Goal: Task Accomplishment & Management: Complete application form

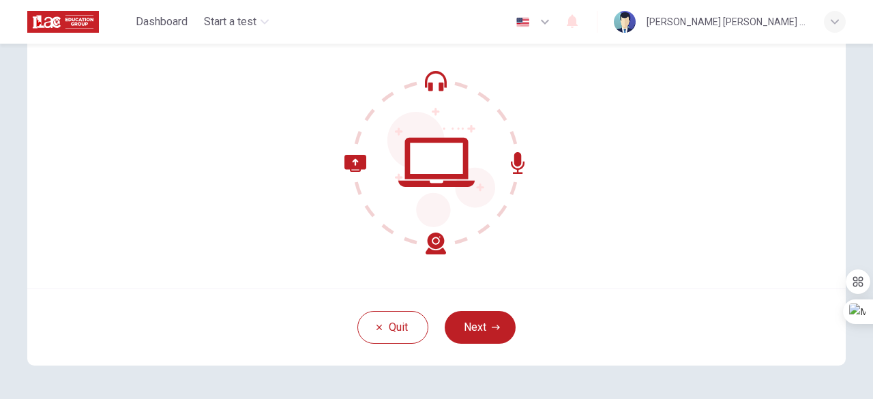
scroll to position [168, 0]
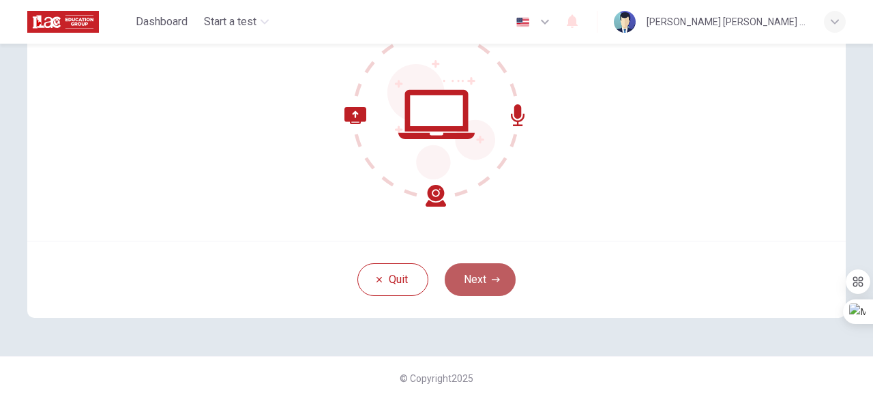
click at [469, 271] on button "Next" at bounding box center [480, 279] width 71 height 33
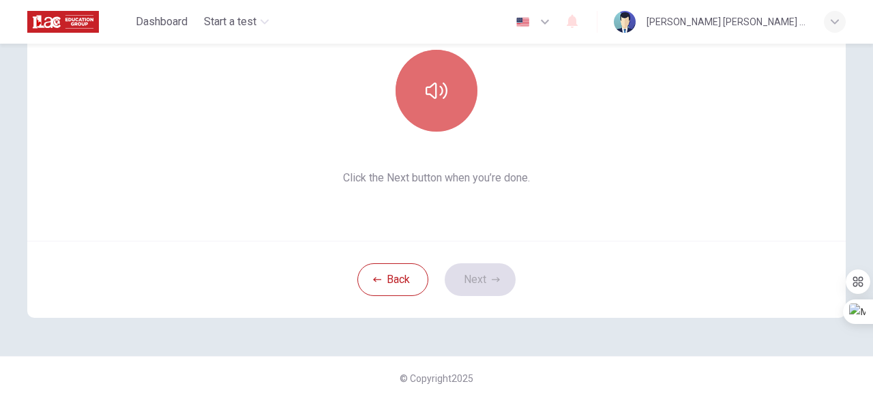
click at [415, 113] on button "button" at bounding box center [437, 91] width 82 height 82
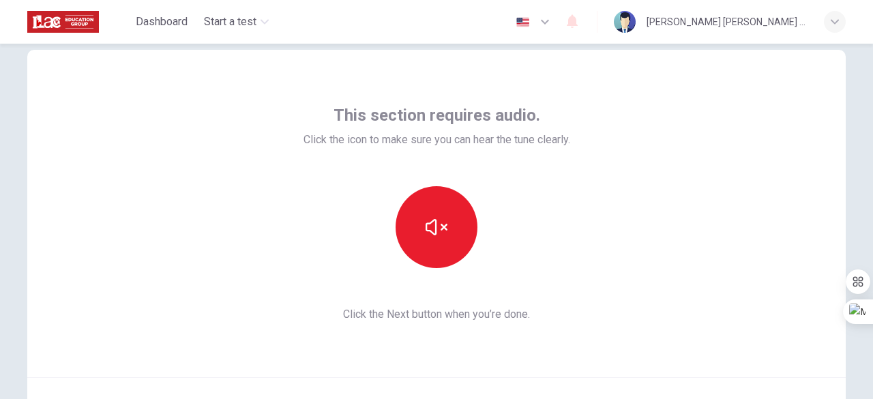
scroll to position [100, 0]
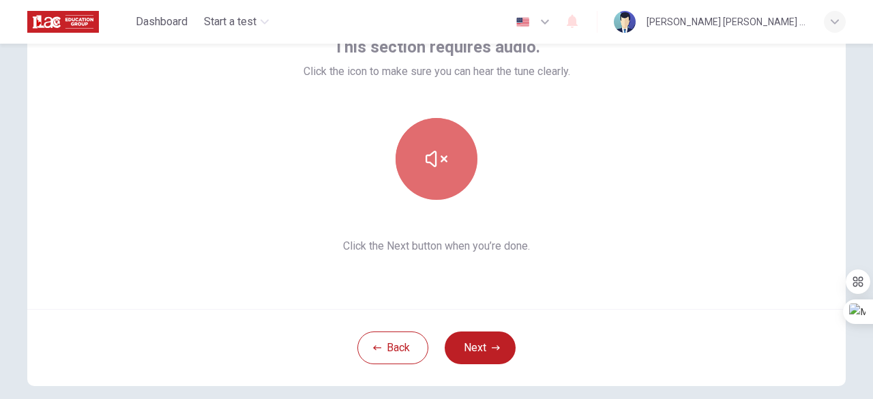
click at [432, 175] on button "button" at bounding box center [437, 159] width 82 height 82
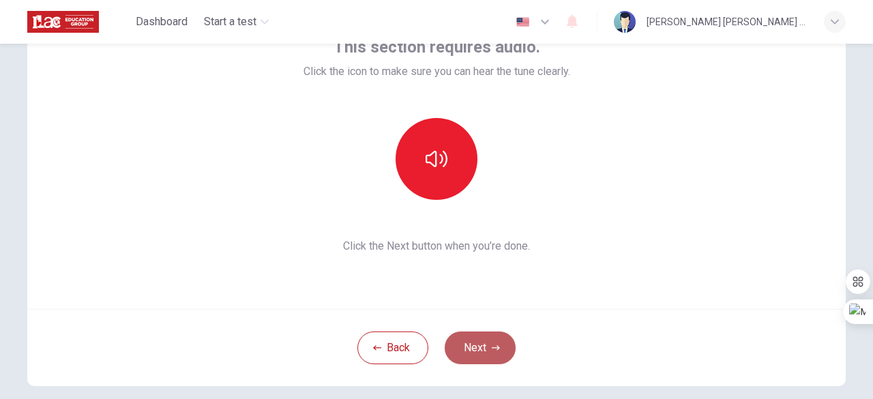
click at [483, 332] on button "Next" at bounding box center [480, 347] width 71 height 33
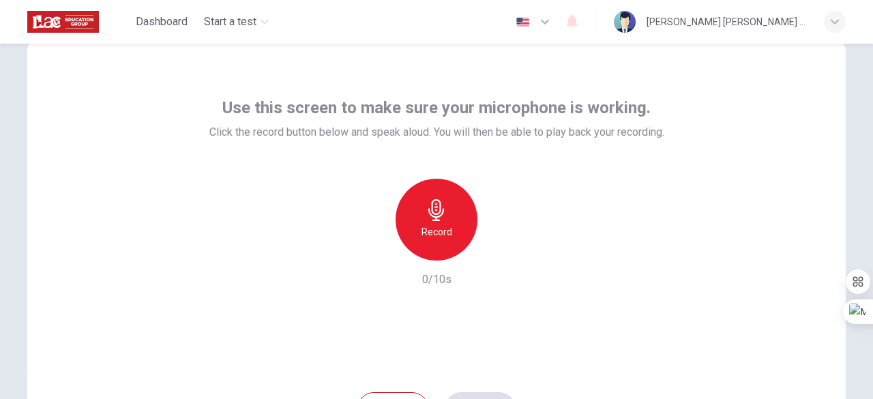
scroll to position [68, 0]
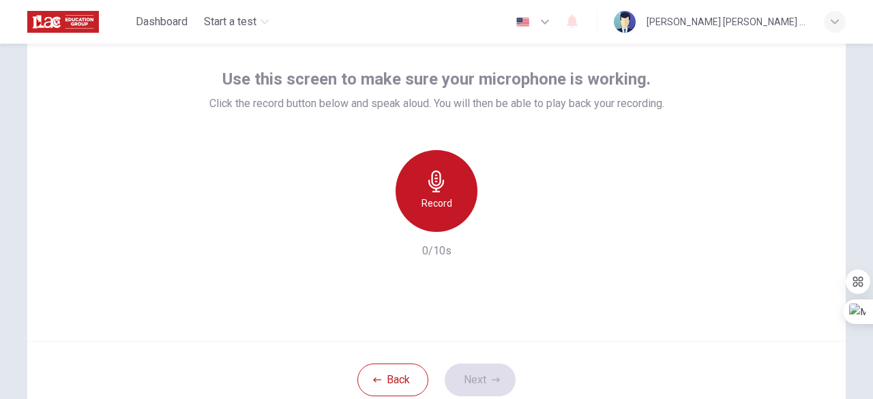
click at [430, 195] on h6 "Record" at bounding box center [436, 203] width 31 height 16
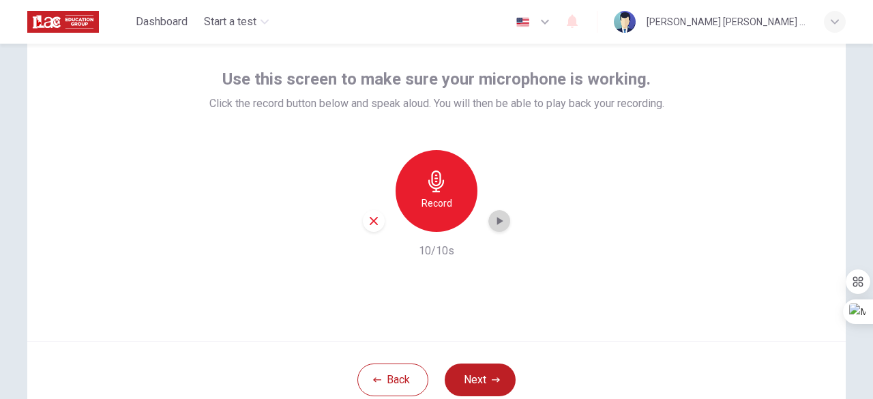
click at [495, 224] on icon "button" at bounding box center [499, 221] width 14 height 14
click at [492, 376] on icon "button" at bounding box center [496, 380] width 8 height 8
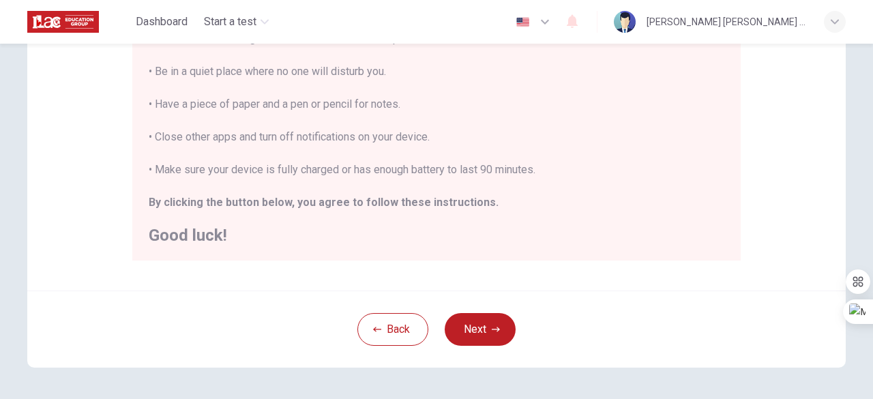
scroll to position [359, 0]
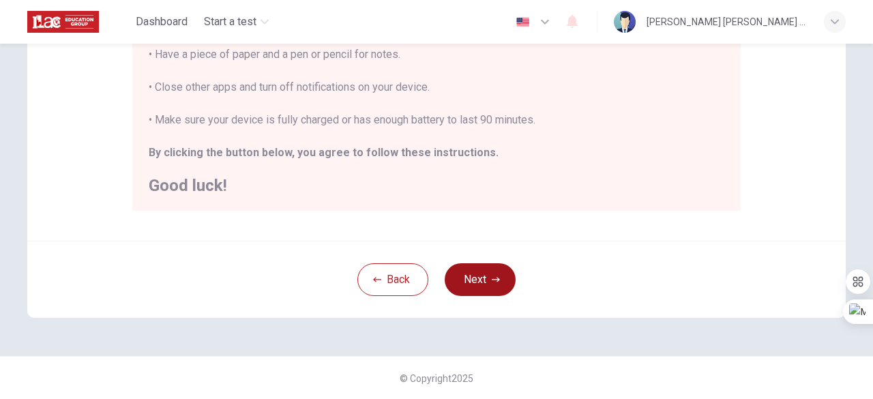
click at [499, 286] on button "Next" at bounding box center [480, 279] width 71 height 33
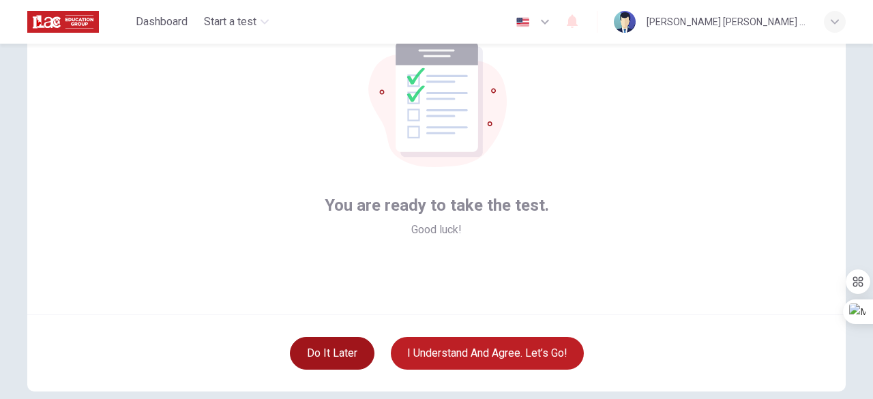
scroll to position [168, 0]
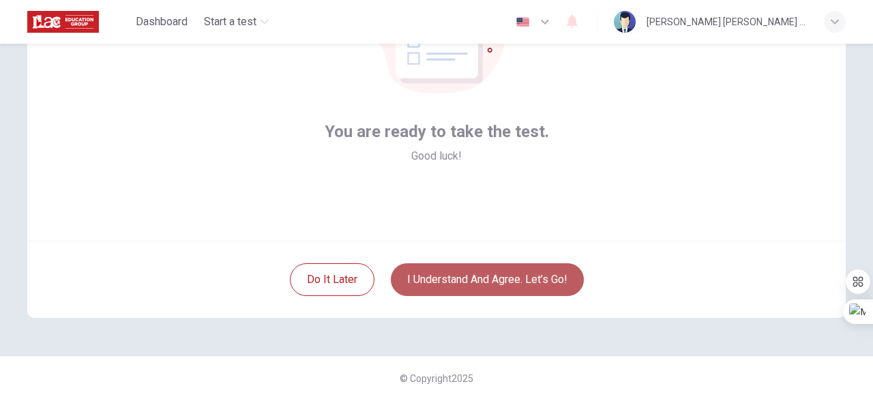
click at [450, 283] on button "I understand and agree. Let’s go!" at bounding box center [487, 279] width 193 height 33
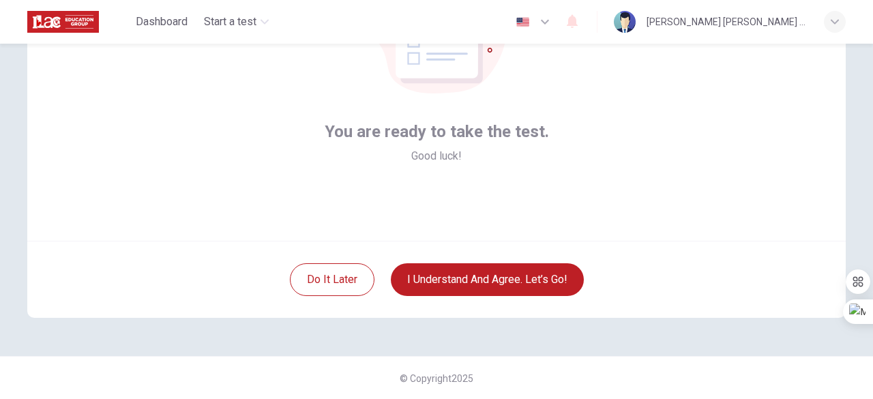
scroll to position [100, 0]
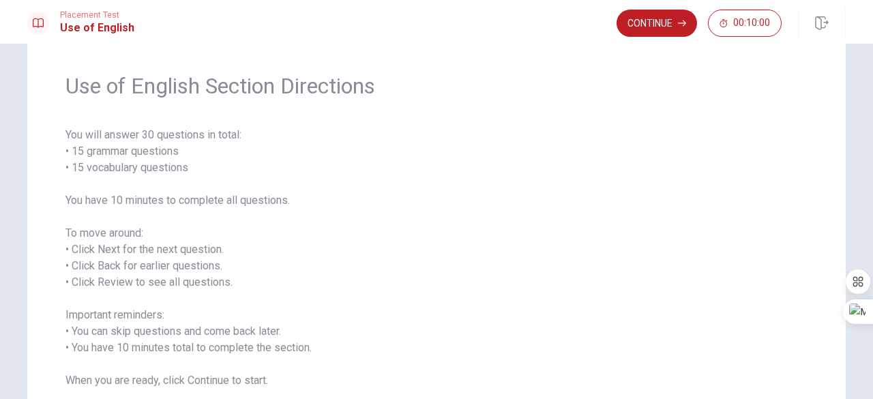
scroll to position [68, 0]
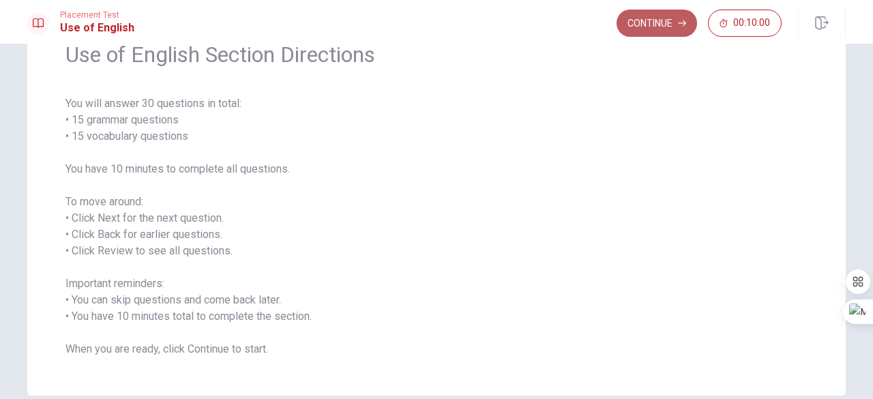
click at [681, 22] on icon "button" at bounding box center [682, 23] width 8 height 8
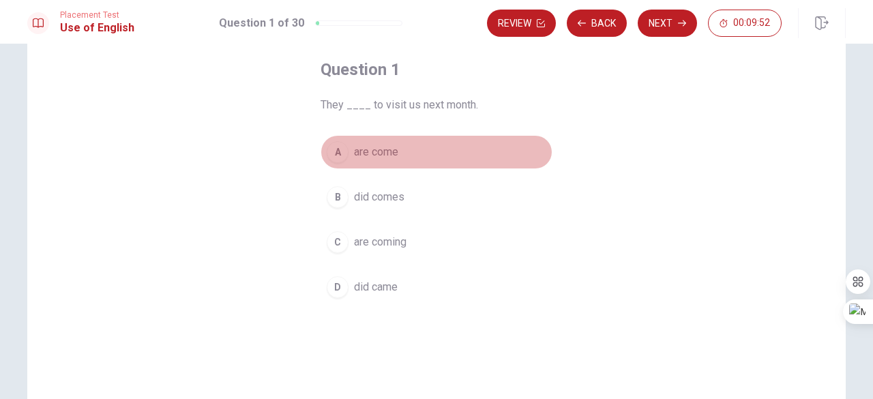
click at [375, 151] on span "are come" at bounding box center [376, 152] width 44 height 16
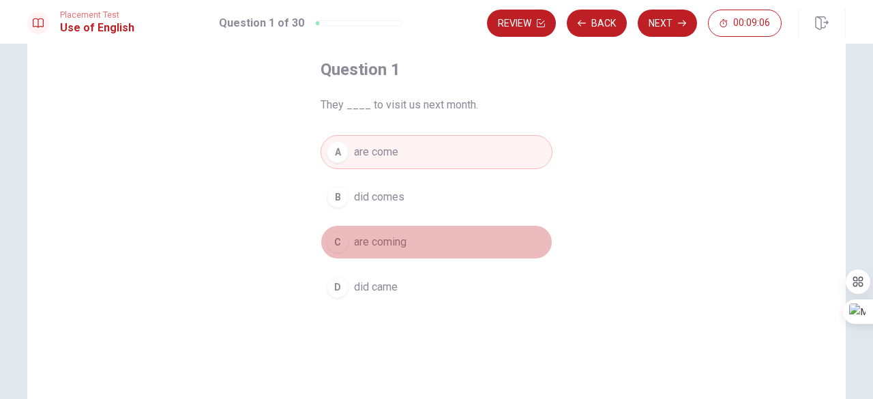
click at [383, 239] on span "are coming" at bounding box center [380, 242] width 53 height 16
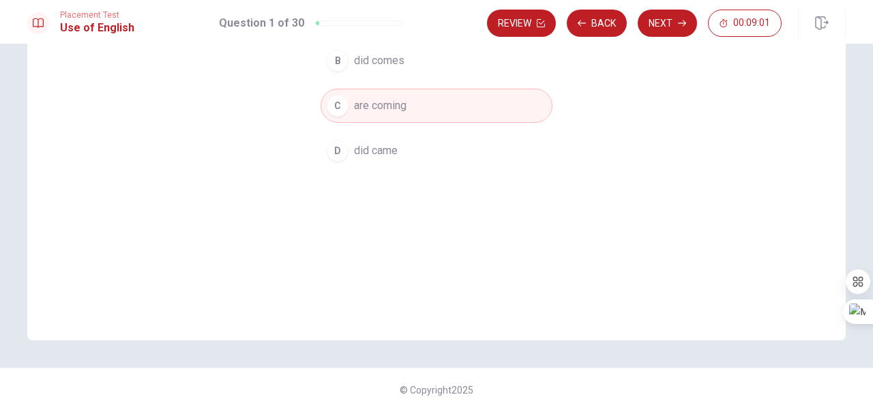
scroll to position [217, 0]
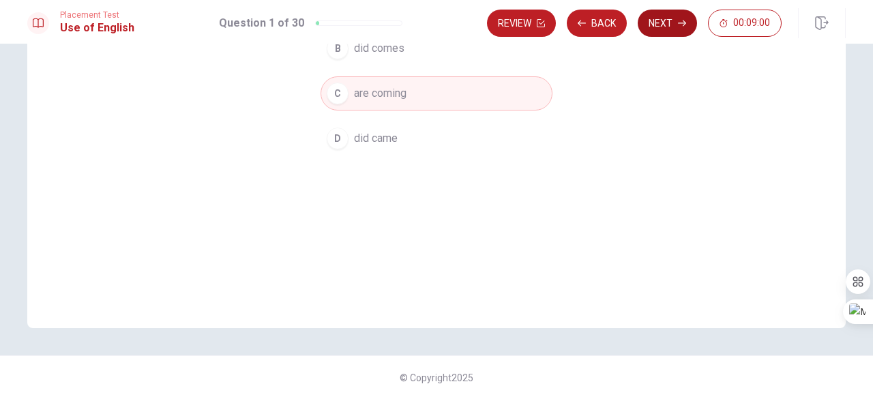
click at [652, 28] on button "Next" at bounding box center [667, 23] width 59 height 27
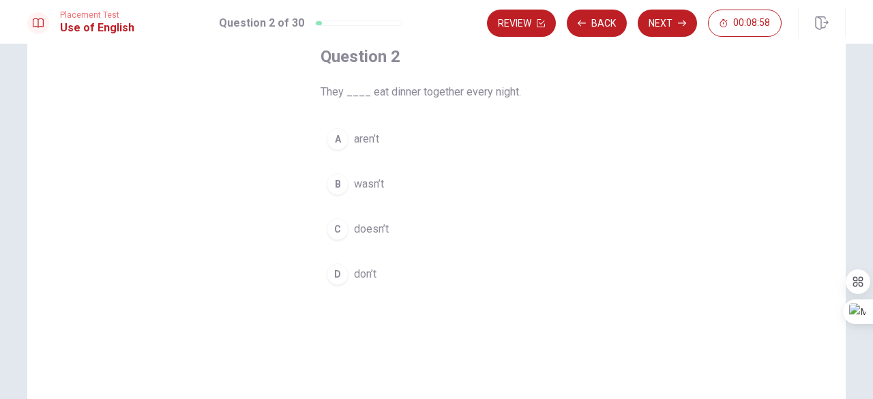
scroll to position [80, 0]
click at [371, 274] on span "don’t" at bounding box center [365, 275] width 23 height 16
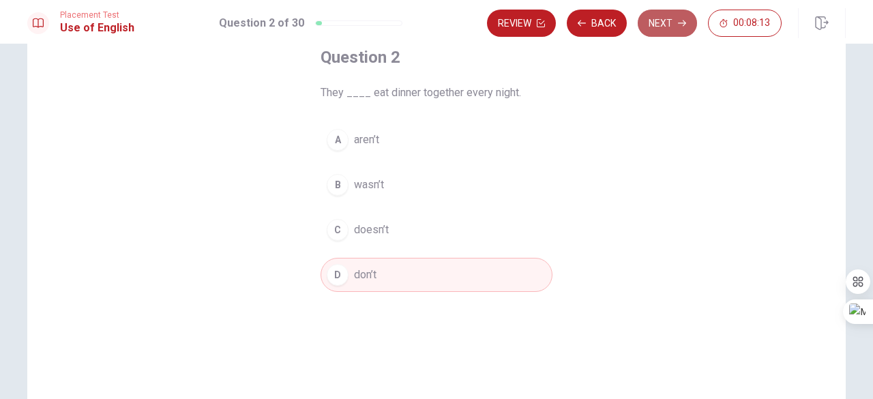
click at [650, 25] on button "Next" at bounding box center [667, 23] width 59 height 27
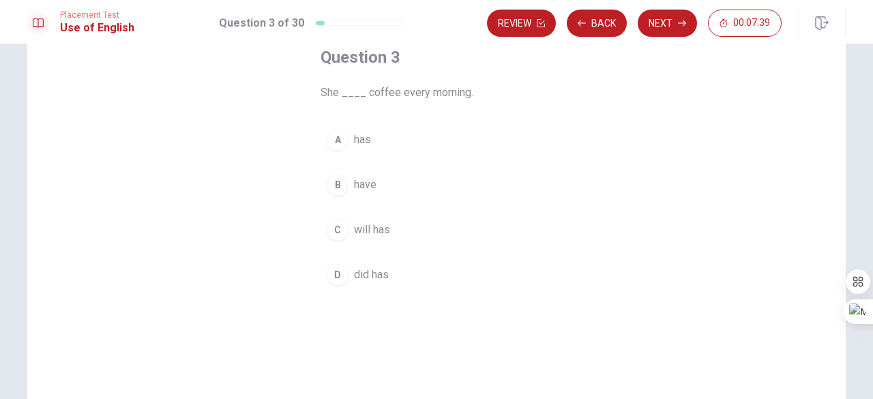
click at [340, 140] on div "A" at bounding box center [338, 140] width 22 height 22
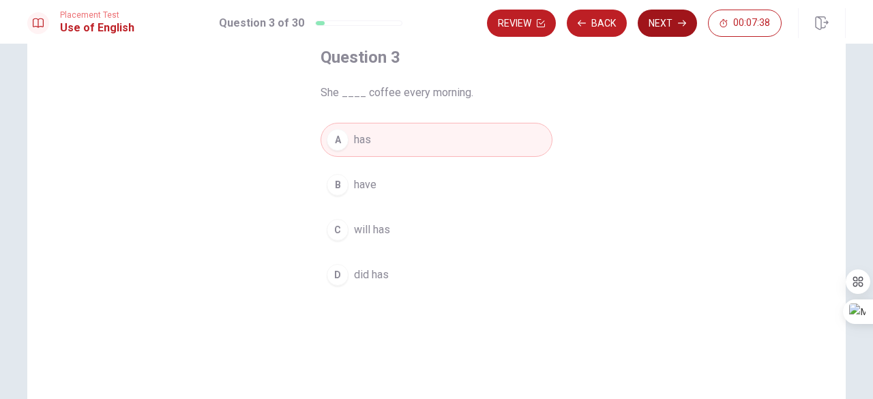
click at [678, 26] on button "Next" at bounding box center [667, 23] width 59 height 27
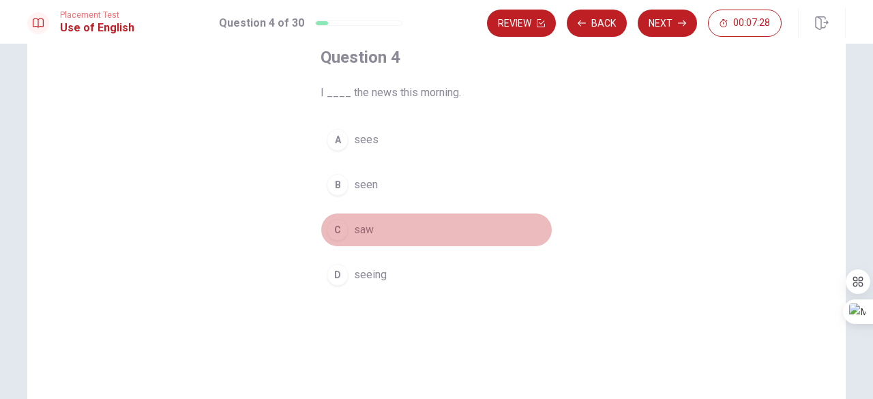
click at [354, 229] on span "saw" at bounding box center [364, 230] width 20 height 16
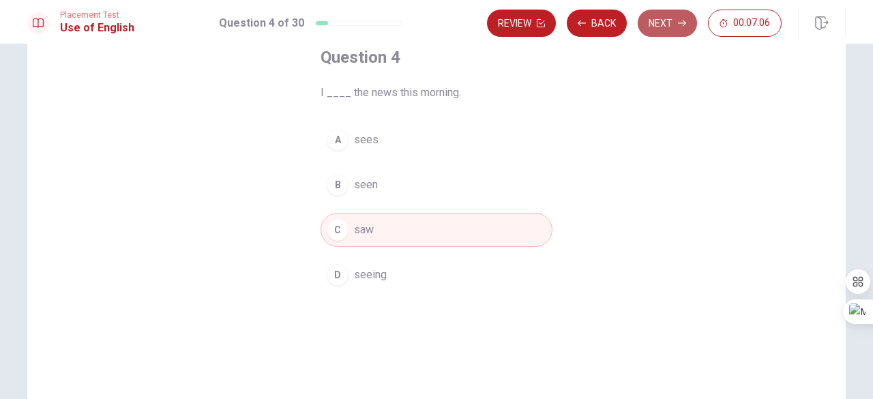
click at [685, 23] on icon "button" at bounding box center [682, 23] width 8 height 6
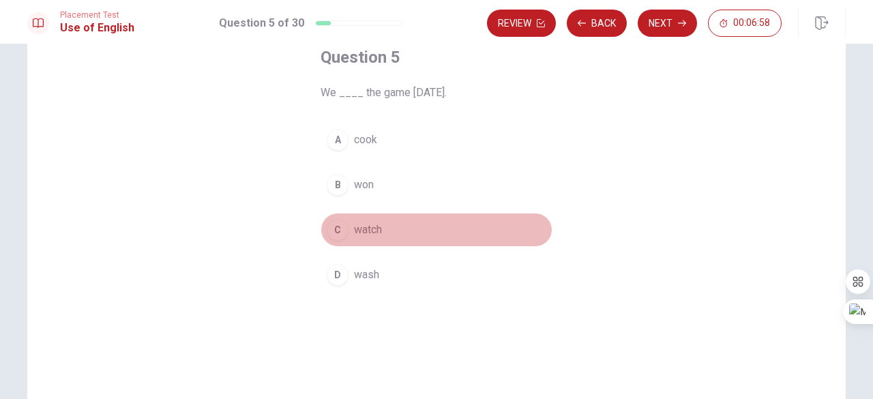
click at [376, 228] on span "watch" at bounding box center [368, 230] width 28 height 16
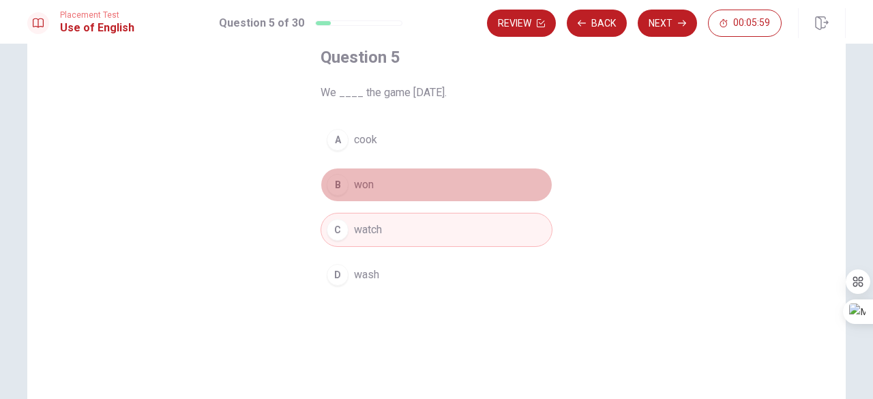
click at [396, 185] on button "B won" at bounding box center [437, 185] width 232 height 34
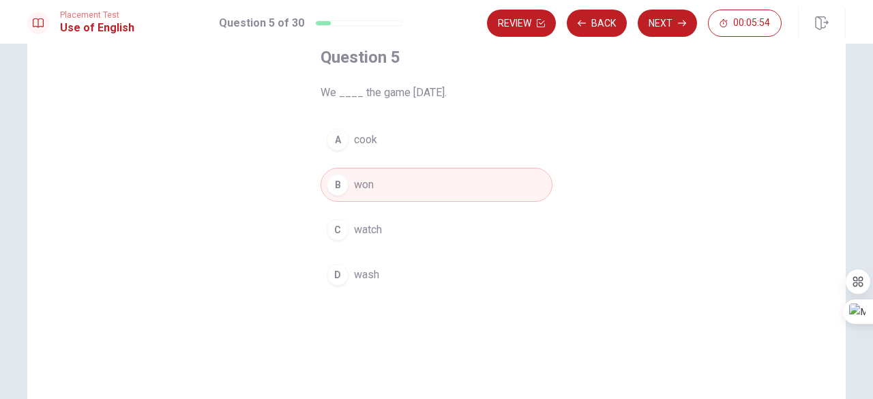
click at [416, 229] on button "C watch" at bounding box center [437, 230] width 232 height 34
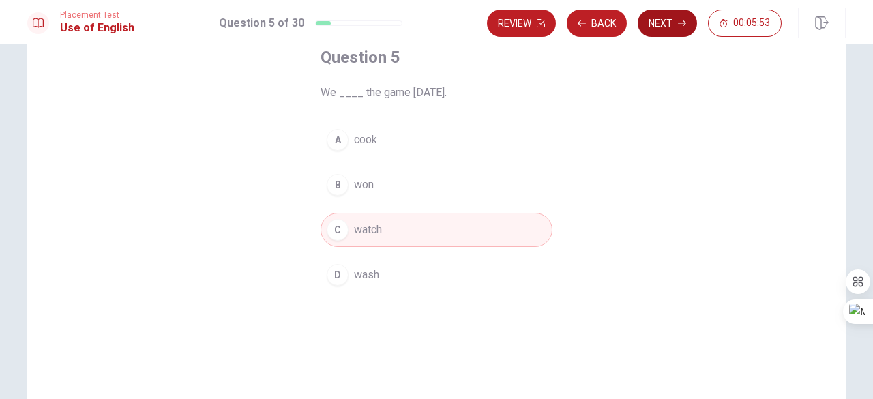
click at [658, 24] on button "Next" at bounding box center [667, 23] width 59 height 27
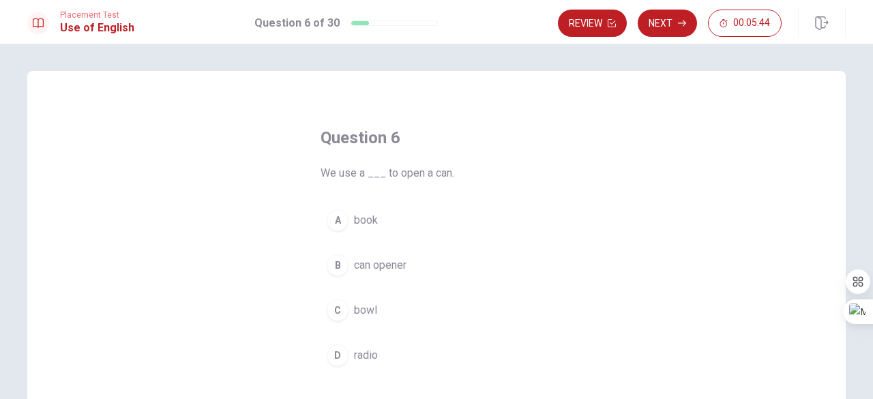
scroll to position [68, 0]
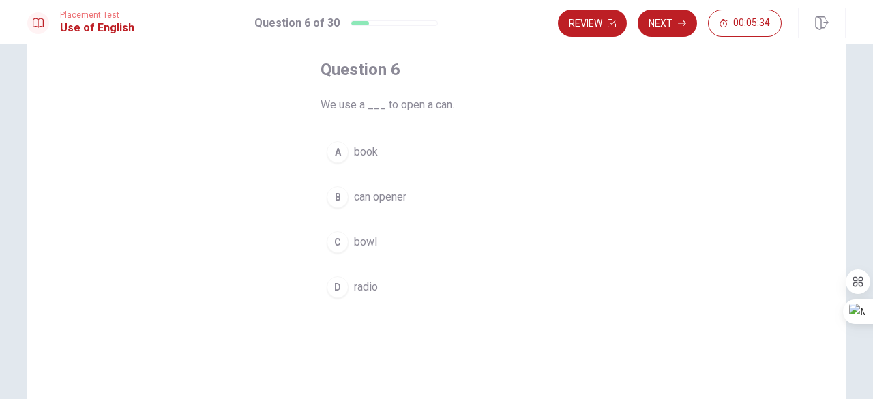
click at [363, 149] on span "book" at bounding box center [366, 152] width 24 height 16
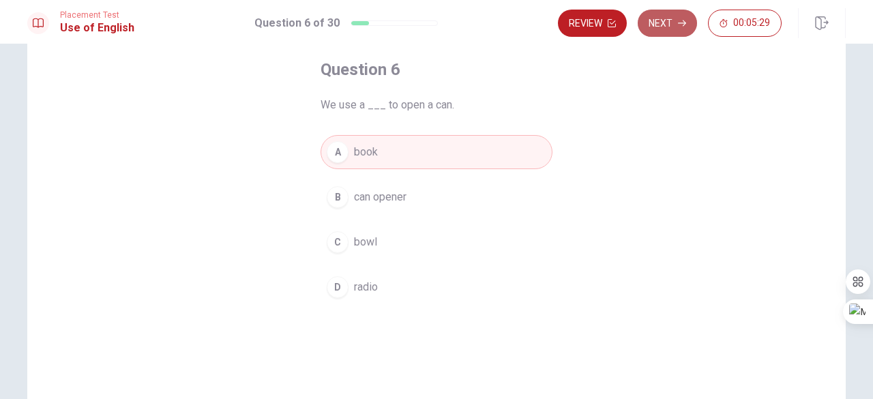
click at [670, 23] on button "Next" at bounding box center [667, 23] width 59 height 27
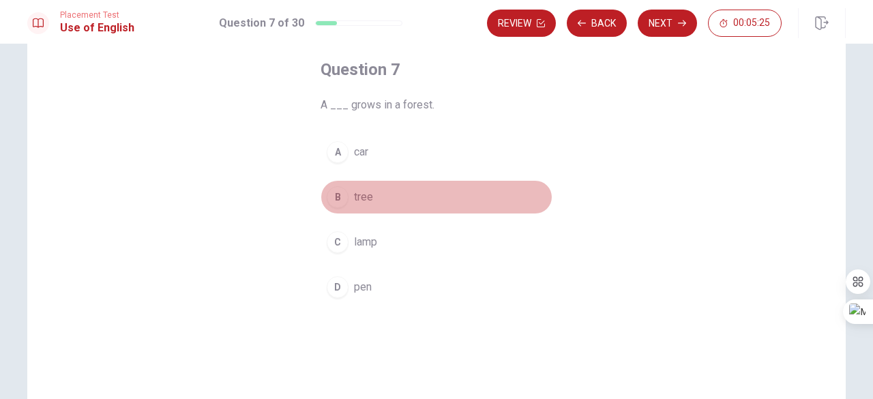
click at [360, 196] on span "tree" at bounding box center [363, 197] width 19 height 16
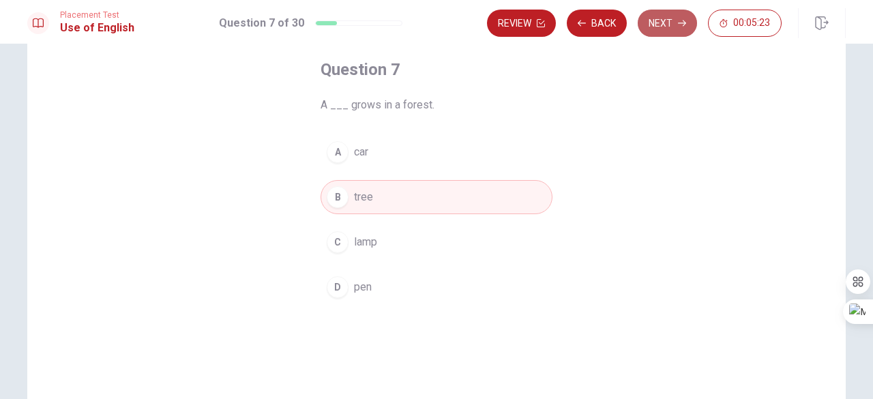
click at [671, 23] on button "Next" at bounding box center [667, 23] width 59 height 27
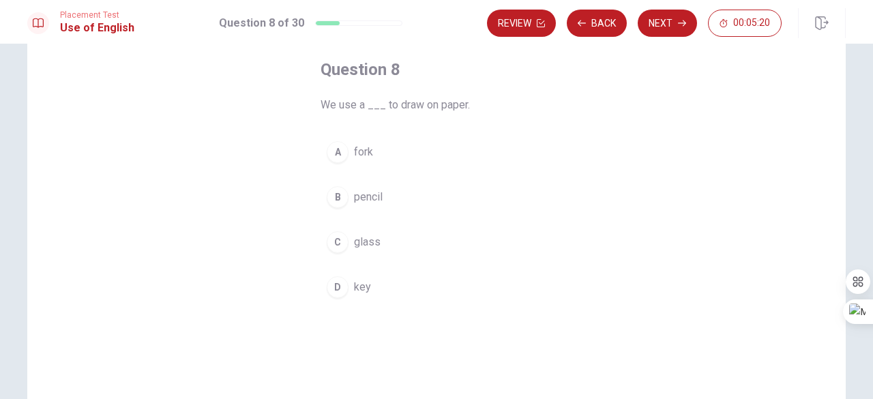
click at [372, 200] on span "pencil" at bounding box center [368, 197] width 29 height 16
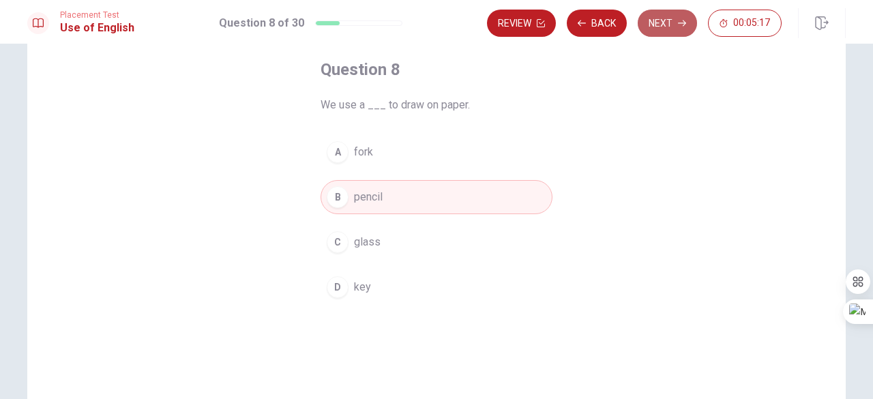
click at [675, 25] on button "Next" at bounding box center [667, 23] width 59 height 27
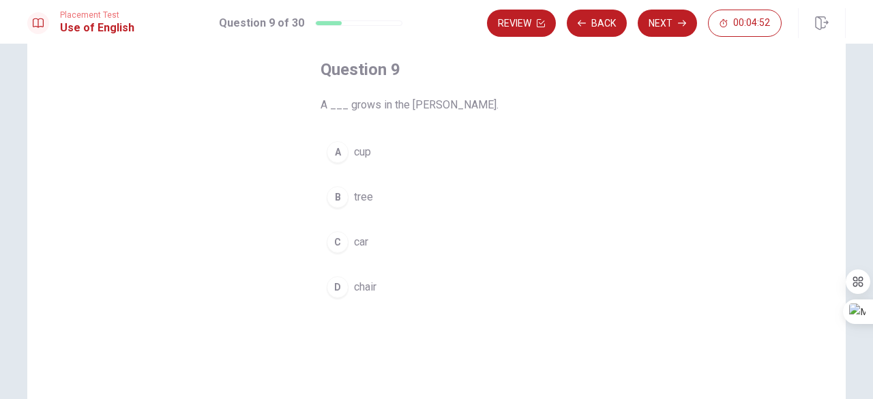
click at [355, 193] on span "tree" at bounding box center [363, 197] width 19 height 16
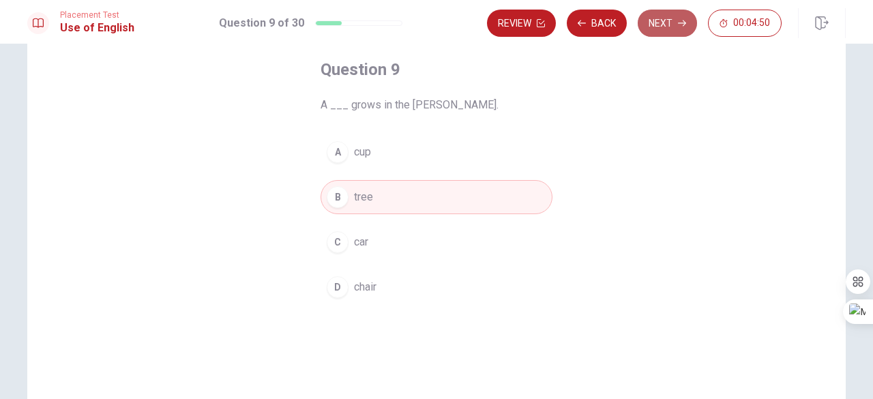
click at [670, 22] on button "Next" at bounding box center [667, 23] width 59 height 27
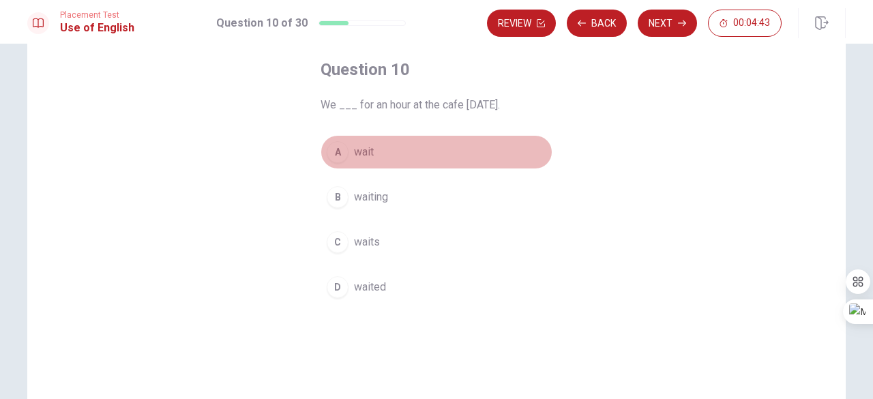
click at [357, 149] on span "wait" at bounding box center [364, 152] width 20 height 16
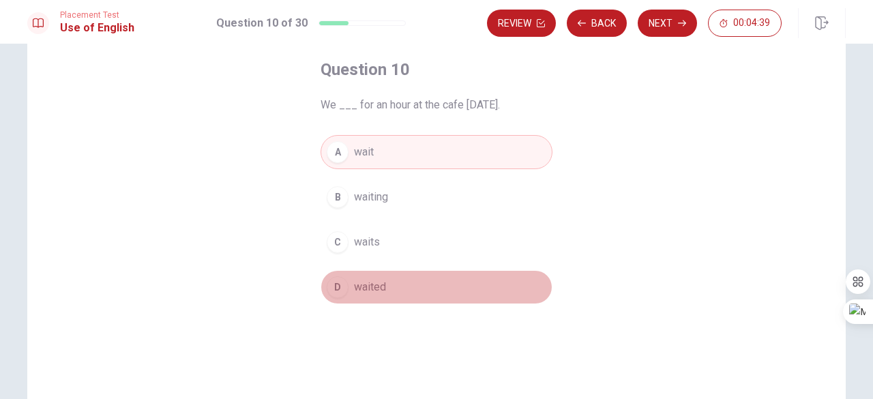
click at [368, 279] on span "waited" at bounding box center [370, 287] width 32 height 16
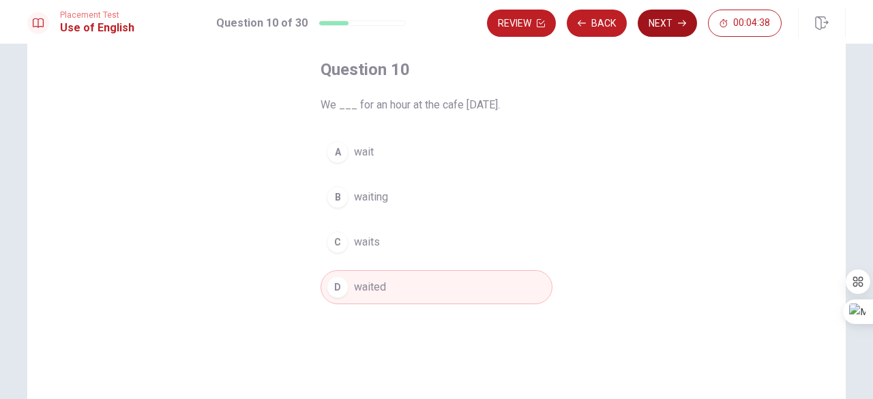
click at [680, 23] on icon "button" at bounding box center [682, 23] width 8 height 6
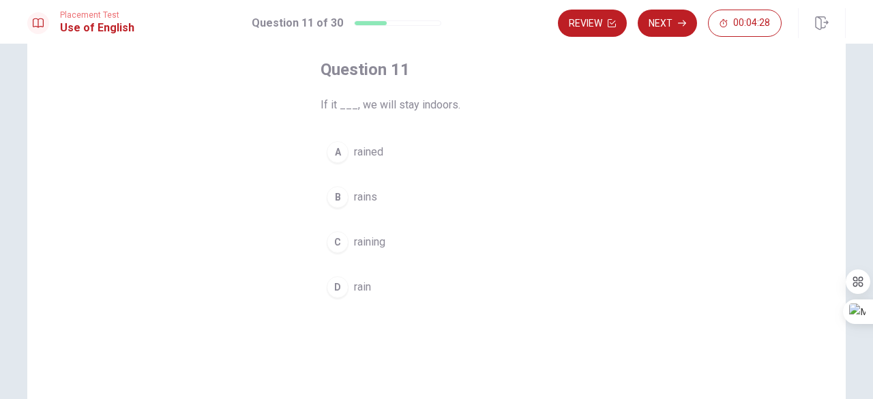
click at [366, 238] on span "raining" at bounding box center [369, 242] width 31 height 16
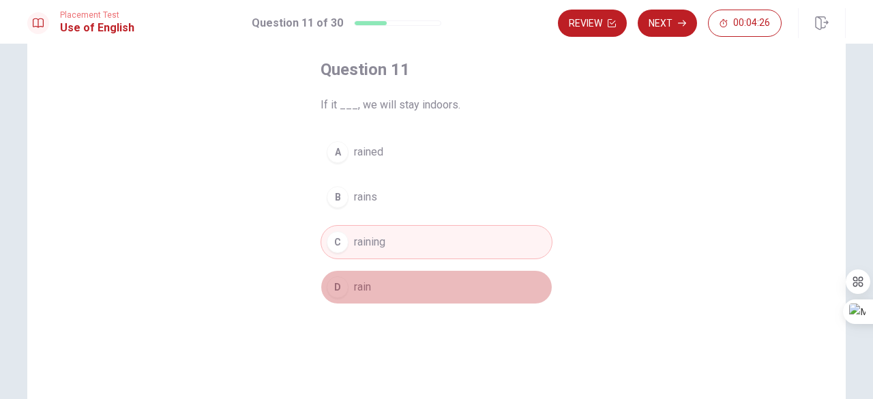
click at [355, 286] on span "rain" at bounding box center [362, 287] width 17 height 16
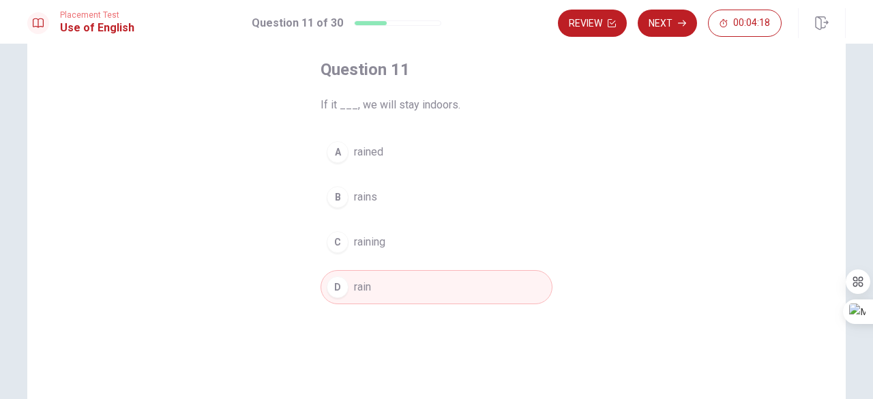
click at [375, 241] on span "raining" at bounding box center [369, 242] width 31 height 16
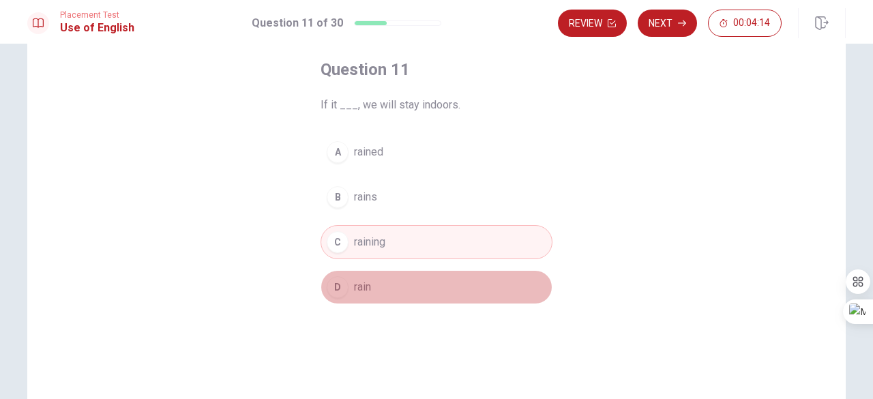
click at [356, 288] on span "rain" at bounding box center [362, 287] width 17 height 16
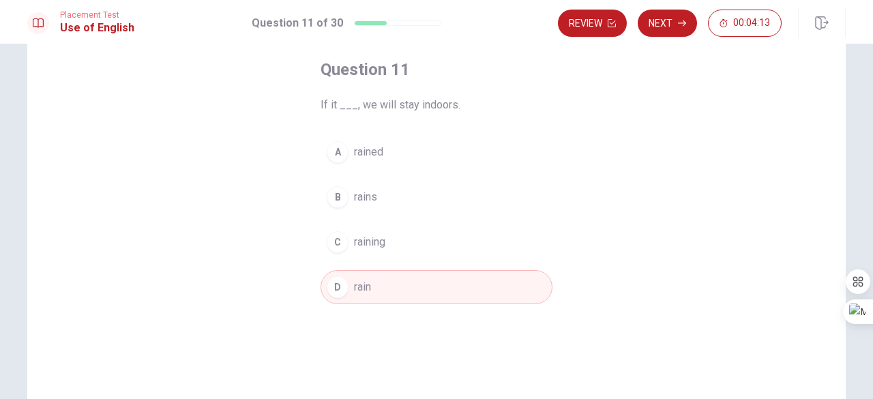
click at [363, 244] on span "raining" at bounding box center [369, 242] width 31 height 16
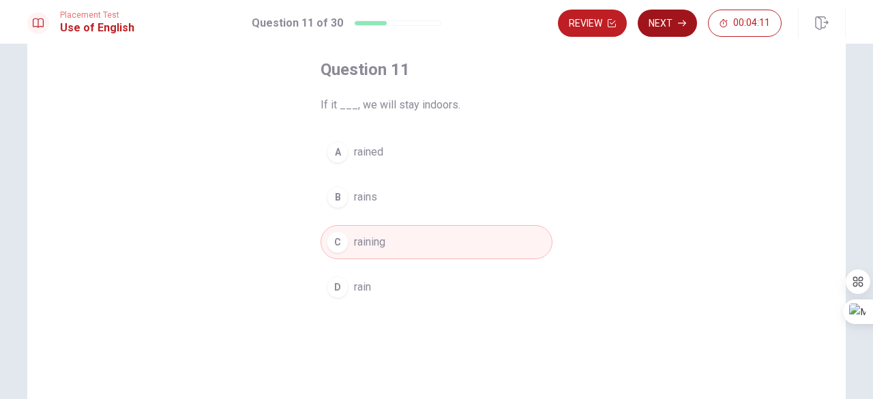
click at [661, 29] on button "Next" at bounding box center [667, 23] width 59 height 27
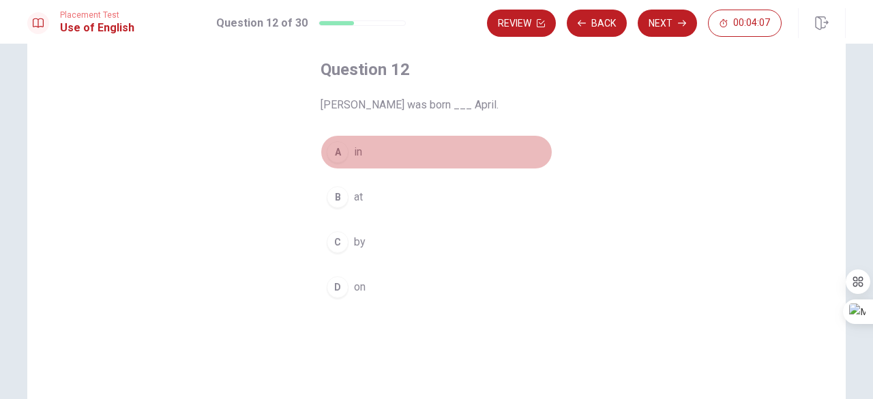
click at [354, 158] on span "in" at bounding box center [358, 152] width 8 height 16
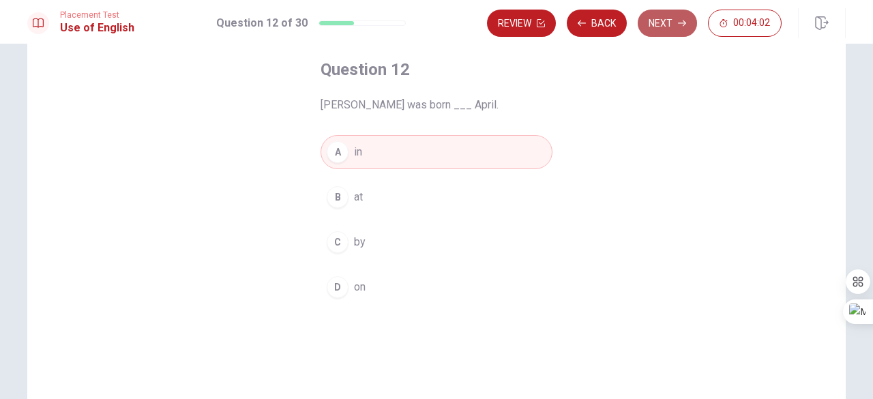
click at [669, 24] on button "Next" at bounding box center [667, 23] width 59 height 27
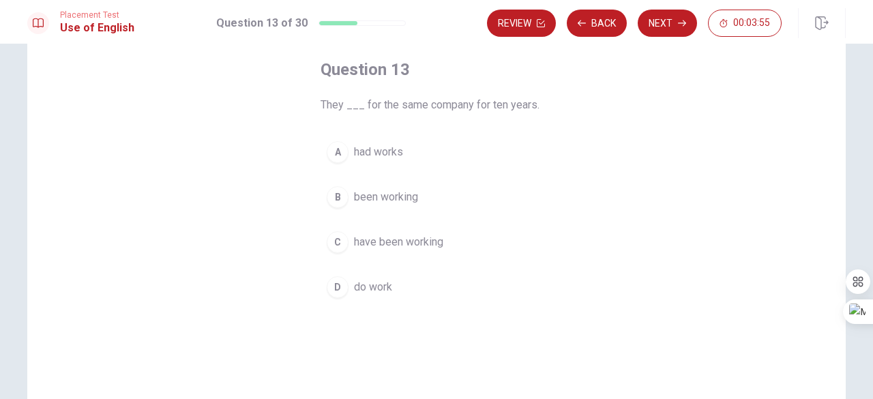
click at [374, 287] on span "do work" at bounding box center [373, 287] width 38 height 16
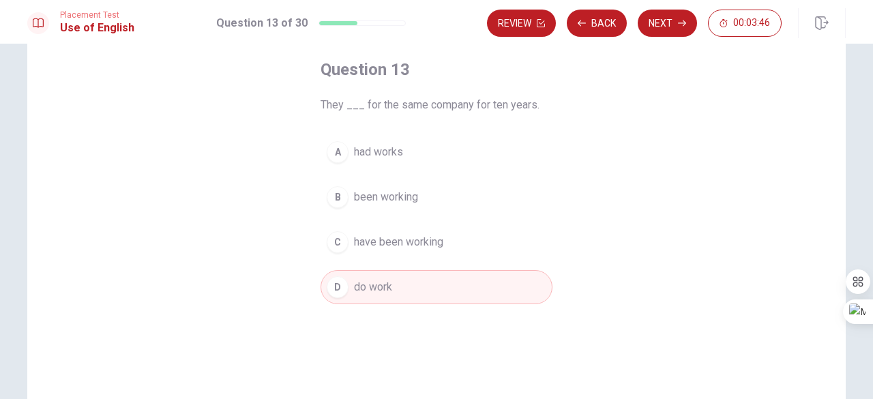
click at [404, 242] on span "have been working" at bounding box center [398, 242] width 89 height 16
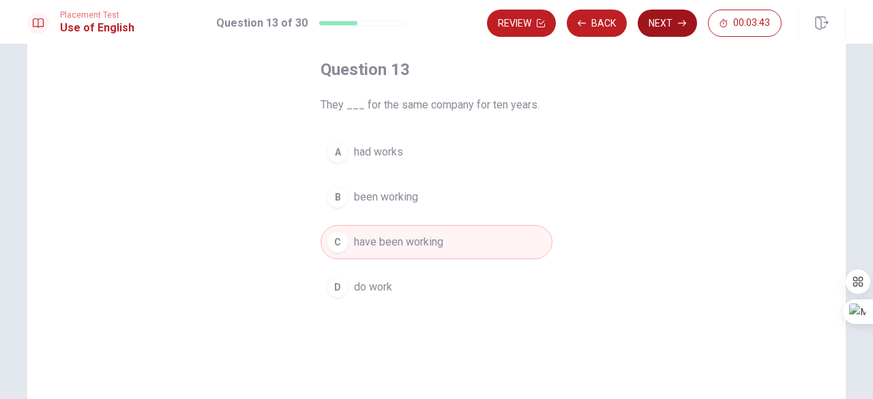
click at [679, 23] on icon "button" at bounding box center [682, 23] width 8 height 8
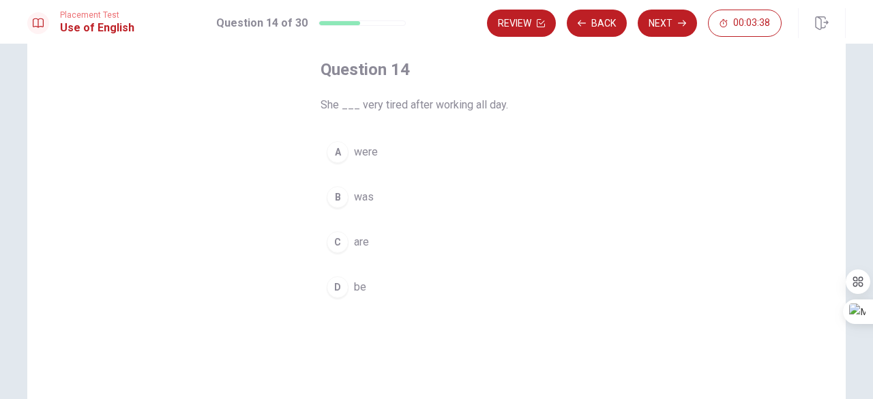
click at [354, 194] on span "was" at bounding box center [364, 197] width 20 height 16
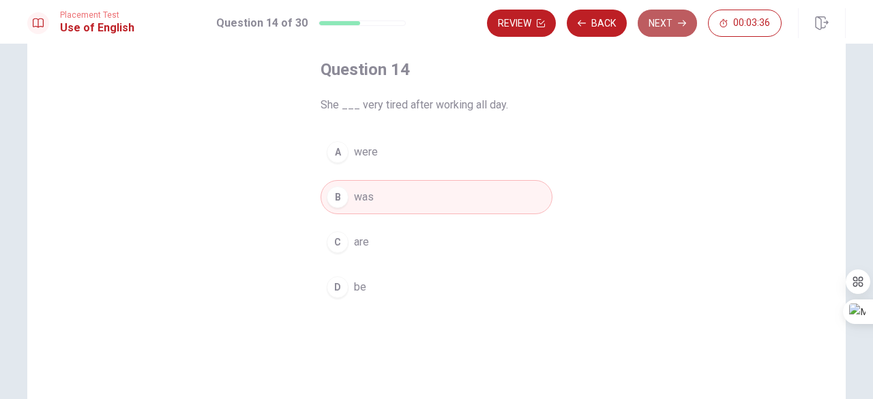
click at [665, 17] on button "Next" at bounding box center [667, 23] width 59 height 27
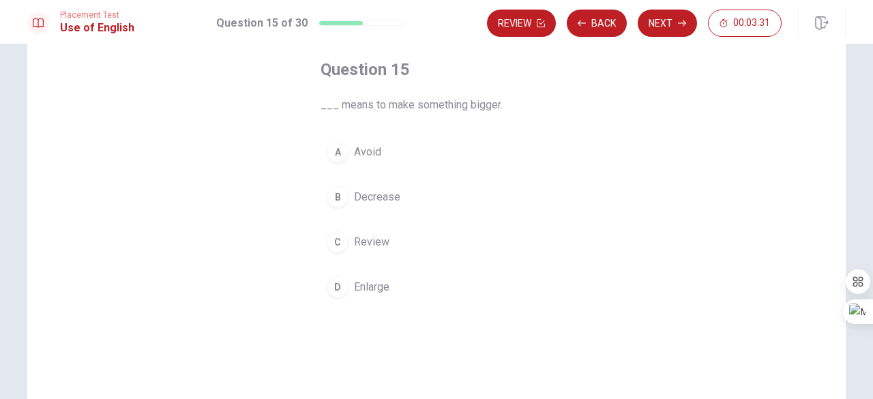
click at [380, 235] on span "Review" at bounding box center [371, 242] width 35 height 16
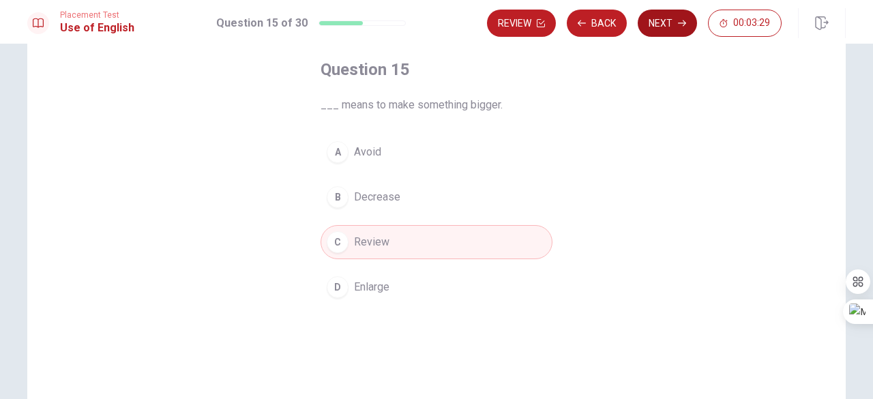
click at [655, 24] on button "Next" at bounding box center [667, 23] width 59 height 27
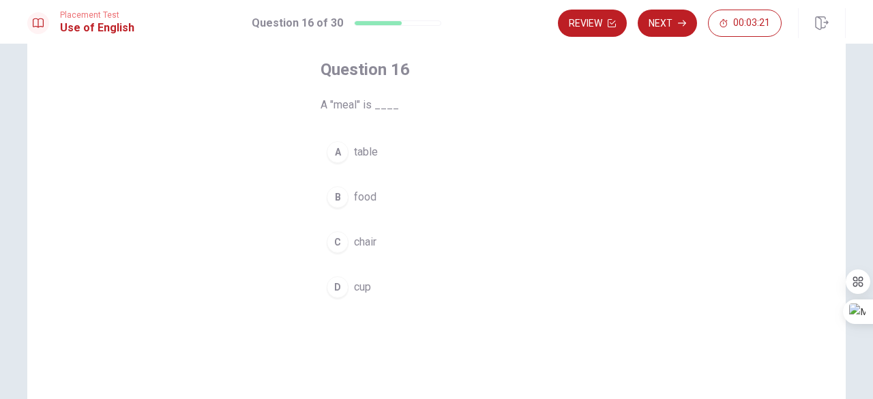
click at [368, 194] on span "food" at bounding box center [365, 197] width 23 height 16
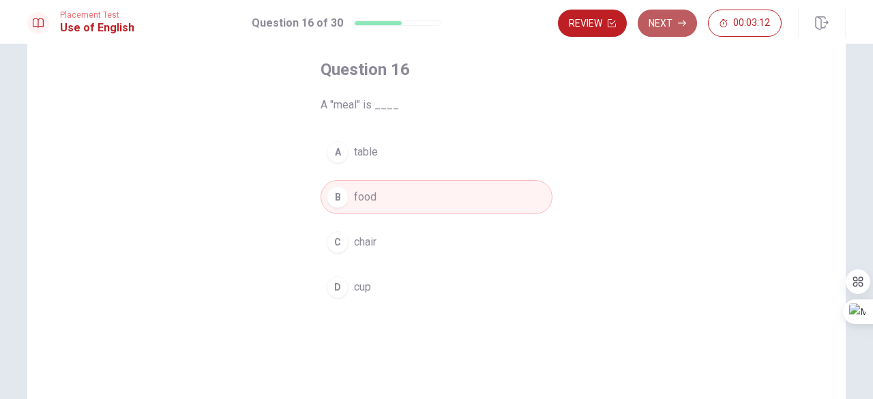
click at [670, 30] on button "Next" at bounding box center [667, 23] width 59 height 27
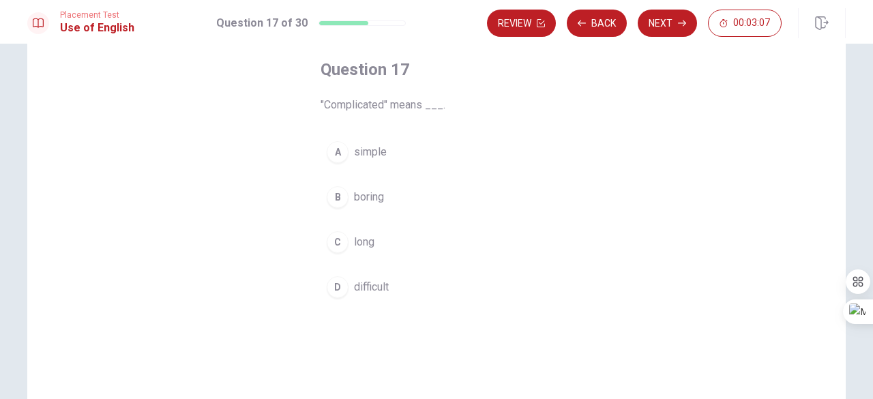
click at [362, 286] on span "difficult" at bounding box center [371, 287] width 35 height 16
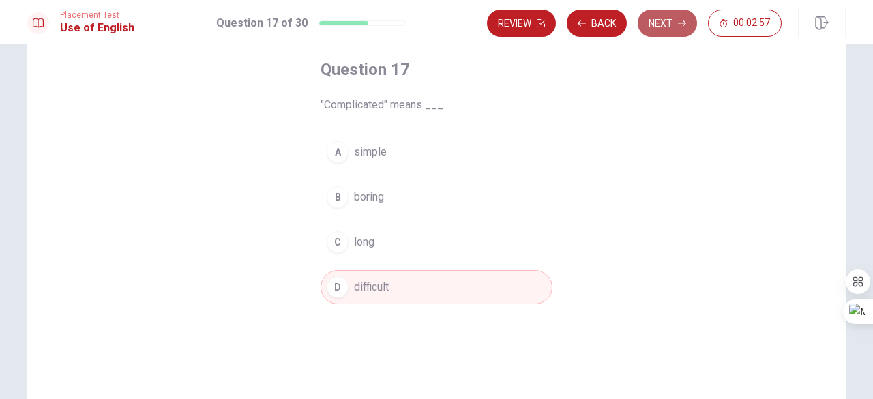
click at [660, 22] on button "Next" at bounding box center [667, 23] width 59 height 27
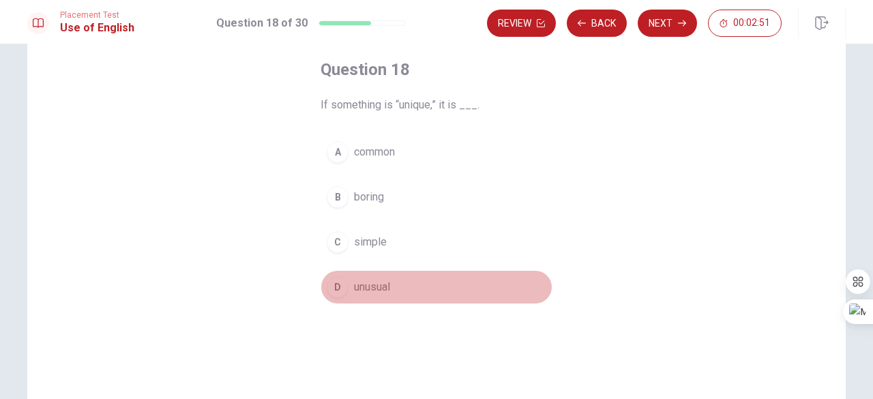
click at [366, 290] on span "unusual" at bounding box center [372, 287] width 36 height 16
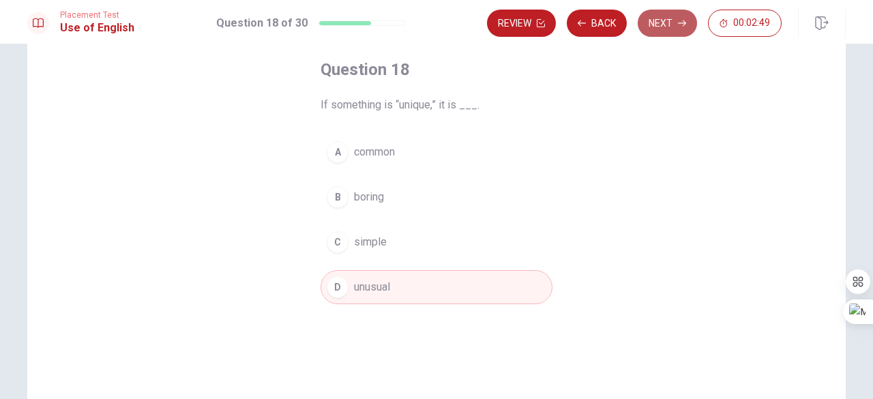
click at [685, 26] on icon "button" at bounding box center [682, 23] width 8 height 8
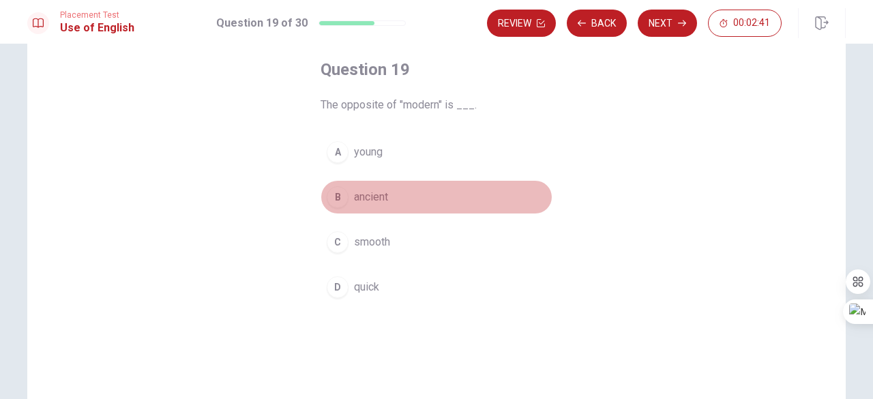
click at [374, 198] on span "ancient" at bounding box center [371, 197] width 34 height 16
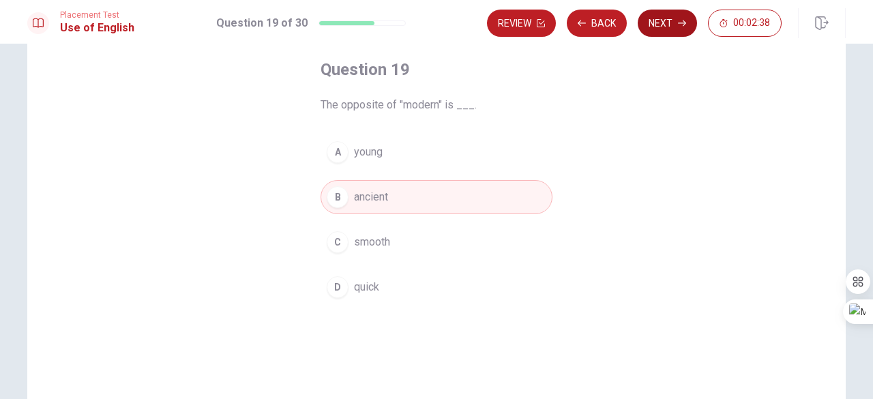
click at [676, 24] on button "Next" at bounding box center [667, 23] width 59 height 27
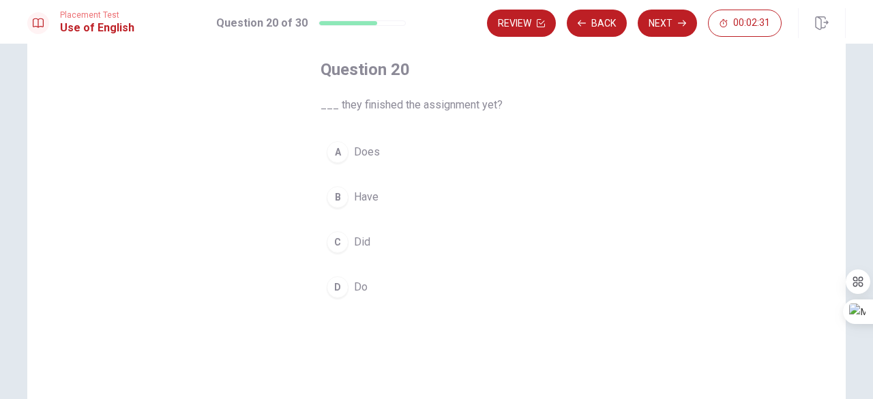
click at [357, 246] on span "Did" at bounding box center [362, 242] width 16 height 16
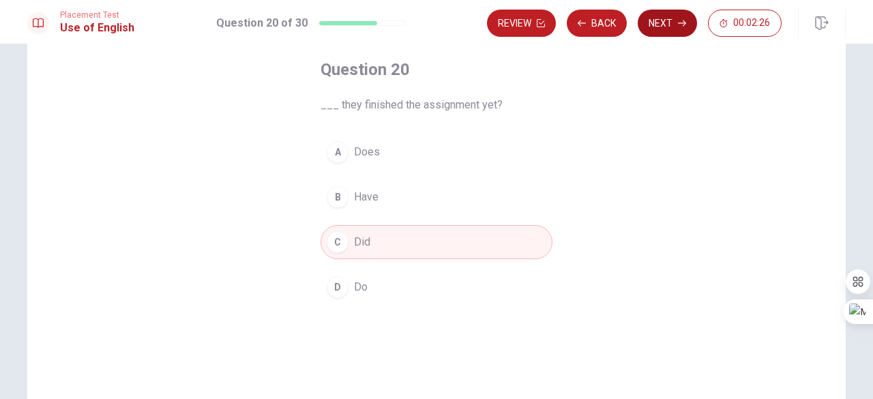
click at [664, 25] on button "Next" at bounding box center [667, 23] width 59 height 27
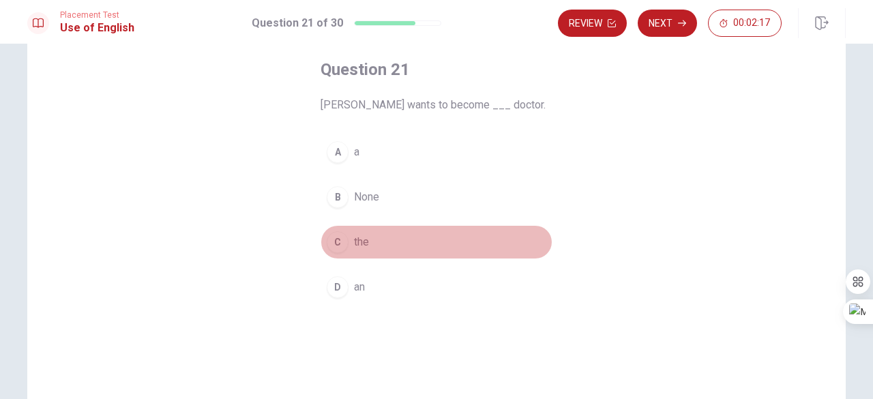
click at [362, 243] on span "the" at bounding box center [361, 242] width 15 height 16
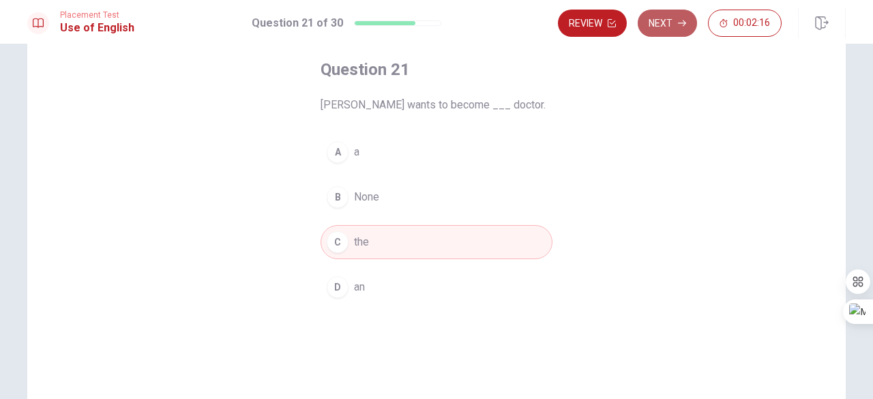
click at [660, 24] on button "Next" at bounding box center [667, 23] width 59 height 27
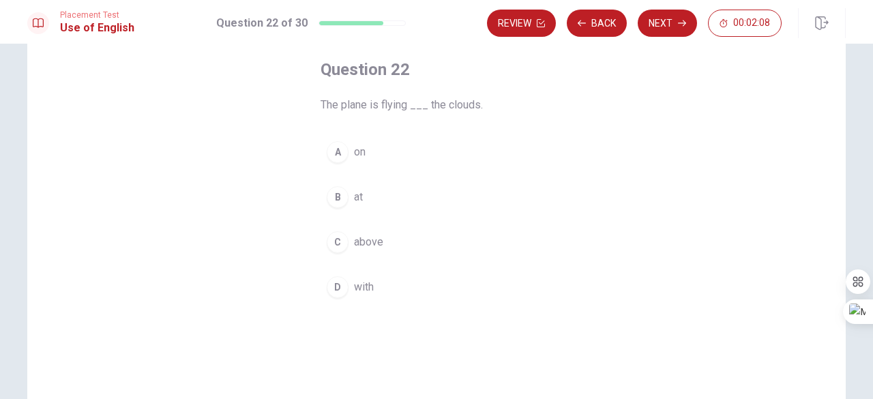
click at [357, 149] on span "on" at bounding box center [360, 152] width 12 height 16
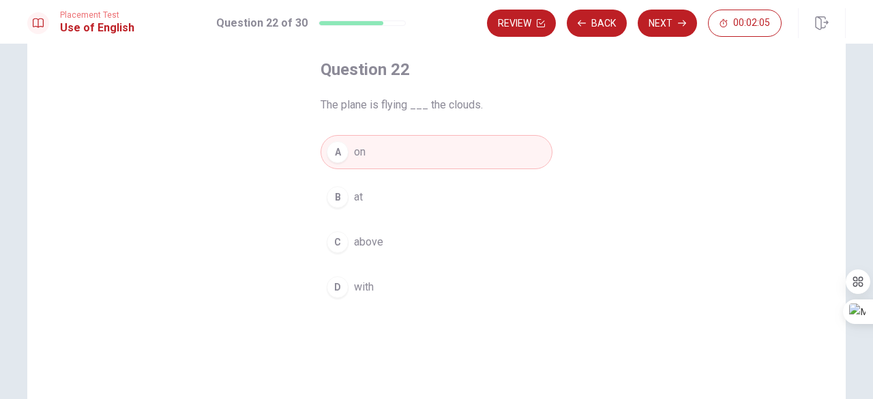
click at [359, 244] on span "above" at bounding box center [368, 242] width 29 height 16
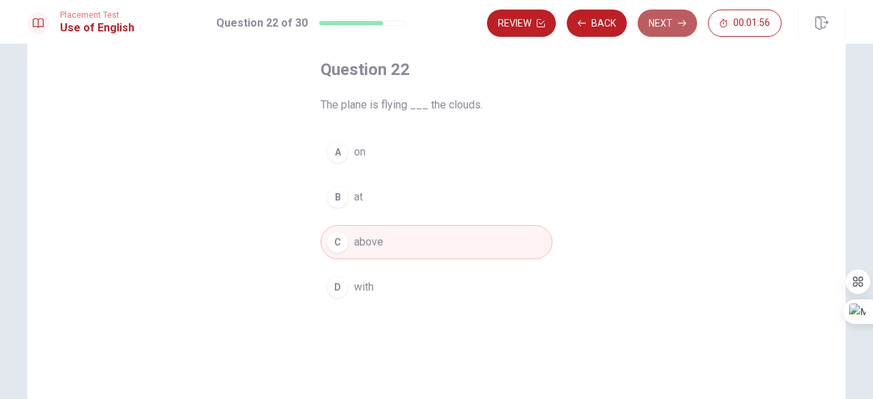
click at [656, 23] on button "Next" at bounding box center [667, 23] width 59 height 27
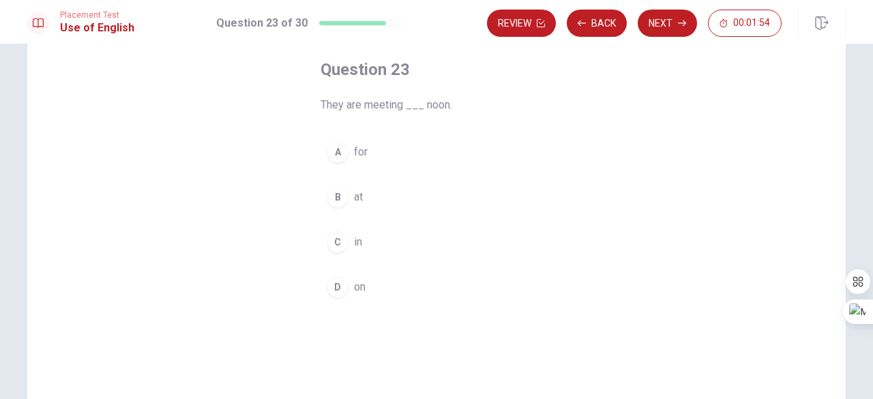
click at [361, 192] on button "B at" at bounding box center [437, 197] width 232 height 34
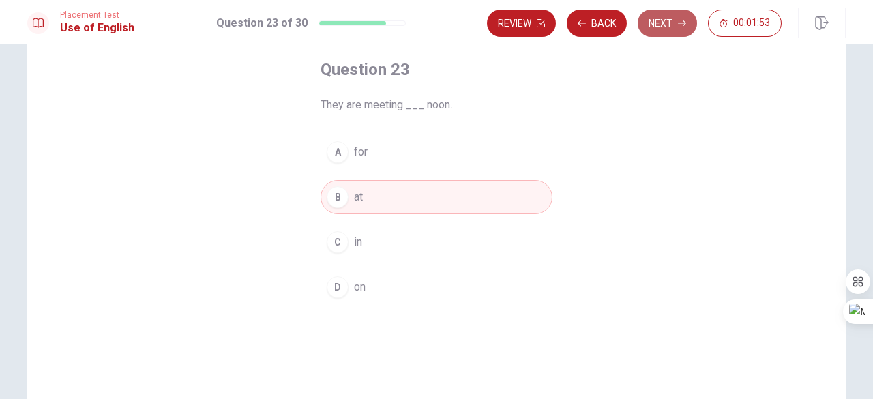
click at [678, 16] on button "Next" at bounding box center [667, 23] width 59 height 27
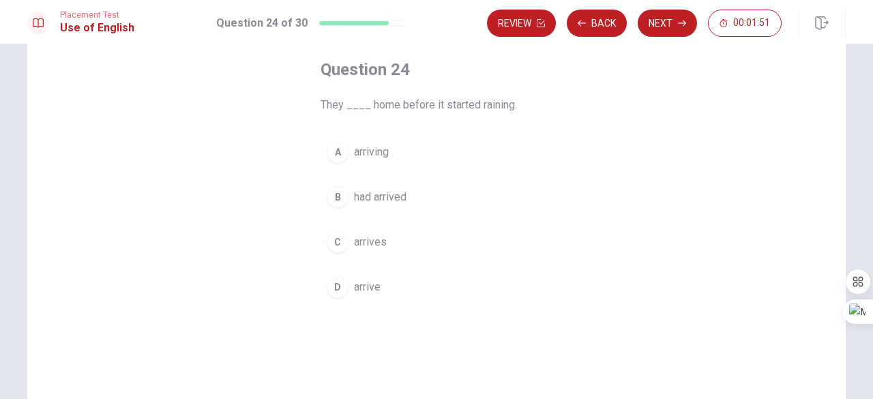
drag, startPoint x: 678, startPoint y: 16, endPoint x: 585, endPoint y: 42, distance: 96.3
click at [590, 54] on div "Placement Test Use of English Question 24 of 30 Review Back Next 00:01:51 Quest…" at bounding box center [436, 199] width 873 height 399
click at [599, 28] on button "Back" at bounding box center [597, 23] width 60 height 27
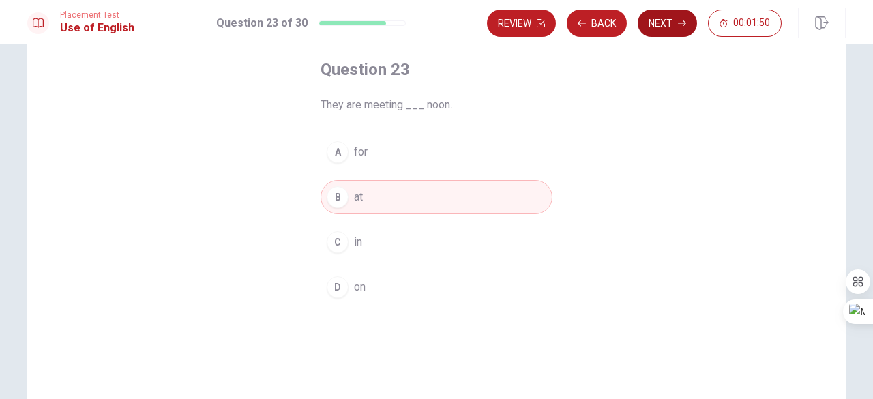
click at [653, 10] on button "Next" at bounding box center [667, 23] width 59 height 27
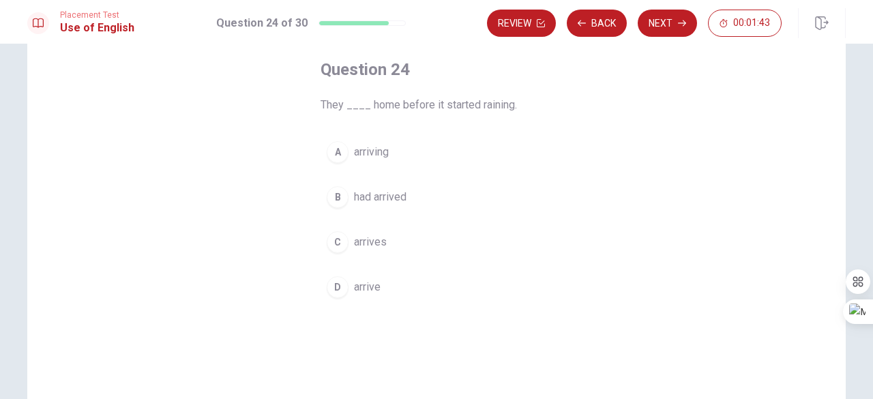
click at [379, 194] on span "had arrived" at bounding box center [380, 197] width 53 height 16
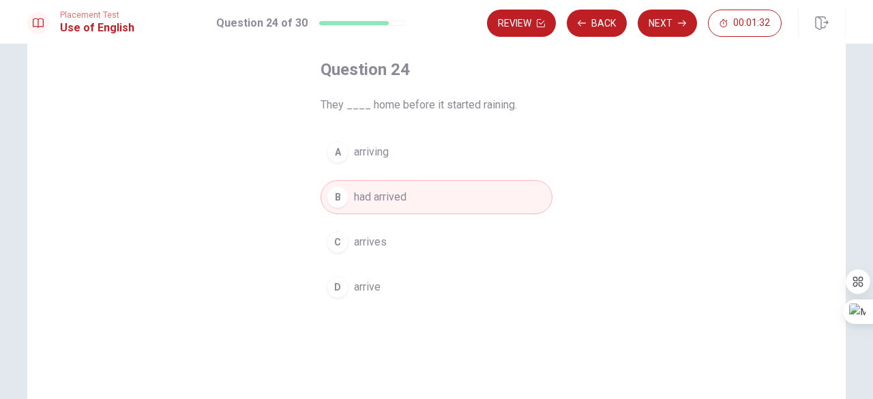
click at [370, 294] on button "D arrive" at bounding box center [437, 287] width 232 height 34
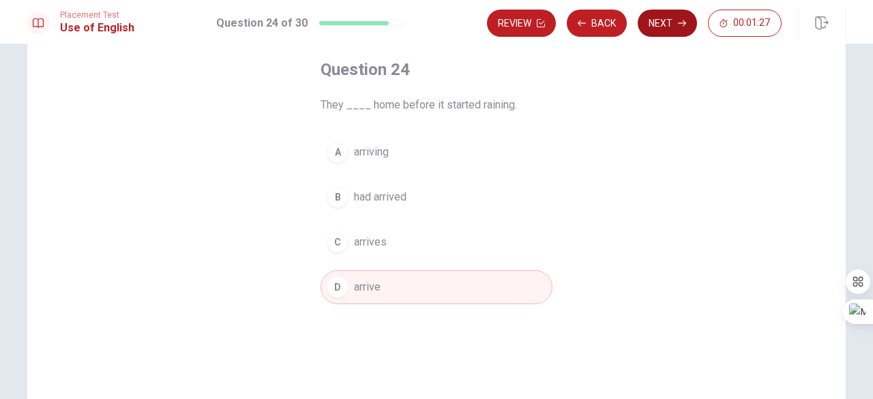
click at [671, 33] on button "Next" at bounding box center [667, 23] width 59 height 27
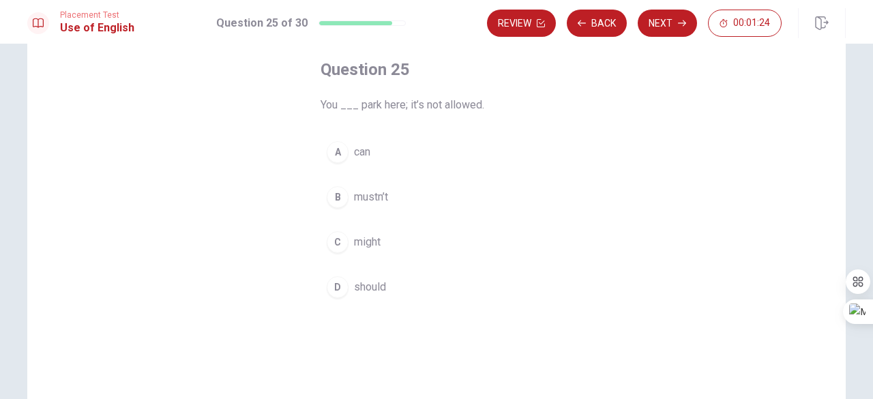
click at [359, 153] on span "can" at bounding box center [362, 152] width 16 height 16
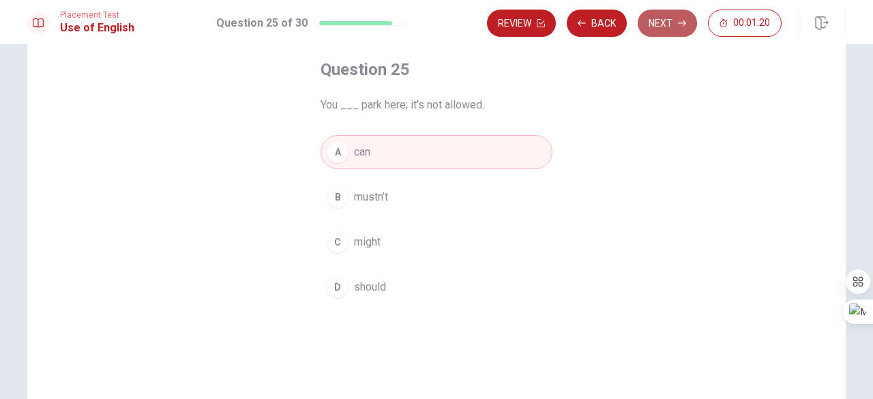
click at [677, 27] on button "Next" at bounding box center [667, 23] width 59 height 27
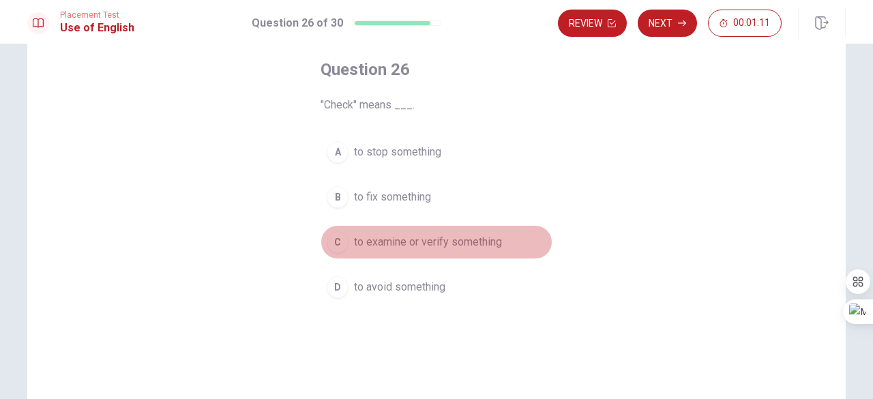
click at [426, 243] on span "to examine or verify something" at bounding box center [428, 242] width 148 height 16
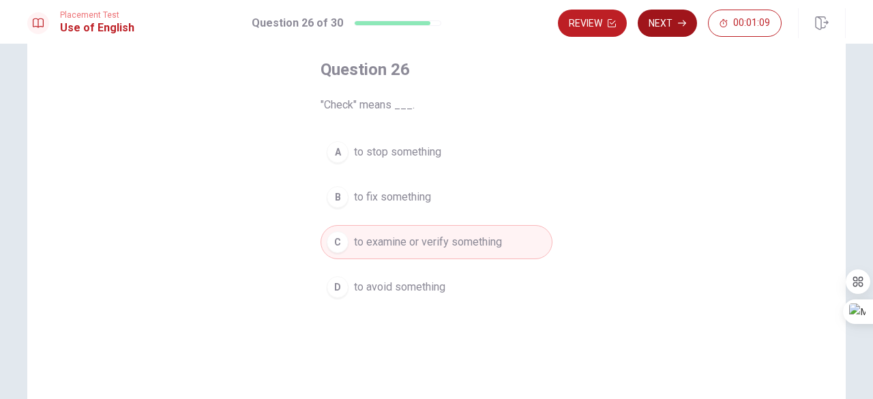
click at [670, 31] on button "Next" at bounding box center [667, 23] width 59 height 27
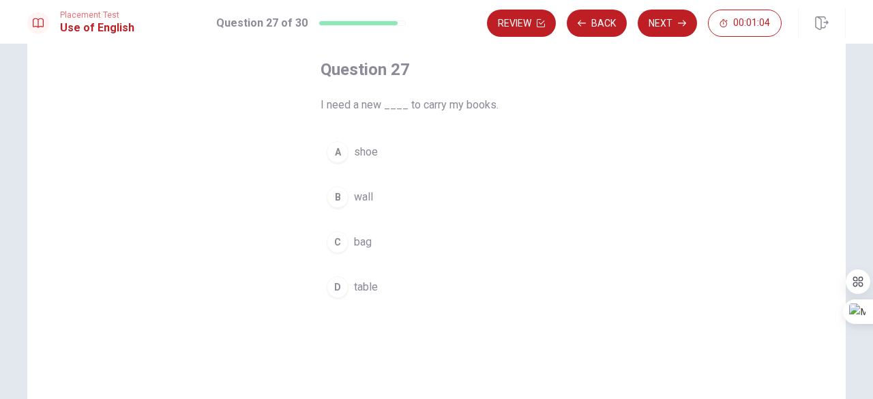
click at [363, 239] on span "bag" at bounding box center [363, 242] width 18 height 16
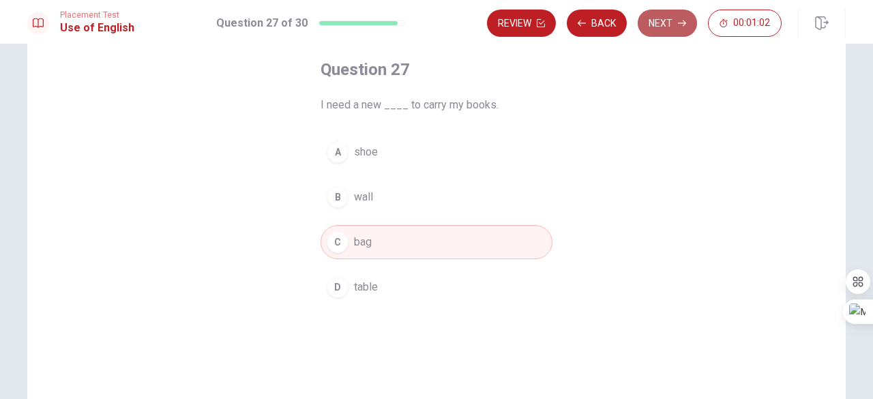
click at [670, 21] on button "Next" at bounding box center [667, 23] width 59 height 27
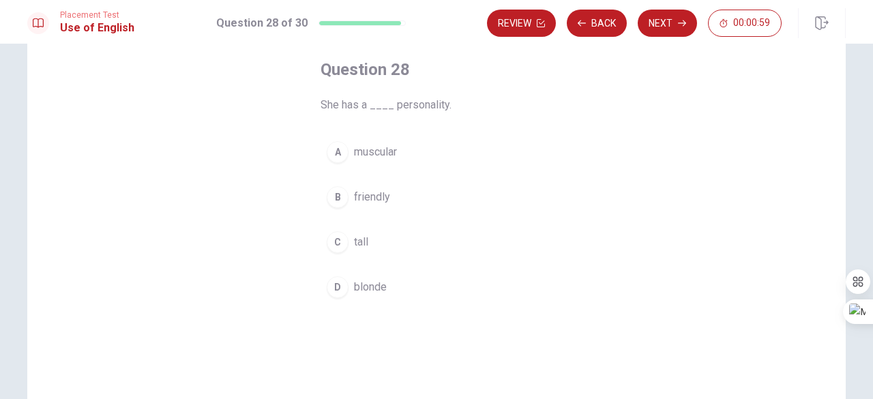
click at [371, 199] on span "friendly" at bounding box center [372, 197] width 36 height 16
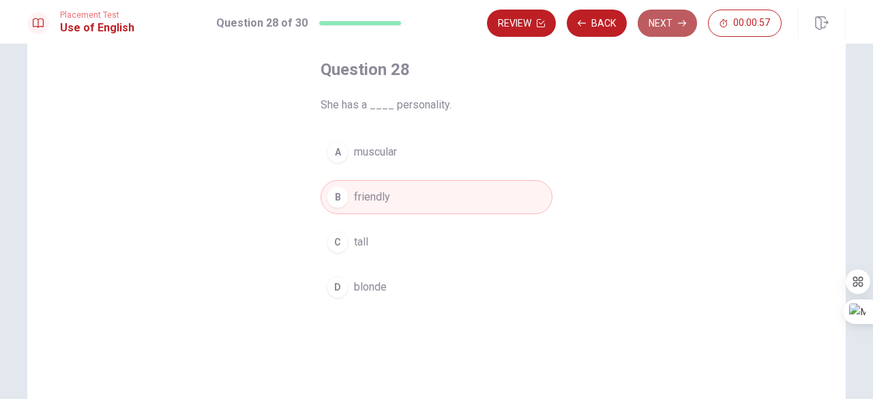
click at [679, 20] on icon "button" at bounding box center [682, 23] width 8 height 8
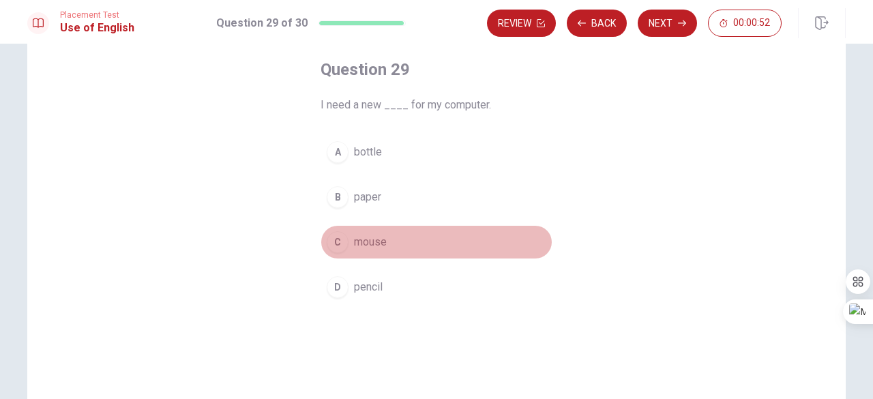
click at [375, 249] on span "mouse" at bounding box center [370, 242] width 33 height 16
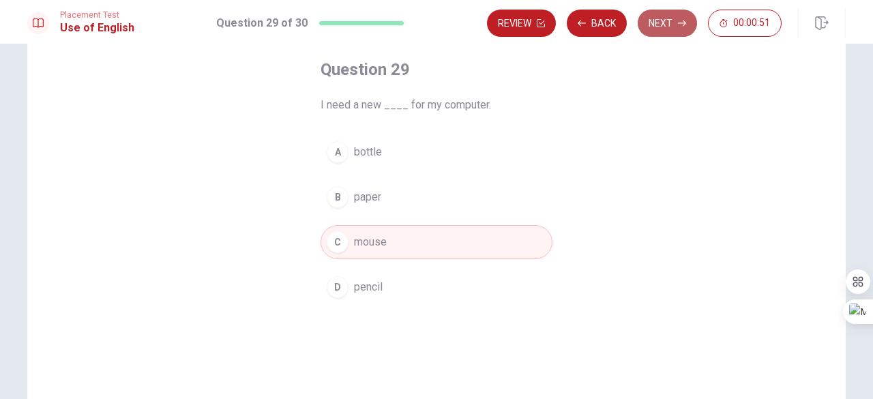
click at [662, 25] on button "Next" at bounding box center [667, 23] width 59 height 27
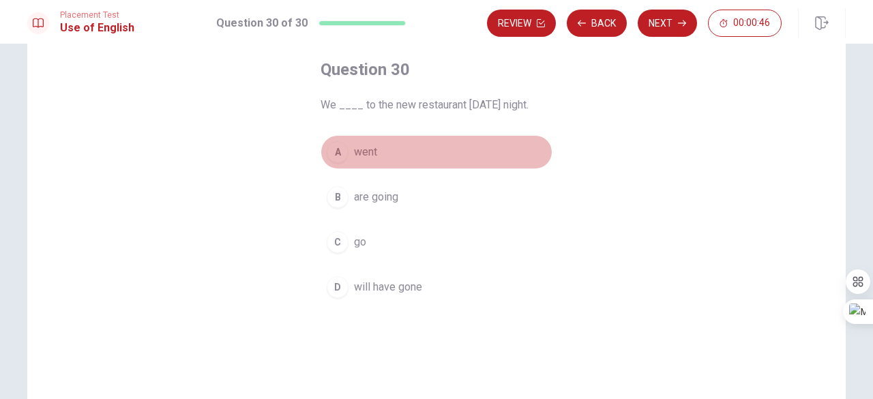
click at [365, 153] on span "went" at bounding box center [365, 152] width 23 height 16
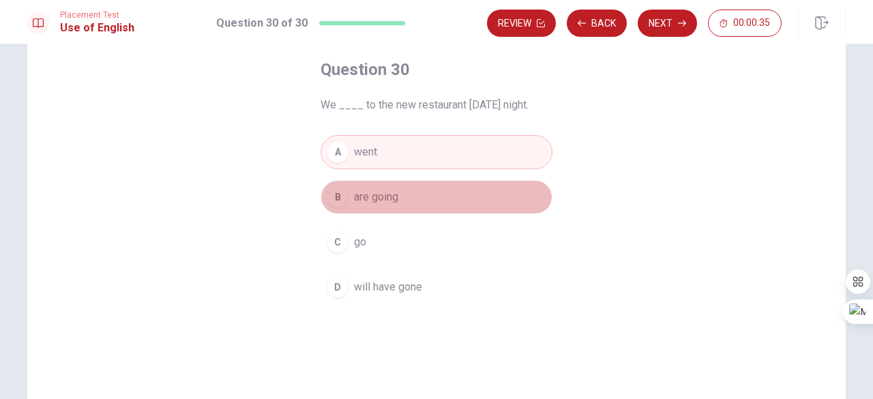
click at [368, 196] on span "are going" at bounding box center [376, 197] width 44 height 16
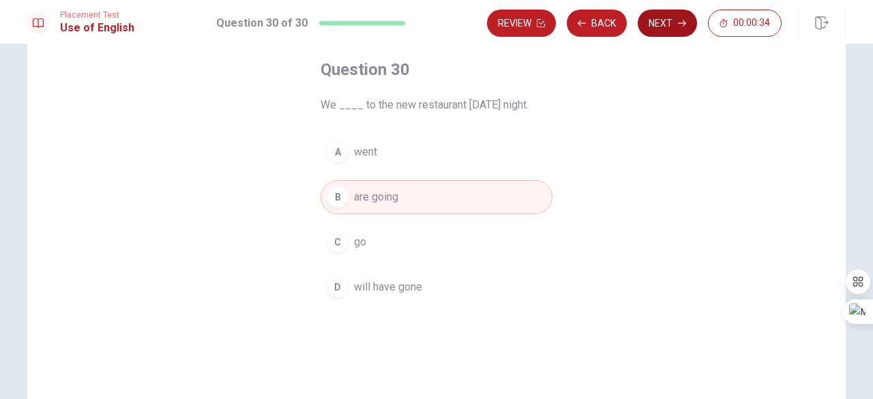
click at [665, 13] on button "Next" at bounding box center [667, 23] width 59 height 27
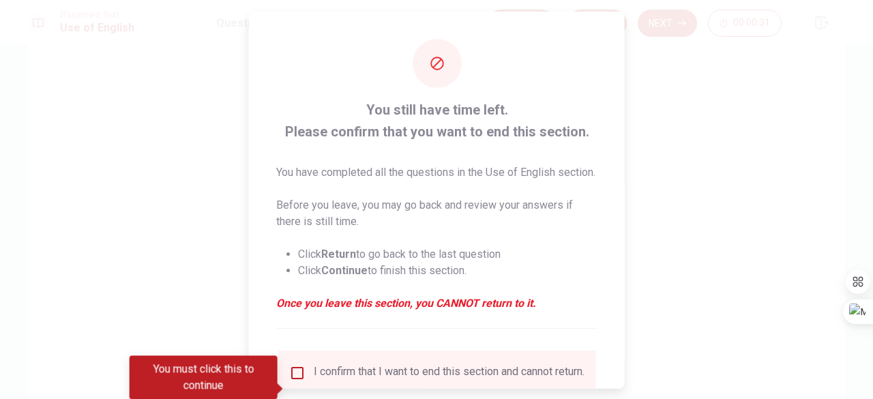
click at [693, 168] on div at bounding box center [436, 199] width 873 height 399
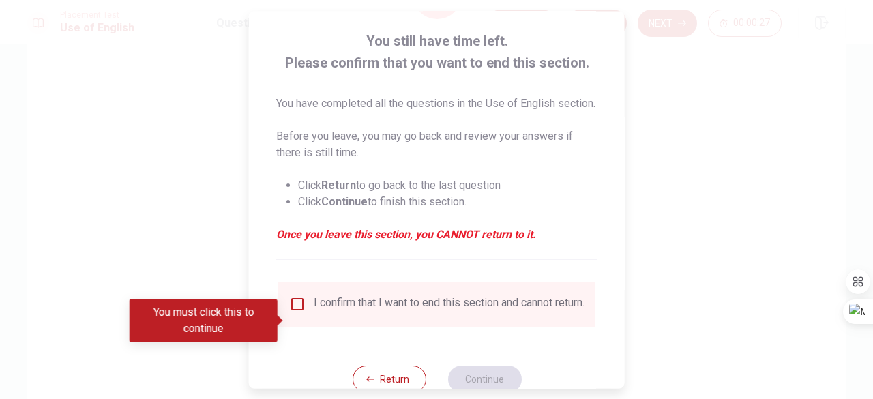
click at [667, 209] on div at bounding box center [436, 199] width 873 height 399
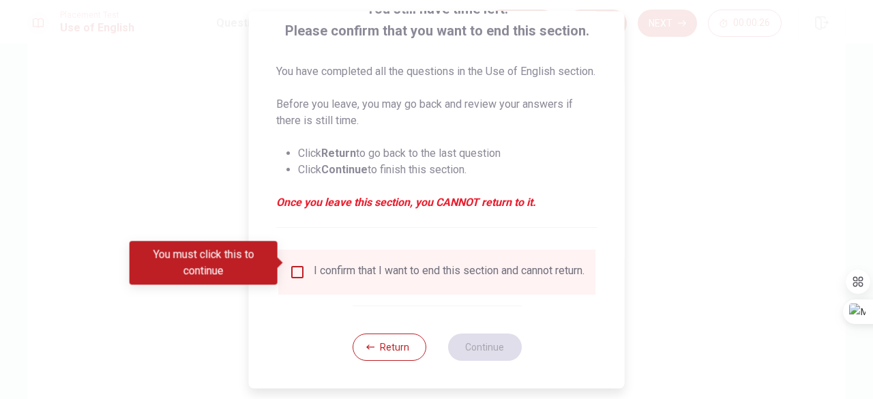
click at [371, 347] on icon "button" at bounding box center [370, 347] width 8 height 8
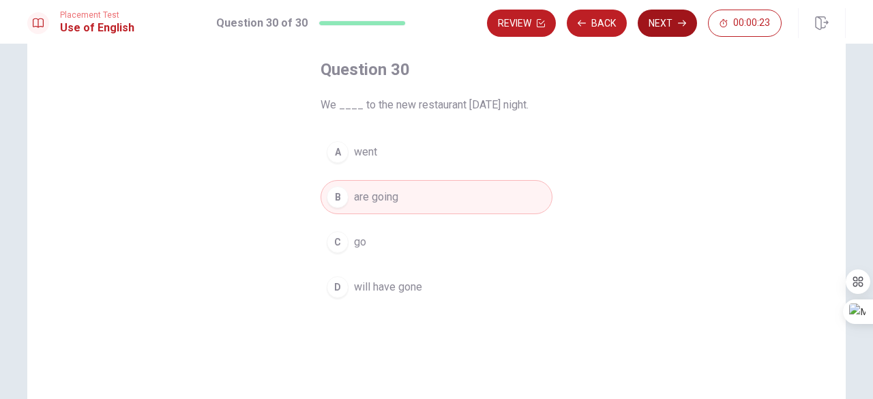
click at [663, 25] on button "Next" at bounding box center [667, 23] width 59 height 27
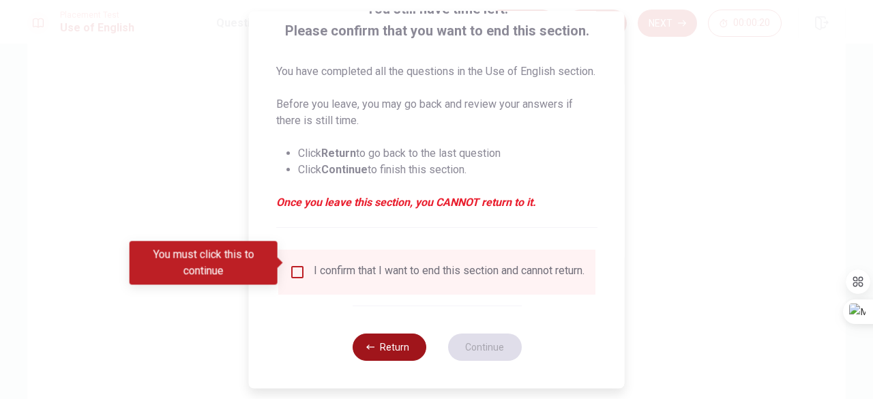
click at [371, 348] on icon "button" at bounding box center [370, 347] width 8 height 8
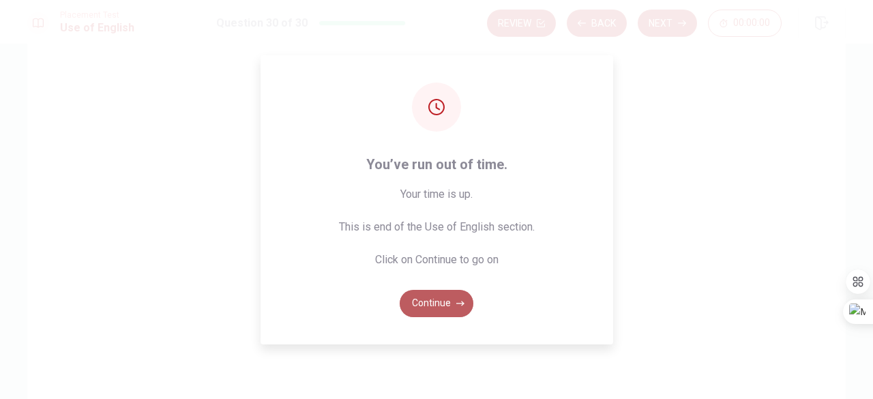
click at [439, 297] on button "Continue" at bounding box center [437, 303] width 74 height 27
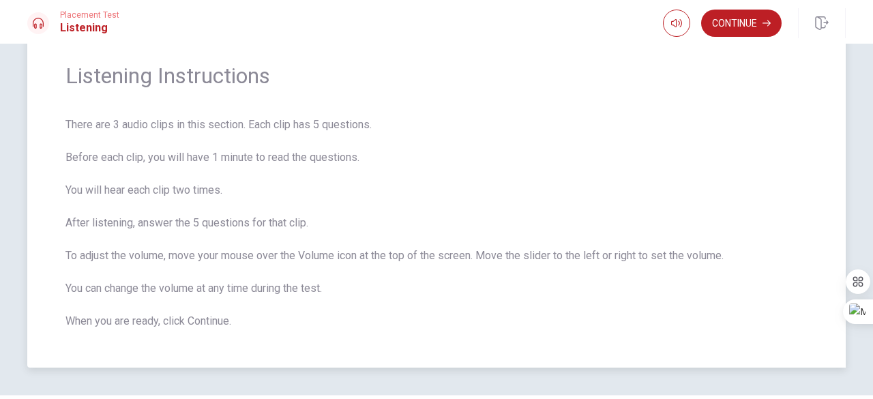
scroll to position [68, 0]
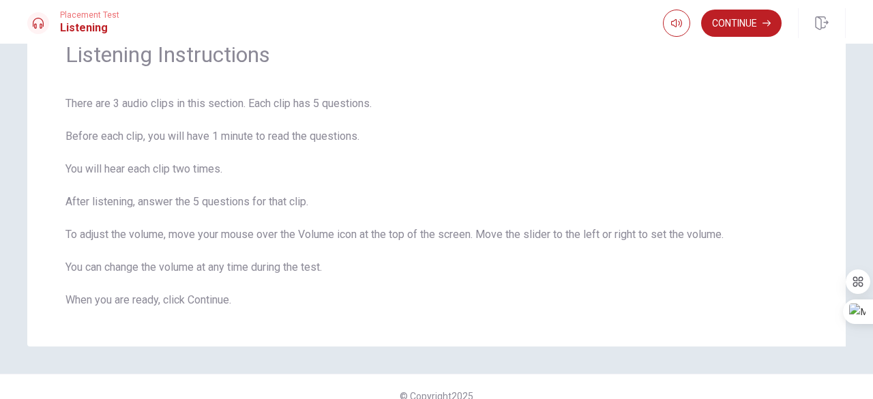
click at [540, 357] on div "Listening Instructions There are 3 audio clips in this section. Each clip has 5…" at bounding box center [436, 221] width 873 height 355
click at [673, 18] on icon "button" at bounding box center [676, 23] width 11 height 11
click at [676, 24] on icon "button" at bounding box center [676, 23] width 11 height 11
click at [732, 20] on button "Continue" at bounding box center [741, 23] width 80 height 27
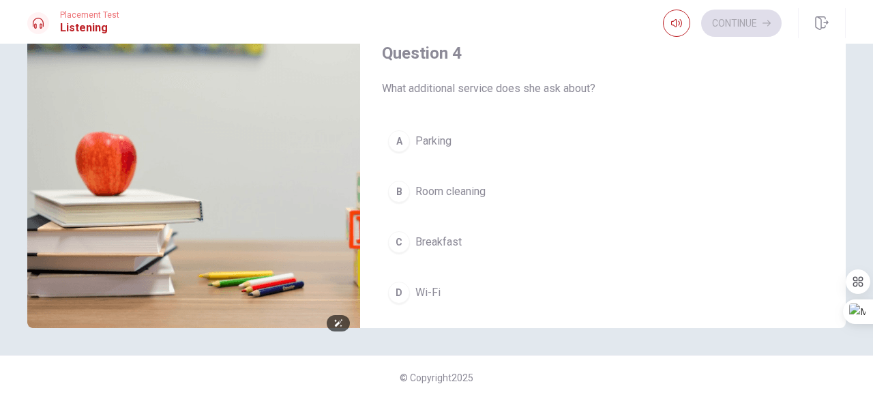
scroll to position [0, 0]
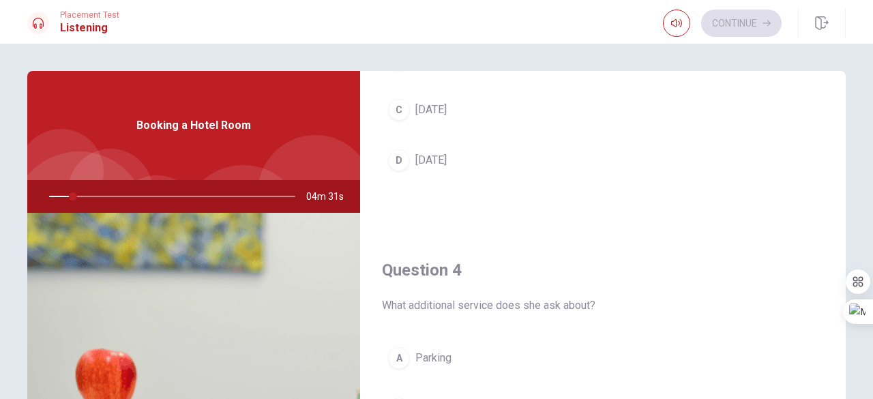
click at [74, 195] on div at bounding box center [169, 196] width 273 height 33
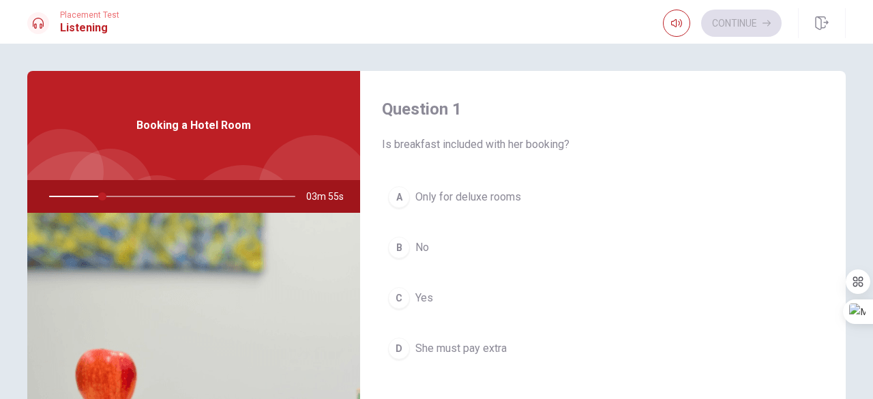
drag, startPoint x: 95, startPoint y: 193, endPoint x: 42, endPoint y: 196, distance: 53.3
click at [42, 196] on div at bounding box center [169, 196] width 273 height 33
click at [205, 256] on img at bounding box center [193, 379] width 333 height 332
click at [209, 289] on img at bounding box center [193, 379] width 333 height 332
click at [210, 103] on div "Booking a Hotel Room" at bounding box center [193, 125] width 333 height 109
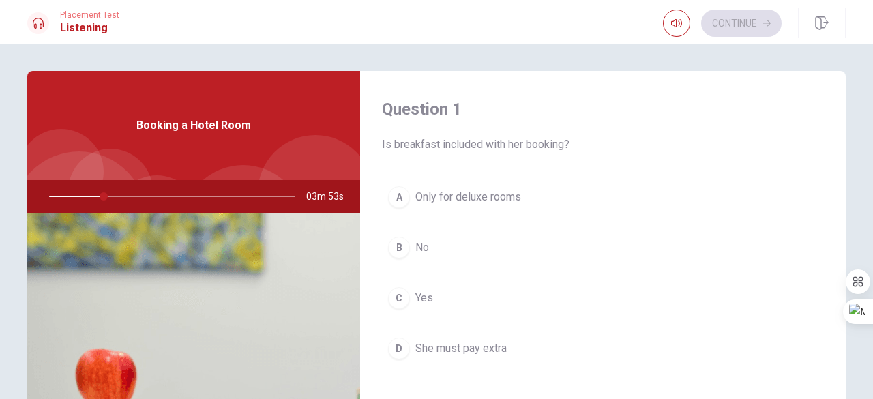
click at [222, 132] on span "Booking a Hotel Room" at bounding box center [193, 125] width 115 height 16
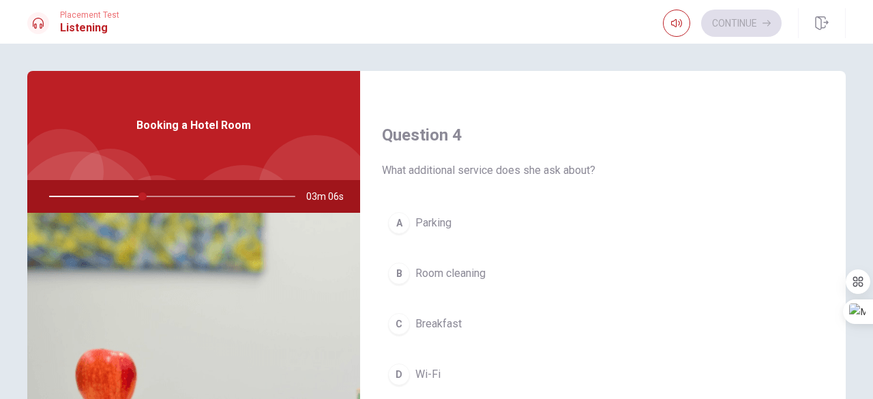
scroll to position [1023, 0]
click at [400, 320] on div "C" at bounding box center [399, 323] width 22 height 22
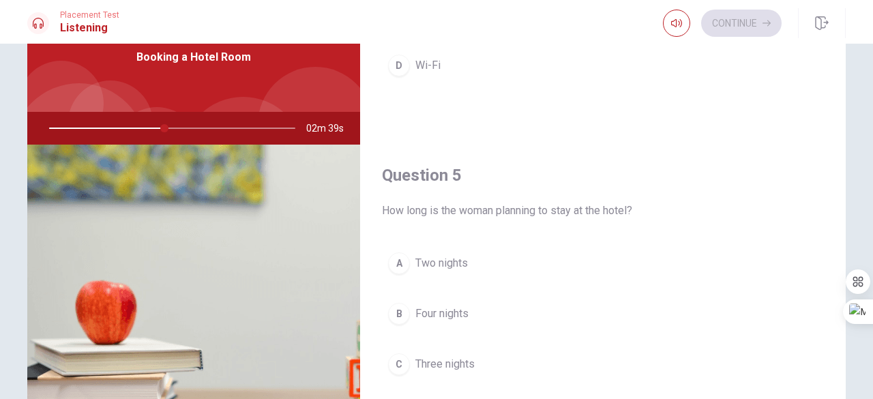
scroll to position [205, 0]
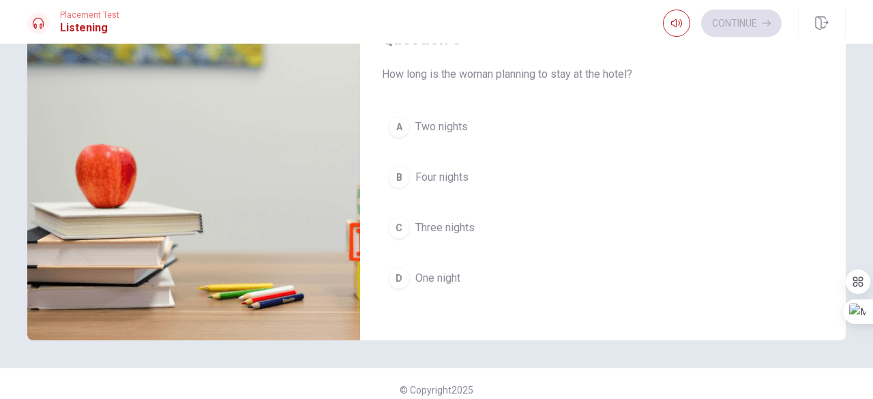
click at [438, 121] on span "Two nights" at bounding box center [441, 127] width 53 height 16
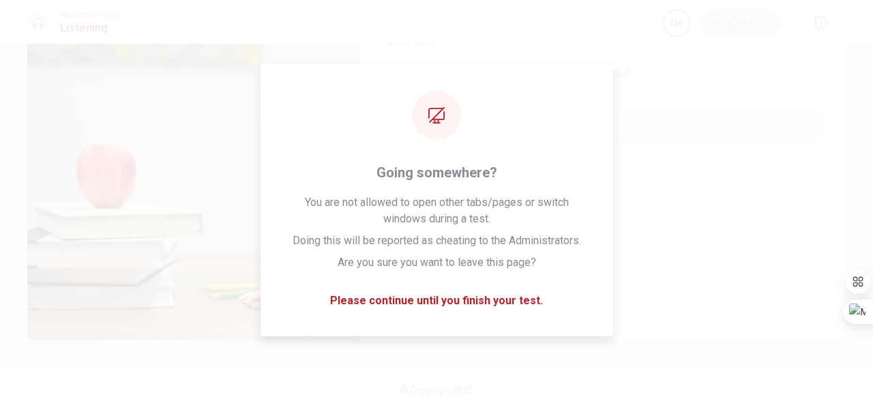
click at [738, 138] on div "A Two nights B Four nights C Three nights D One night" at bounding box center [603, 216] width 442 height 213
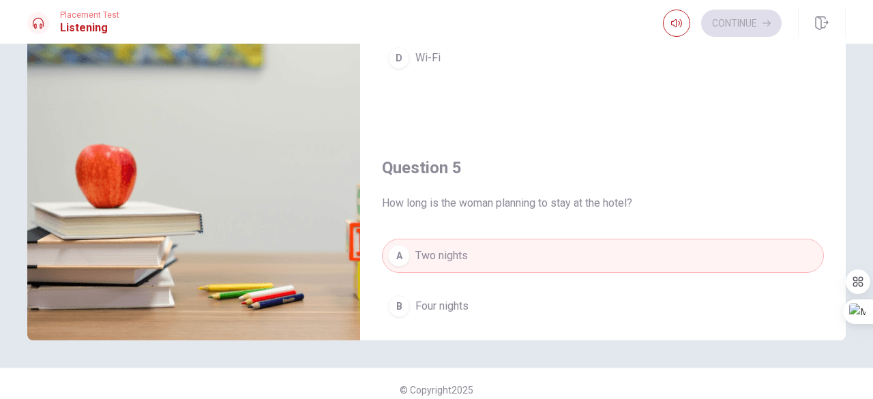
scroll to position [1126, 0]
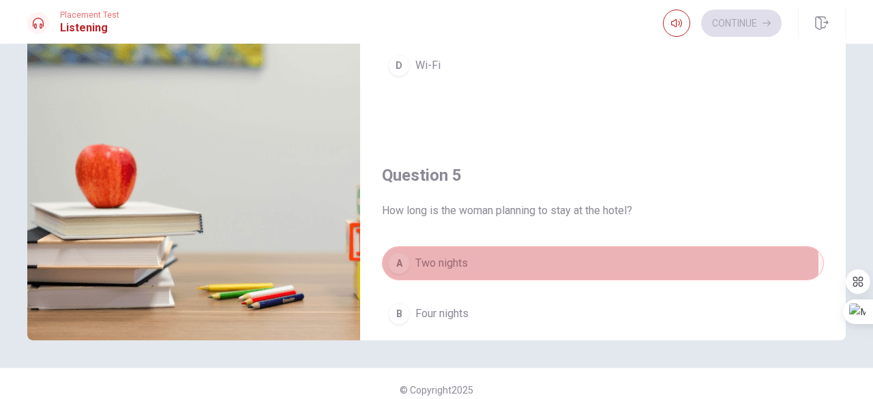
click at [393, 256] on div "A" at bounding box center [399, 263] width 22 height 22
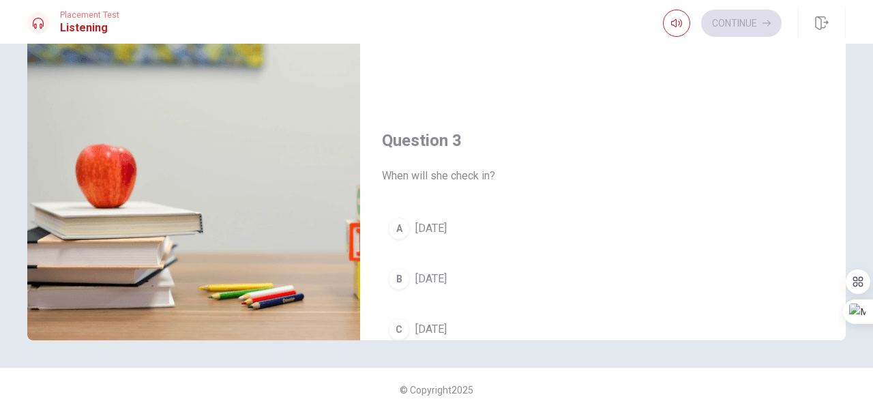
scroll to position [512, 0]
click at [400, 321] on div "D" at bounding box center [399, 330] width 22 height 22
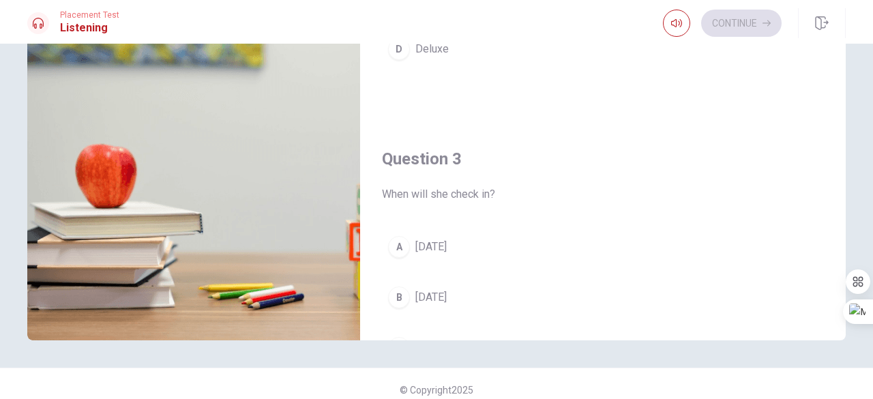
scroll to position [308, 0]
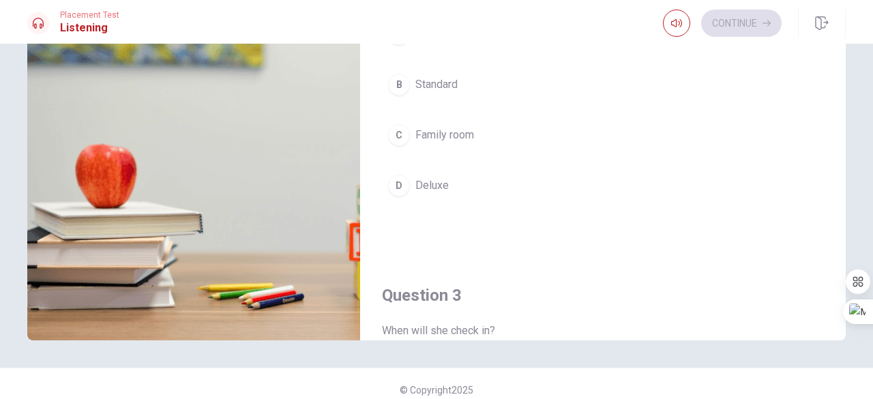
click at [434, 169] on button "D Deluxe" at bounding box center [603, 185] width 442 height 34
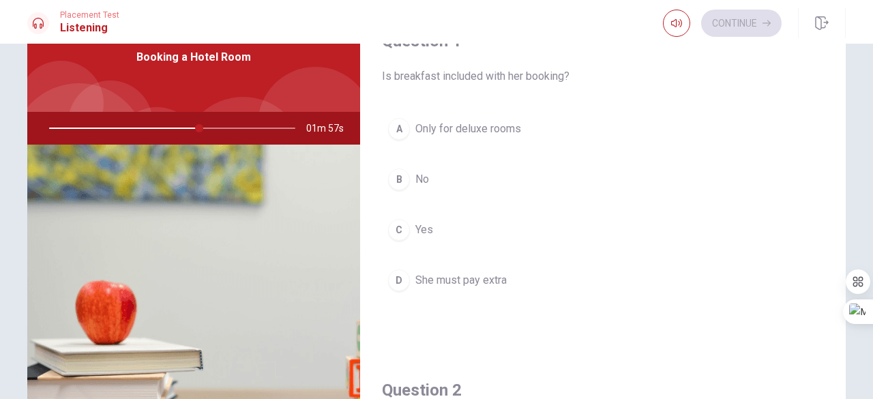
scroll to position [0, 0]
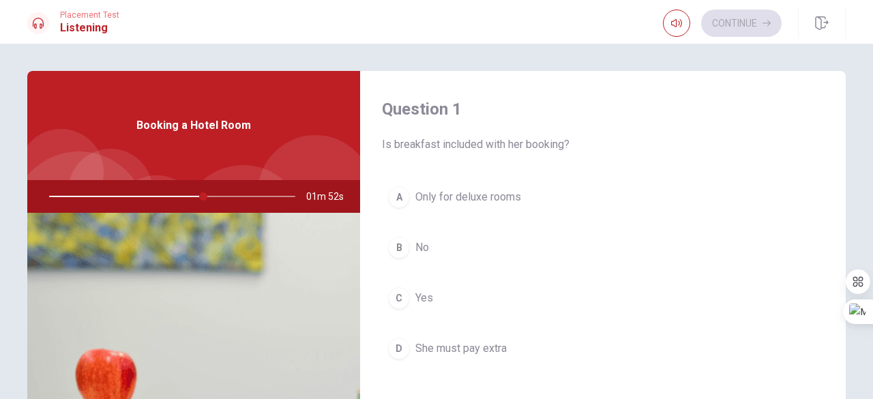
click at [404, 299] on div "C" at bounding box center [399, 298] width 22 height 22
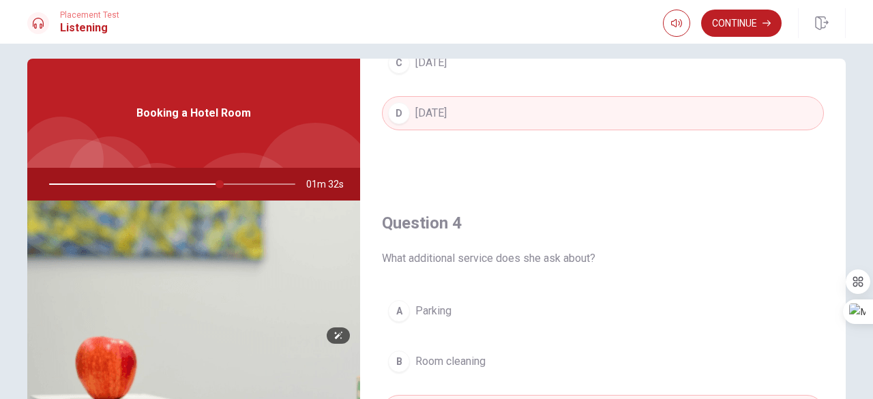
scroll to position [12, 0]
drag, startPoint x: 216, startPoint y: 183, endPoint x: 196, endPoint y: 183, distance: 19.8
click at [196, 183] on div at bounding box center [169, 184] width 273 height 33
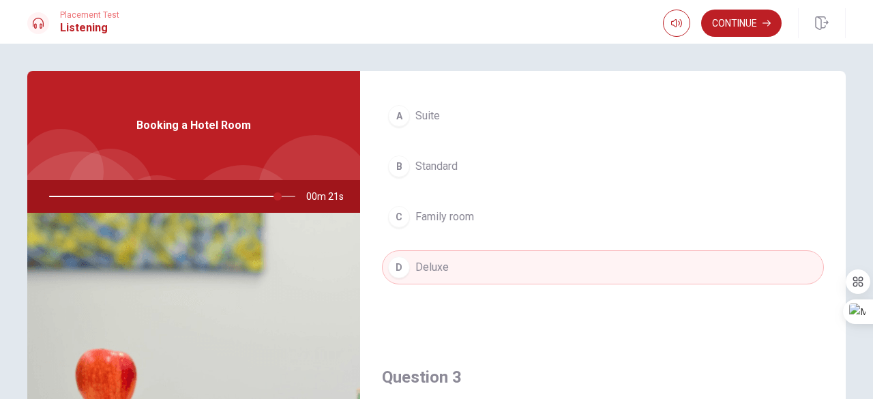
scroll to position [409, 0]
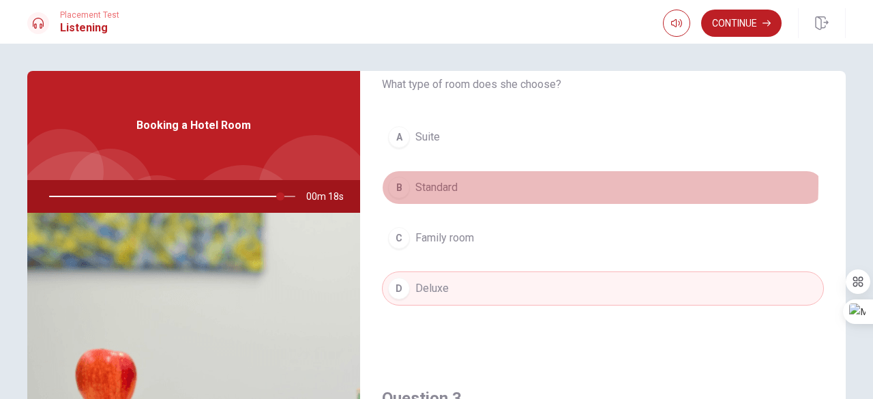
click at [438, 180] on span "Standard" at bounding box center [436, 187] width 42 height 16
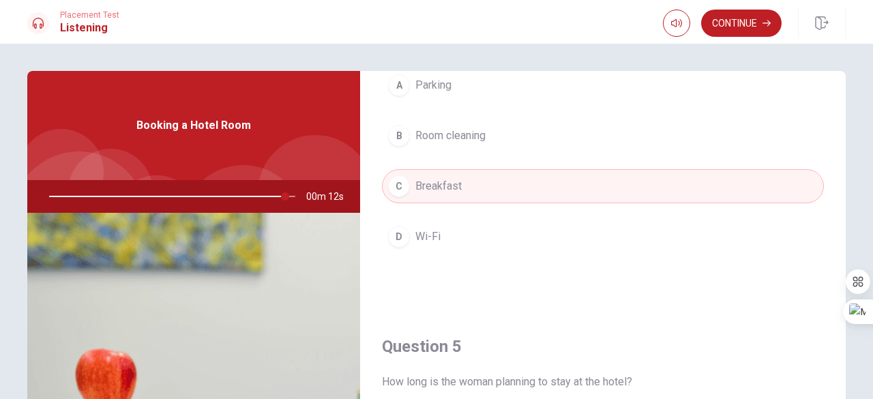
scroll to position [1262, 0]
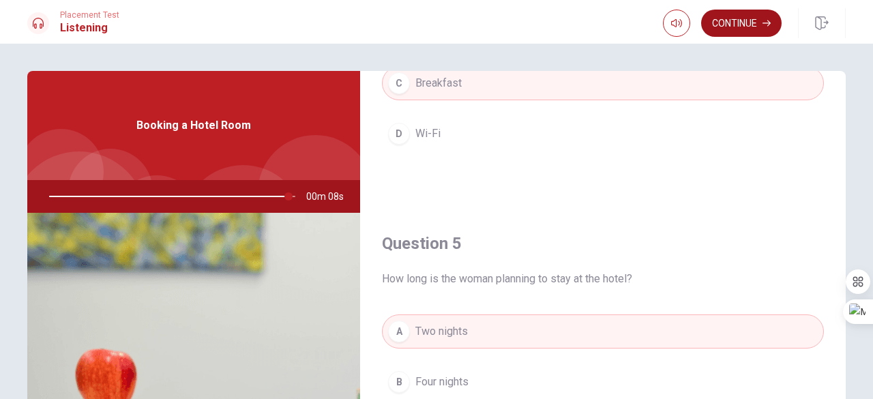
click at [741, 21] on button "Continue" at bounding box center [741, 23] width 80 height 27
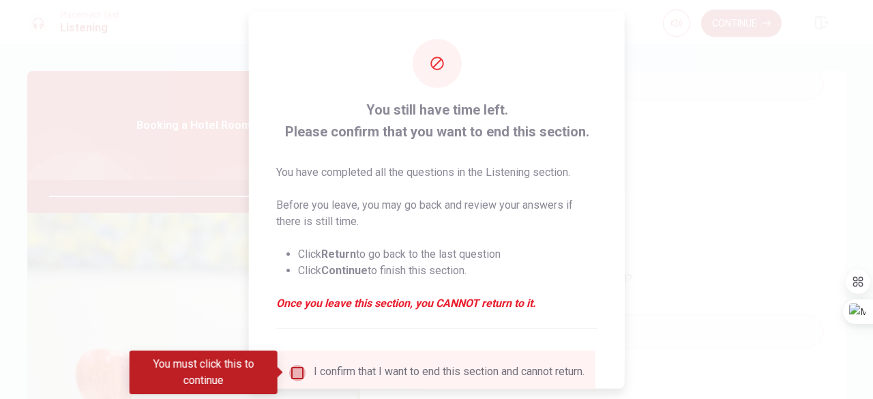
click at [289, 374] on input "You must click this to continue" at bounding box center [297, 372] width 16 height 16
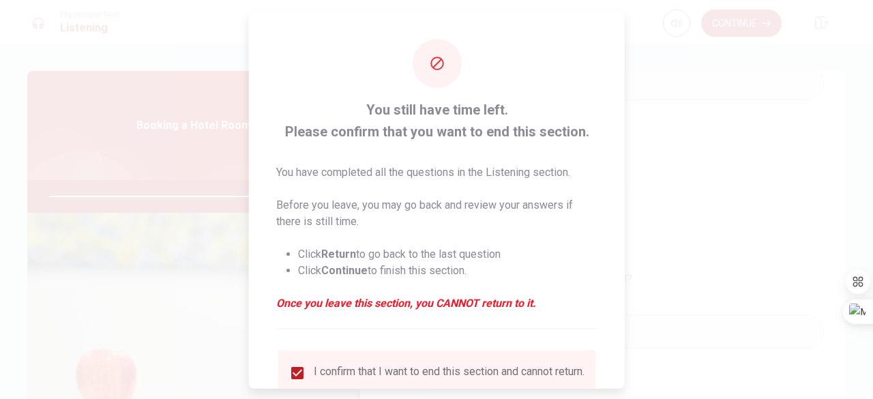
scroll to position [109, 0]
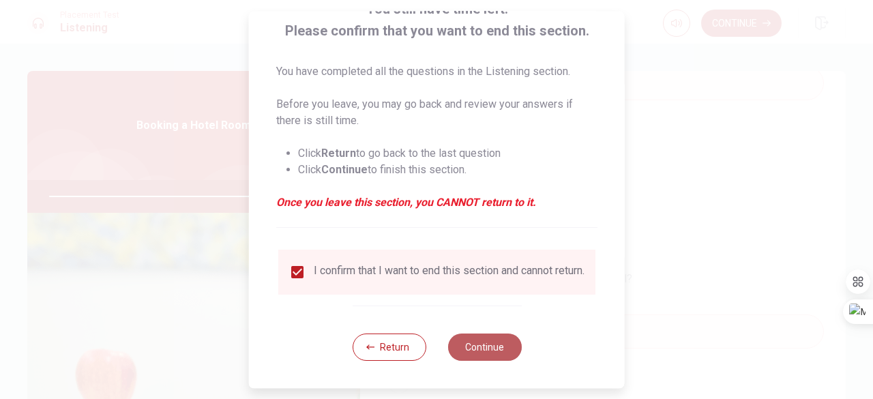
click at [495, 346] on button "Continue" at bounding box center [484, 346] width 74 height 27
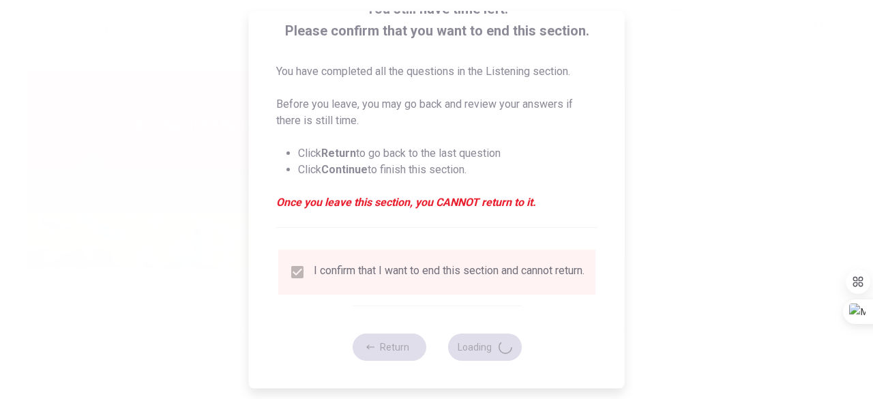
type input "99"
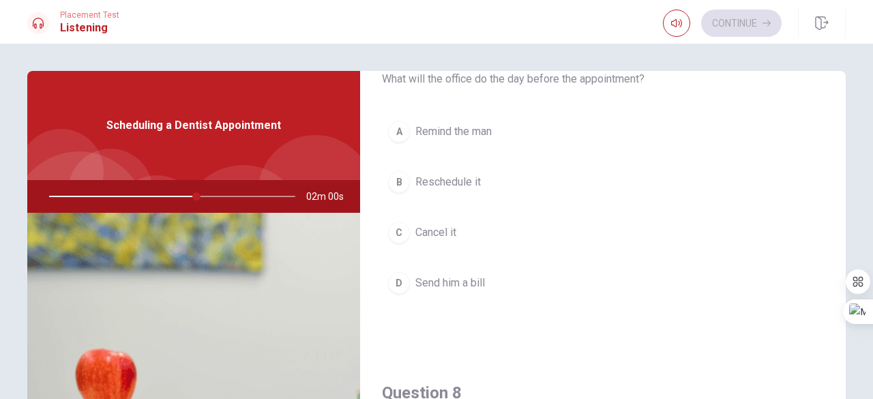
scroll to position [409, 0]
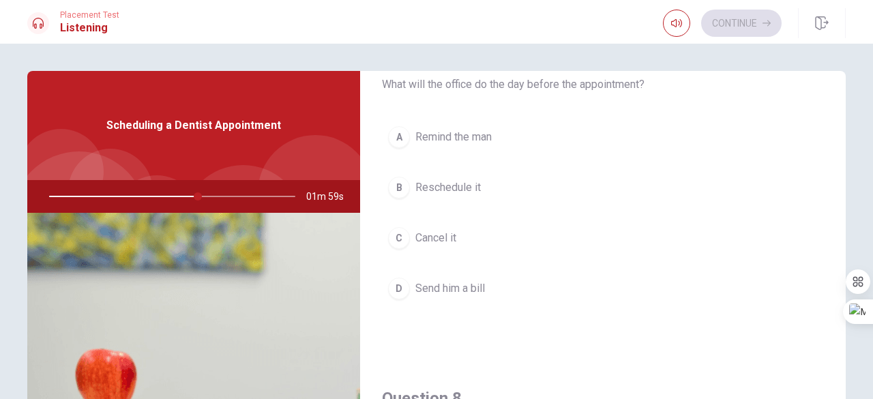
click at [451, 187] on span "Reschedule it" at bounding box center [447, 187] width 65 height 16
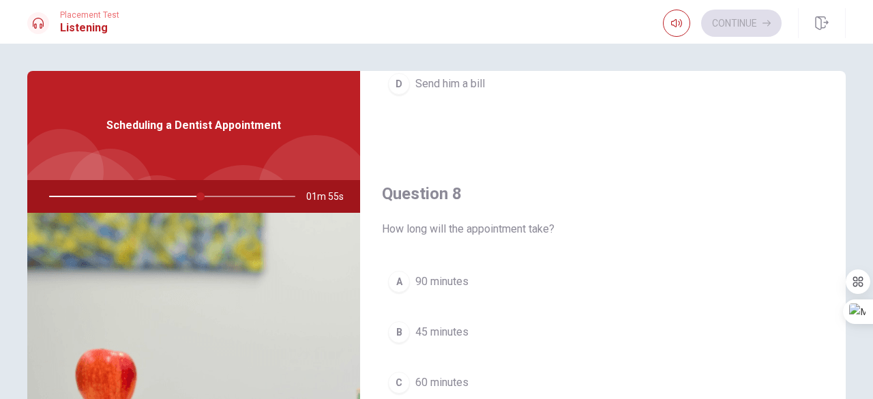
scroll to position [750, 0]
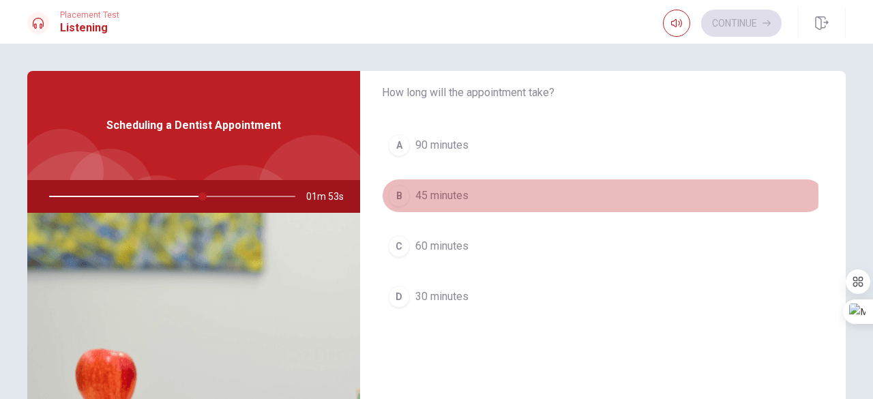
click at [445, 191] on span "45 minutes" at bounding box center [441, 196] width 53 height 16
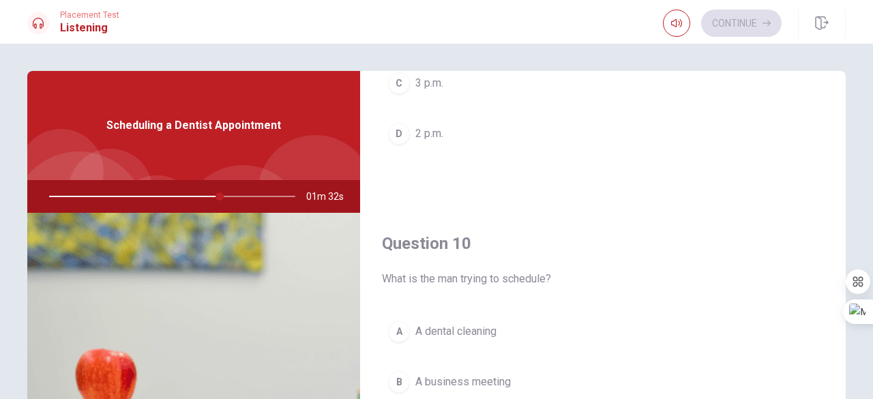
scroll to position [205, 0]
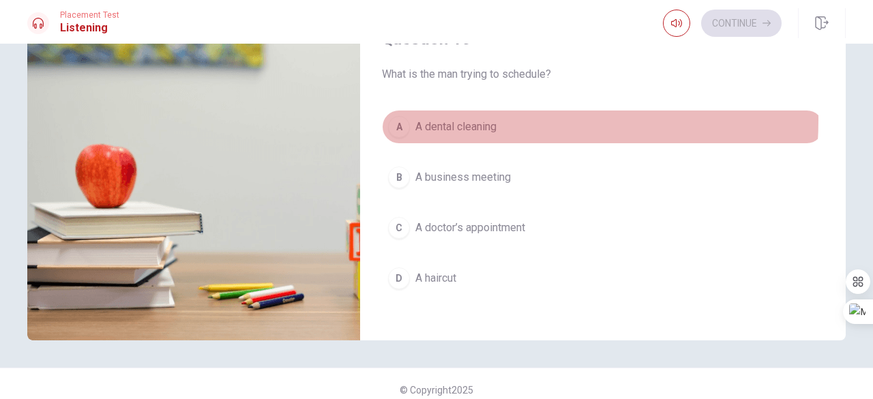
click at [466, 119] on span "A dental cleaning" at bounding box center [455, 127] width 81 height 16
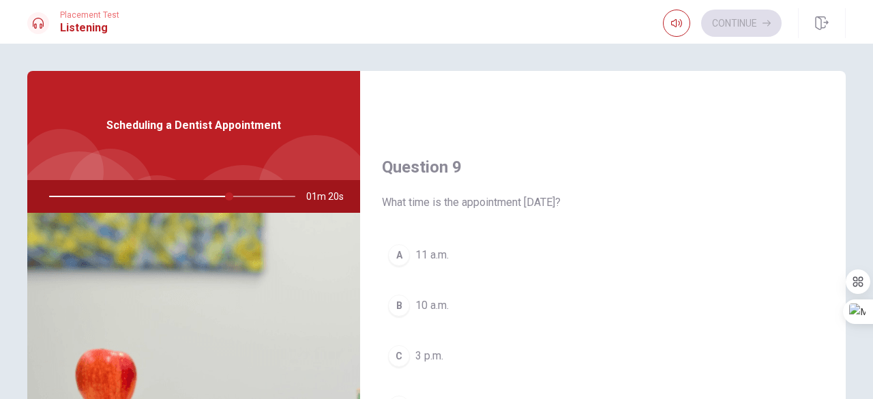
scroll to position [1058, 0]
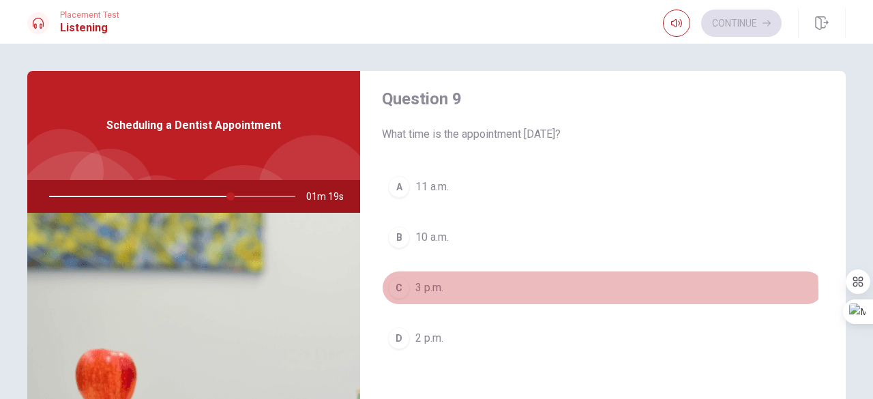
click at [432, 286] on span "3 p.m." at bounding box center [429, 288] width 28 height 16
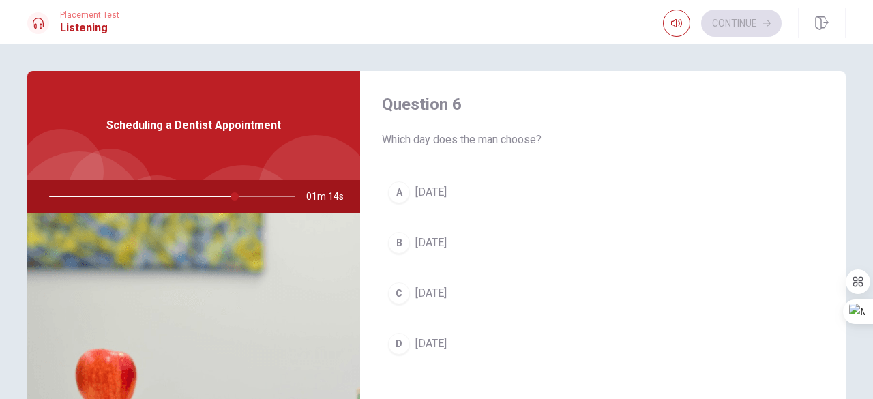
scroll to position [0, 0]
click at [421, 198] on span "[DATE]" at bounding box center [430, 197] width 31 height 16
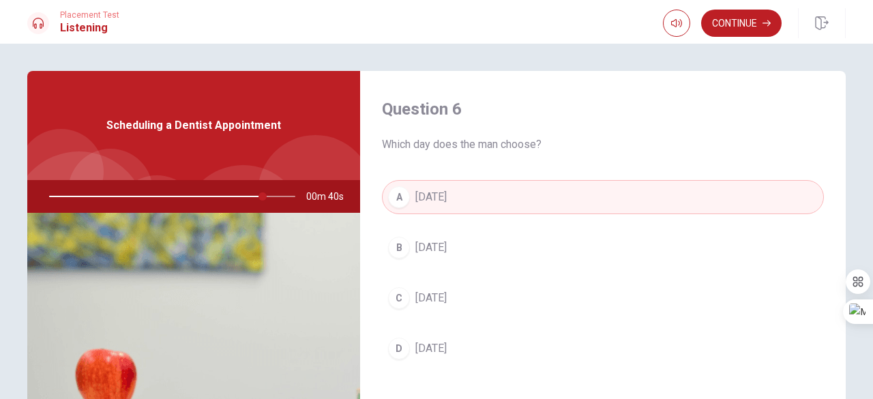
click at [498, 243] on button "B [DATE]" at bounding box center [603, 248] width 442 height 34
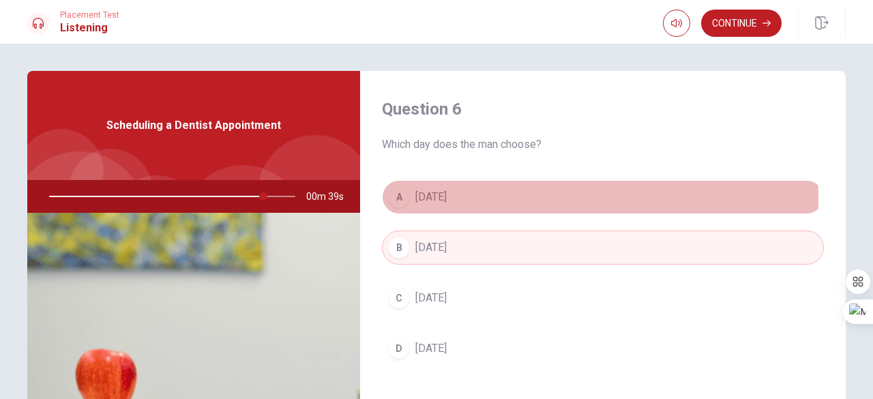
click at [492, 197] on button "A [DATE]" at bounding box center [603, 197] width 442 height 34
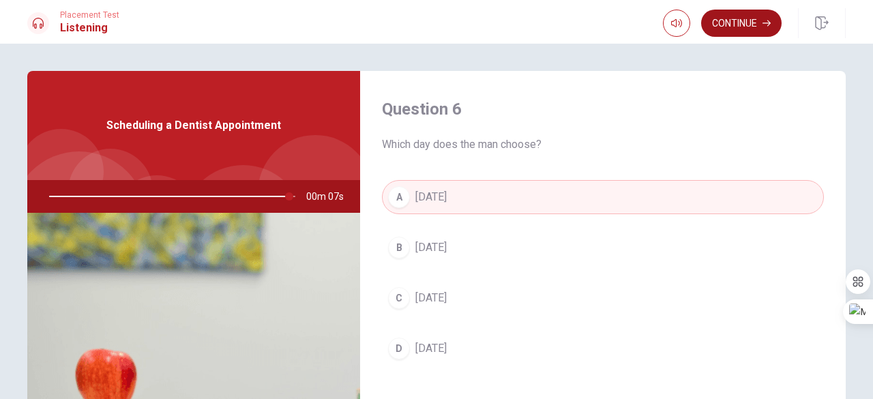
click at [732, 23] on button "Continue" at bounding box center [741, 23] width 80 height 27
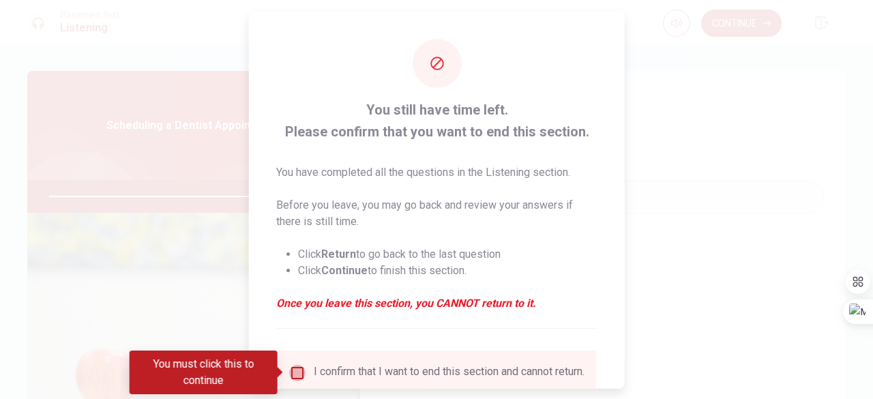
click at [294, 373] on input "You must click this to continue" at bounding box center [297, 372] width 16 height 16
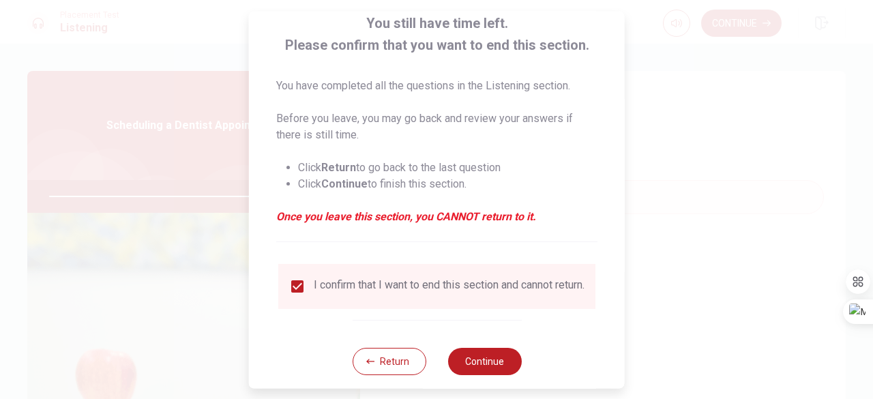
scroll to position [109, 0]
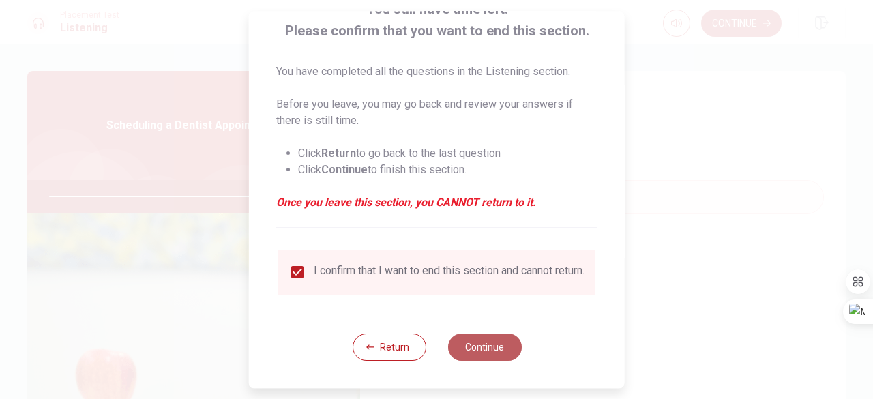
click at [492, 346] on button "Continue" at bounding box center [484, 346] width 74 height 27
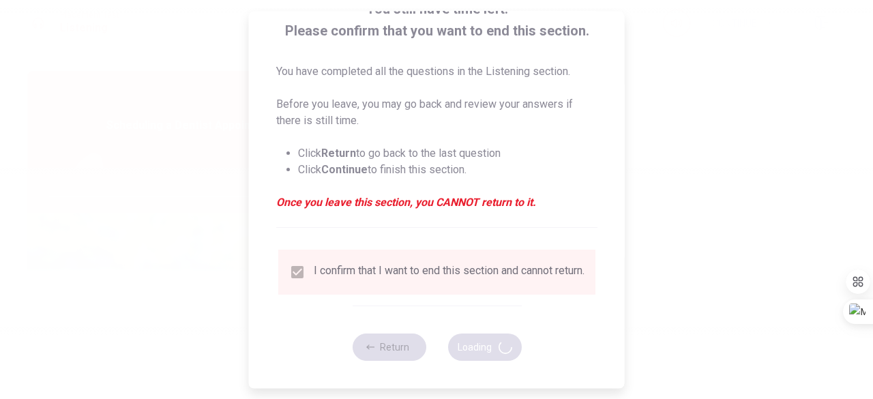
type input "100"
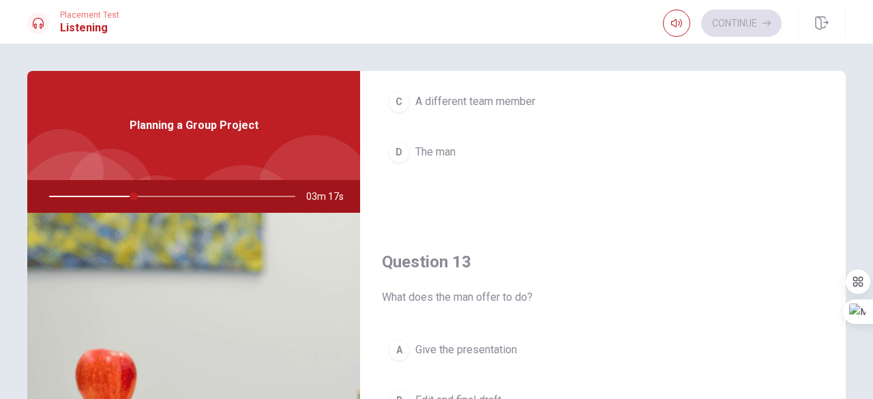
scroll to position [614, 0]
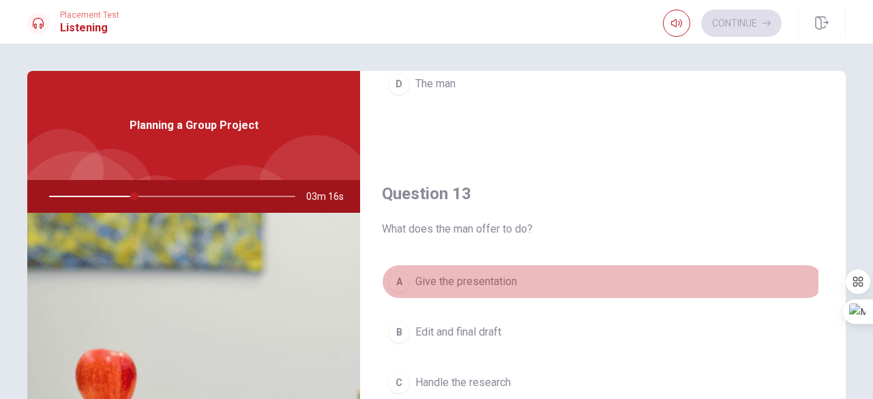
click at [496, 277] on span "Give the presentation" at bounding box center [466, 281] width 102 height 16
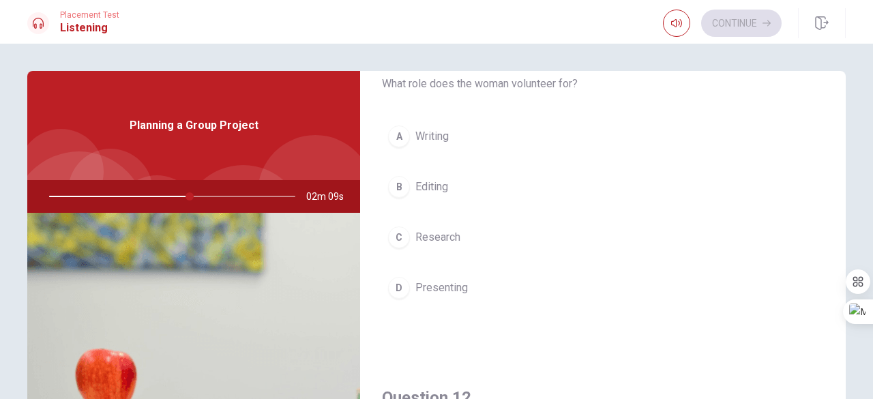
scroll to position [136, 0]
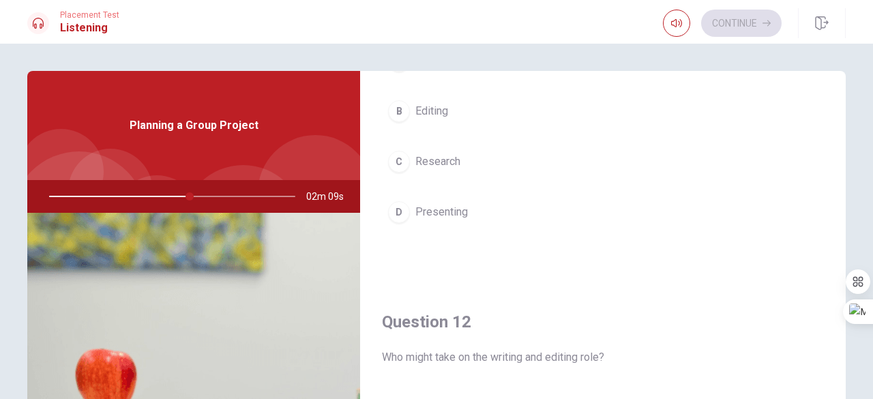
click at [404, 209] on div "D" at bounding box center [399, 212] width 22 height 22
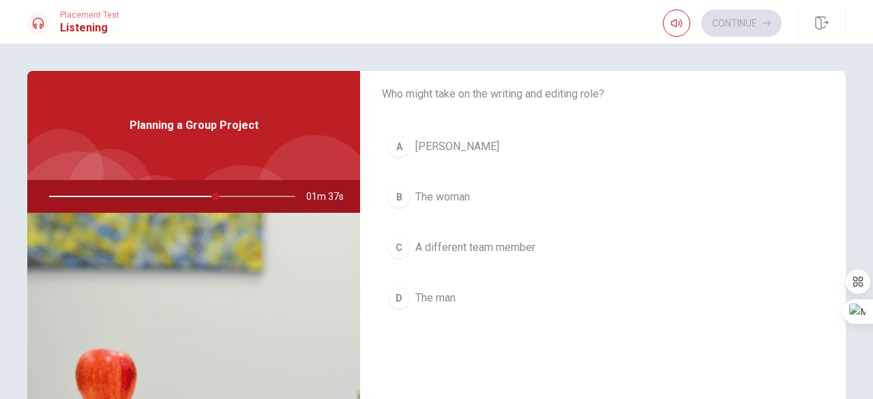
scroll to position [409, 0]
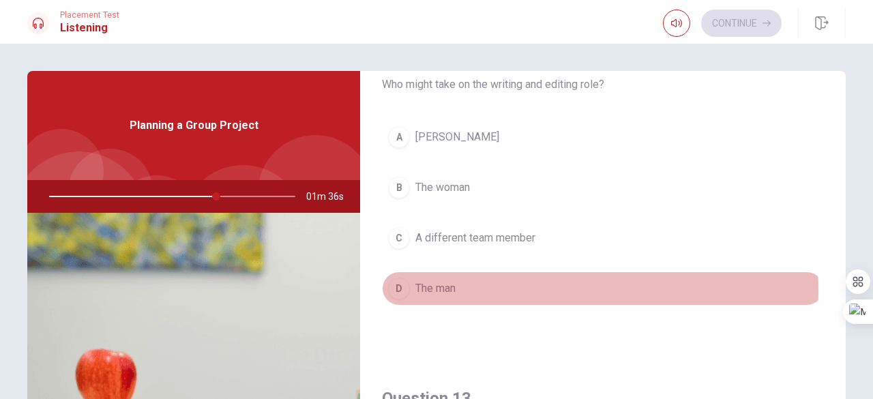
click at [442, 287] on span "The man" at bounding box center [435, 288] width 40 height 16
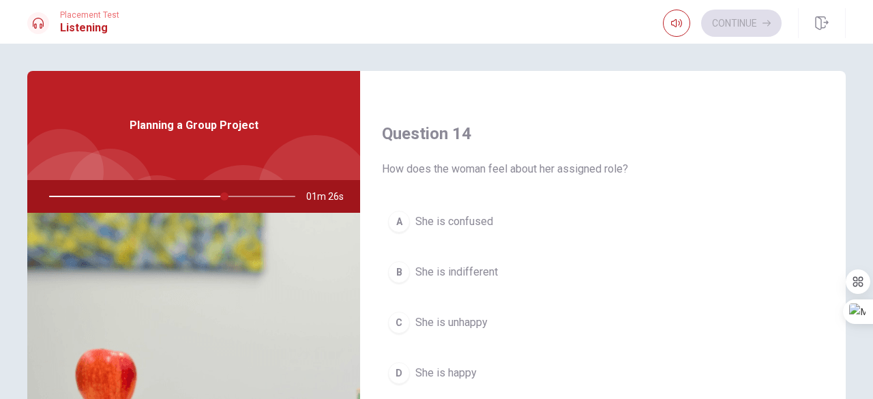
scroll to position [1091, 0]
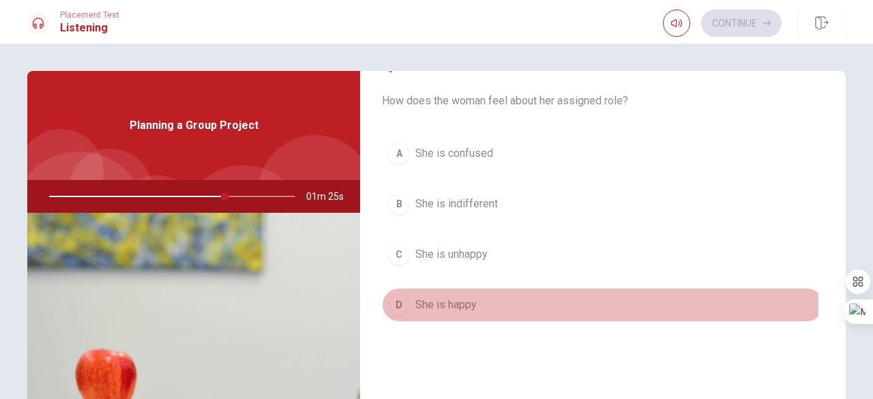
click at [445, 301] on span "She is happy" at bounding box center [445, 305] width 61 height 16
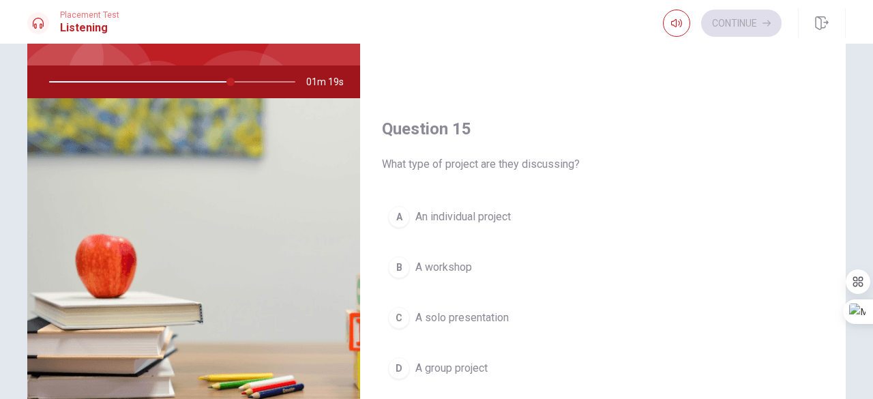
scroll to position [136, 0]
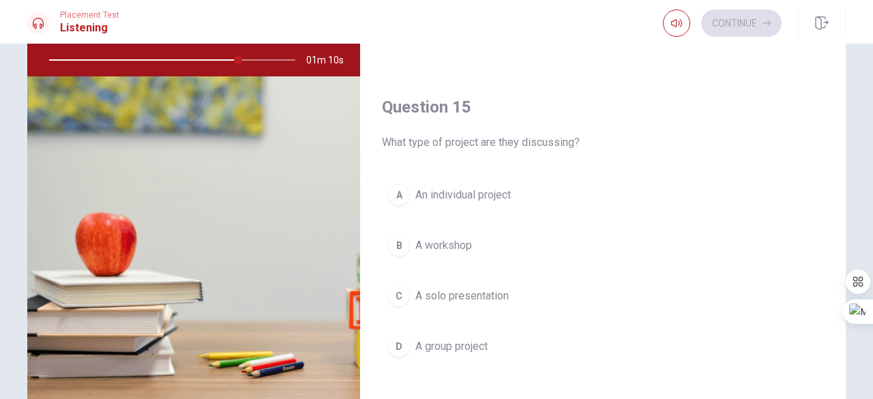
click at [402, 285] on div "C" at bounding box center [399, 296] width 22 height 22
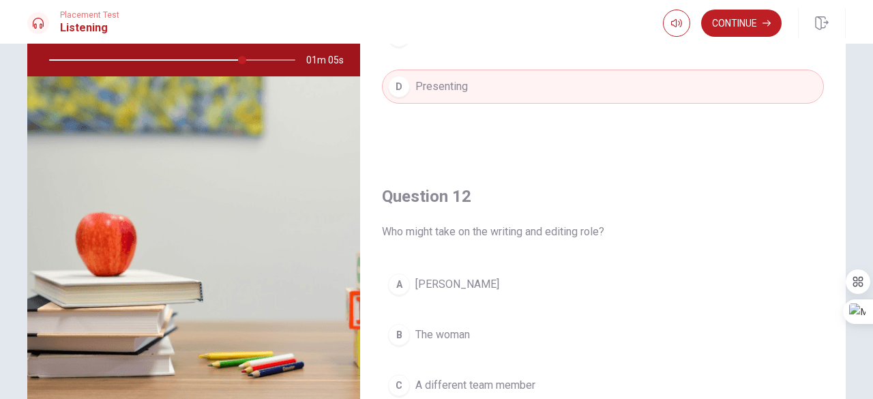
scroll to position [0, 0]
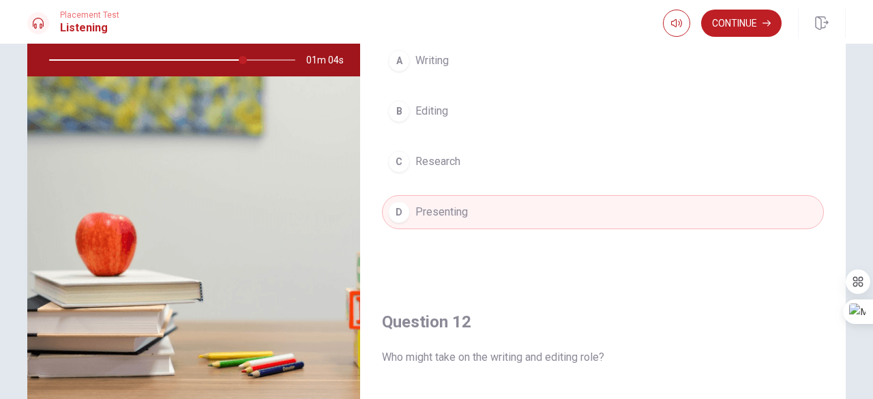
click at [420, 162] on span "Research" at bounding box center [437, 161] width 45 height 16
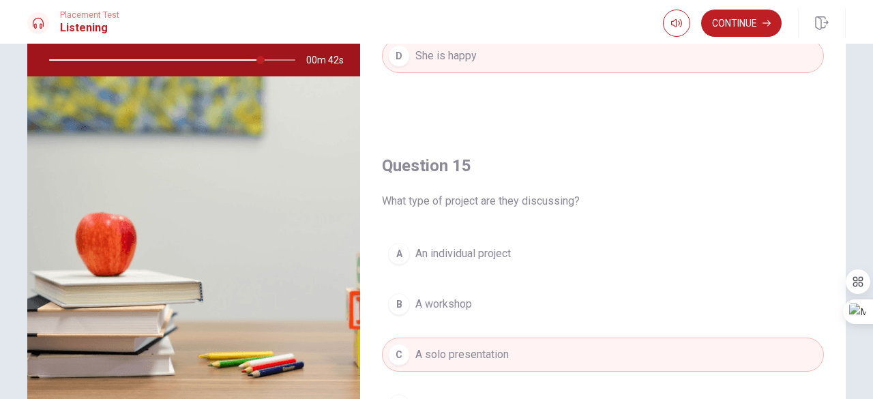
scroll to position [1262, 0]
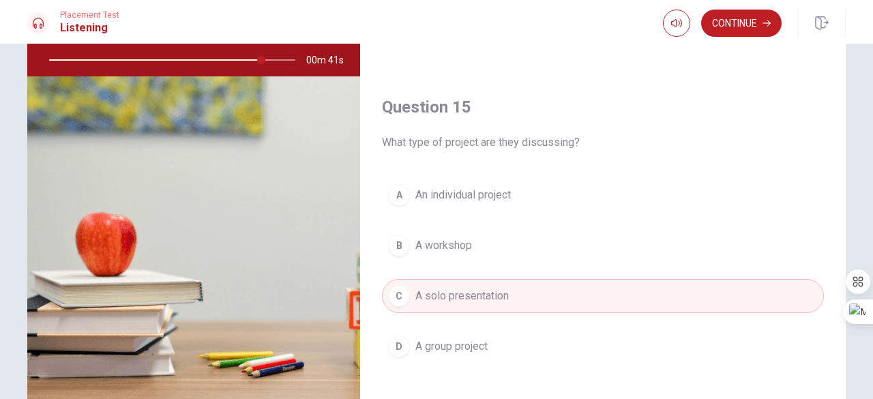
click at [490, 339] on button "D A group project" at bounding box center [603, 346] width 442 height 34
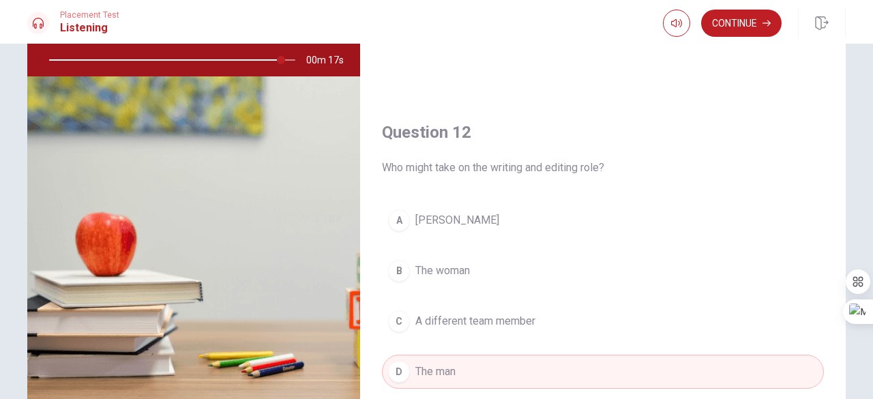
scroll to position [205, 0]
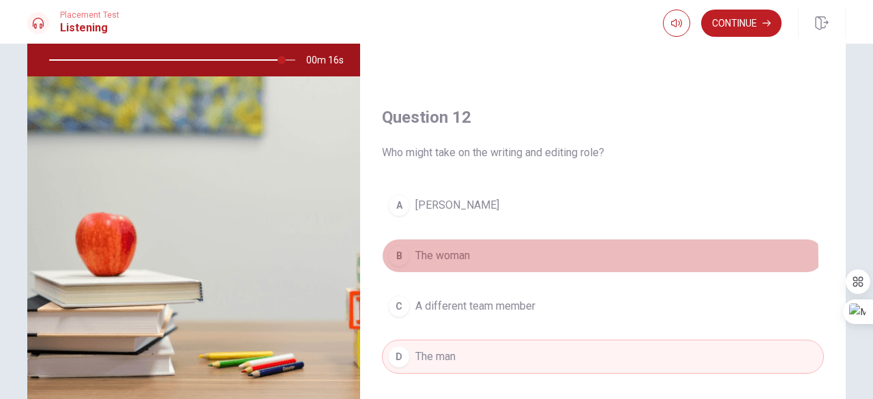
click at [429, 258] on span "The woman" at bounding box center [442, 256] width 55 height 16
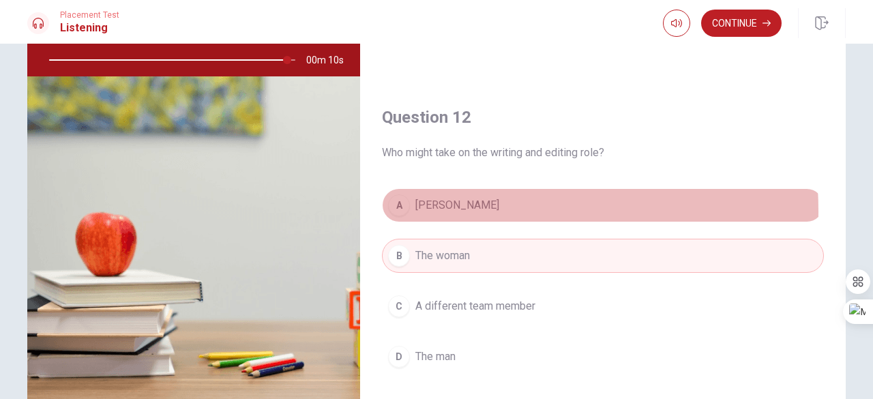
click at [424, 209] on span "[PERSON_NAME]" at bounding box center [457, 205] width 84 height 16
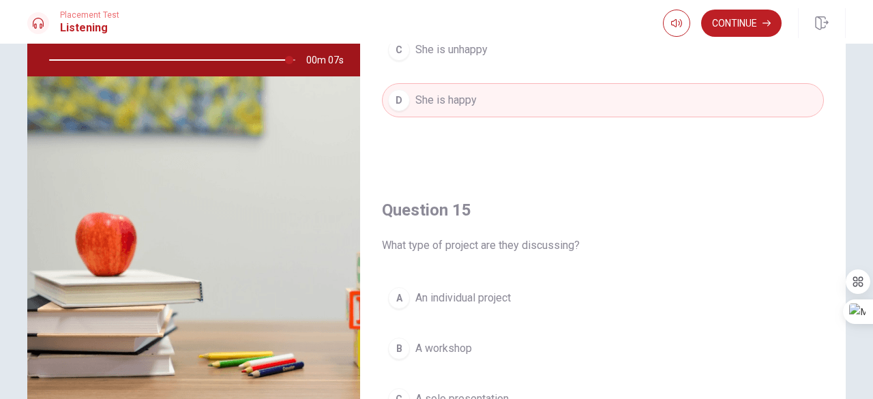
scroll to position [1262, 0]
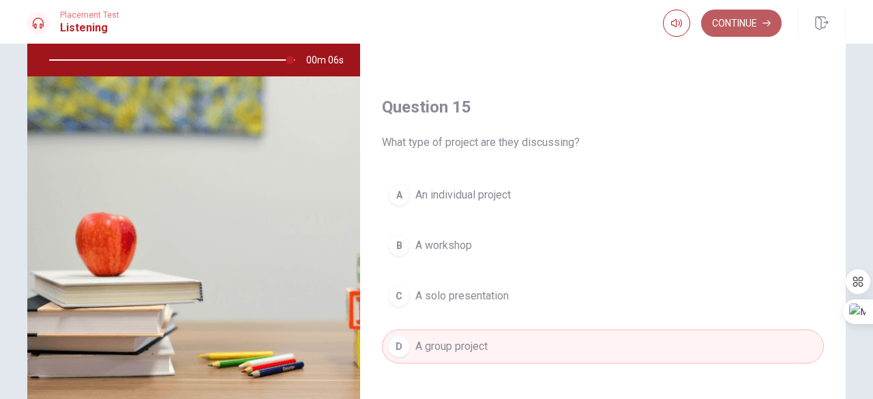
click at [750, 31] on button "Continue" at bounding box center [741, 23] width 80 height 27
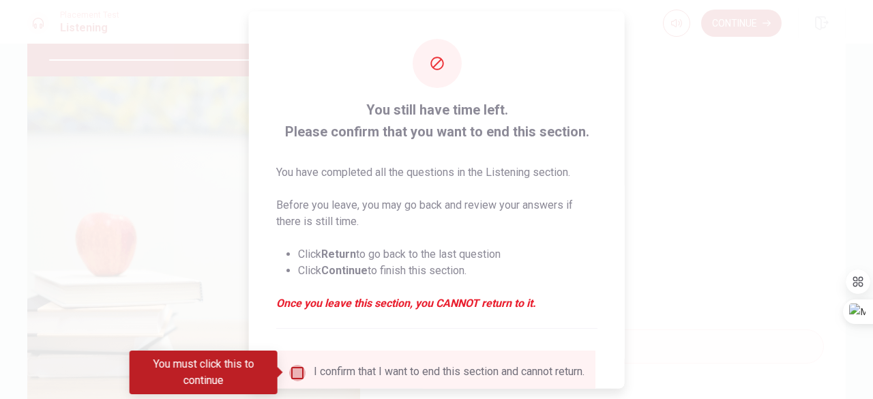
click at [293, 374] on input "You must click this to continue" at bounding box center [297, 372] width 16 height 16
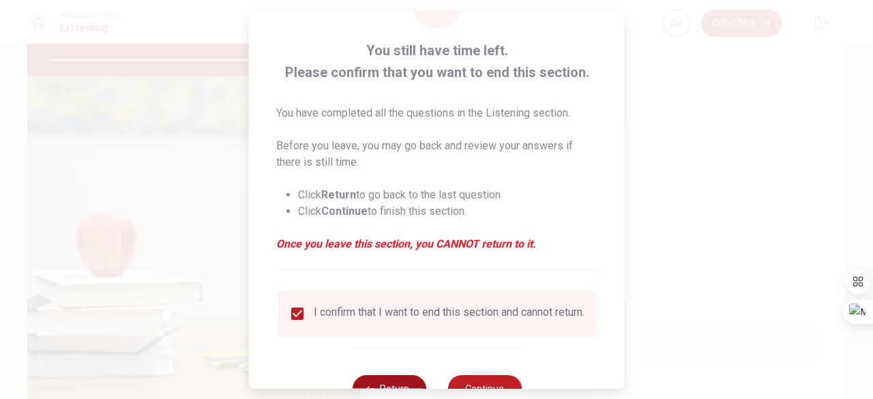
scroll to position [109, 0]
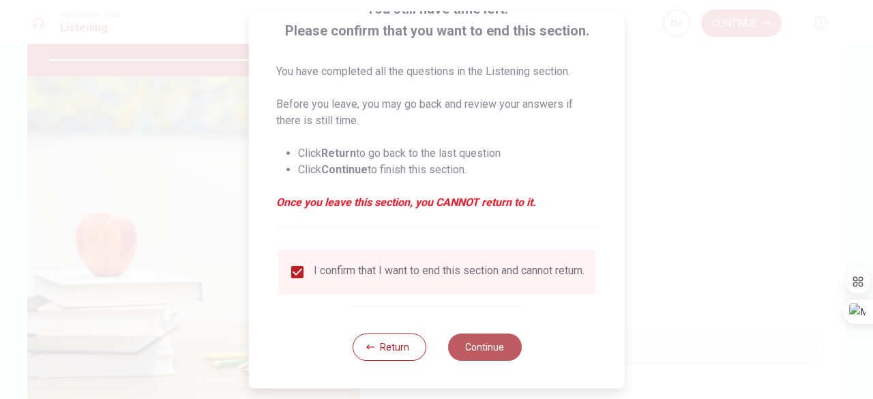
click at [466, 349] on button "Continue" at bounding box center [484, 346] width 74 height 27
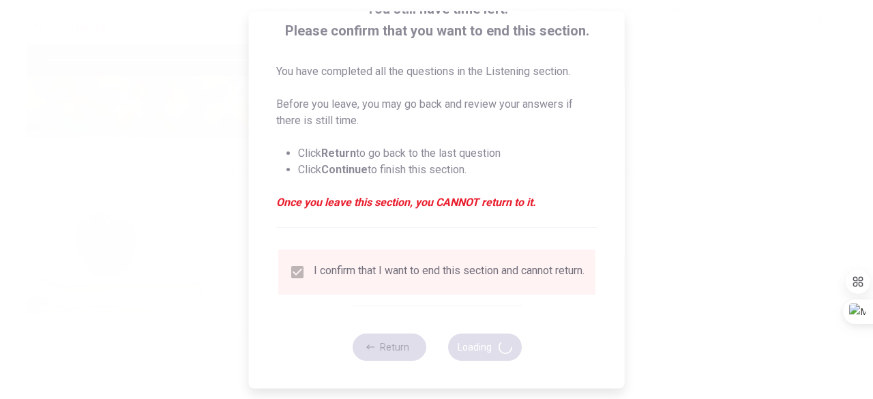
type input "100"
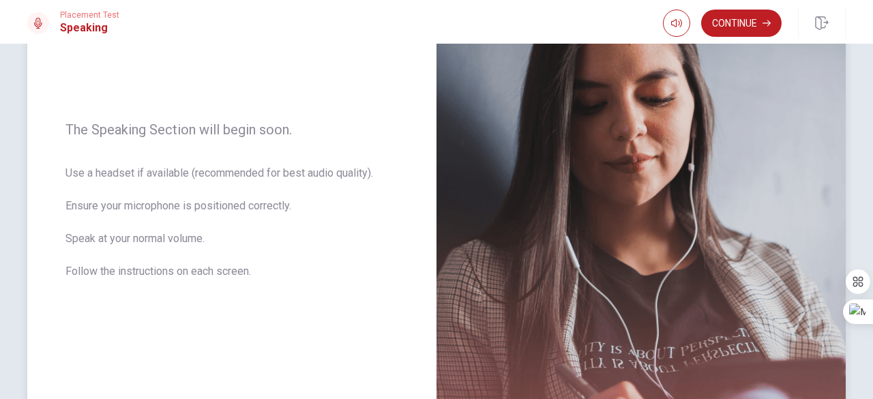
scroll to position [132, 0]
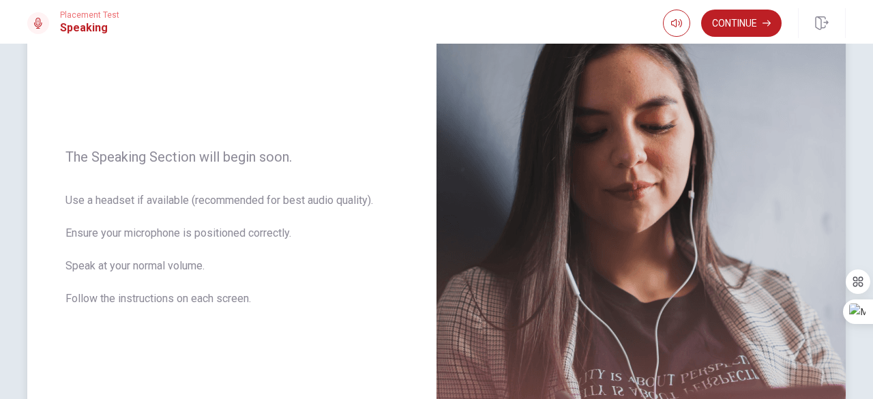
click at [189, 84] on div "The Speaking Section will begin soon. Use a headset if available (recommended f…" at bounding box center [231, 236] width 409 height 595
click at [551, 45] on img at bounding box center [640, 236] width 409 height 595
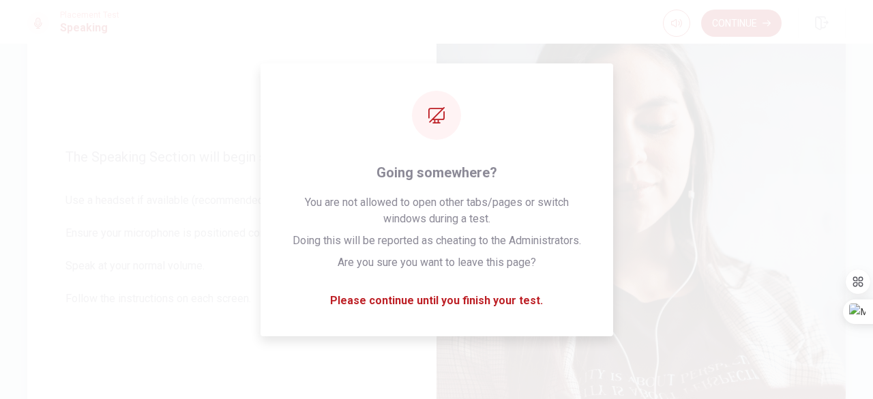
click at [644, 164] on img at bounding box center [640, 236] width 409 height 595
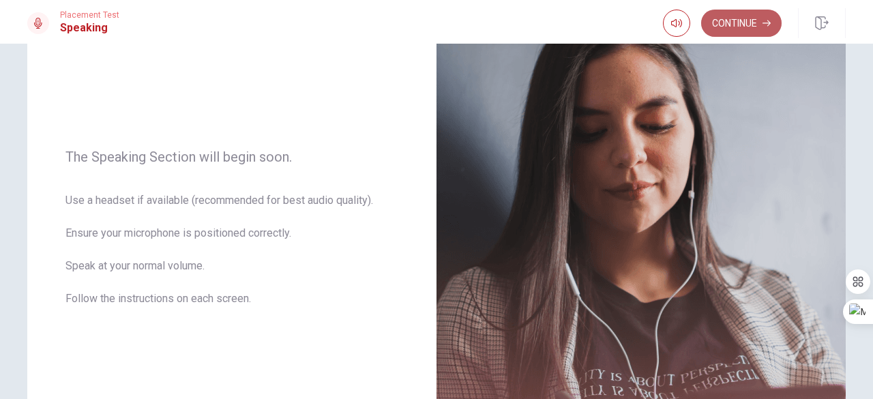
click at [758, 24] on button "Continue" at bounding box center [741, 23] width 80 height 27
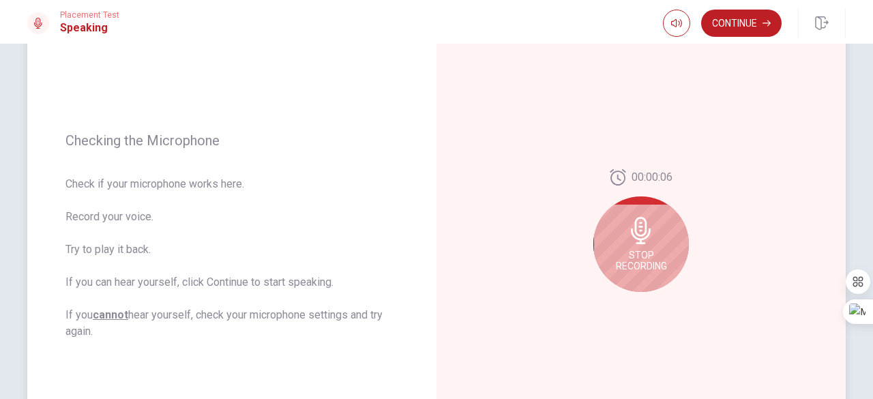
click at [634, 233] on icon at bounding box center [641, 230] width 20 height 27
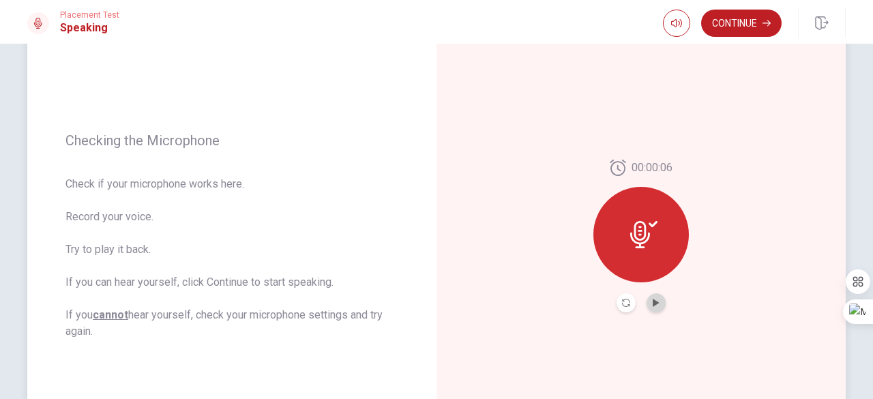
click at [647, 304] on button "Play Audio" at bounding box center [656, 302] width 19 height 19
click at [653, 303] on icon "Pause Audio" at bounding box center [656, 303] width 8 height 8
click at [741, 21] on button "Continue" at bounding box center [741, 23] width 80 height 27
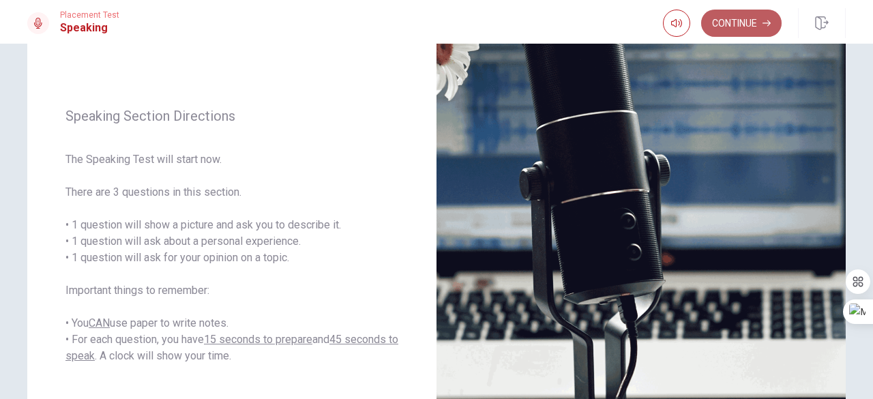
click at [737, 29] on button "Continue" at bounding box center [741, 23] width 80 height 27
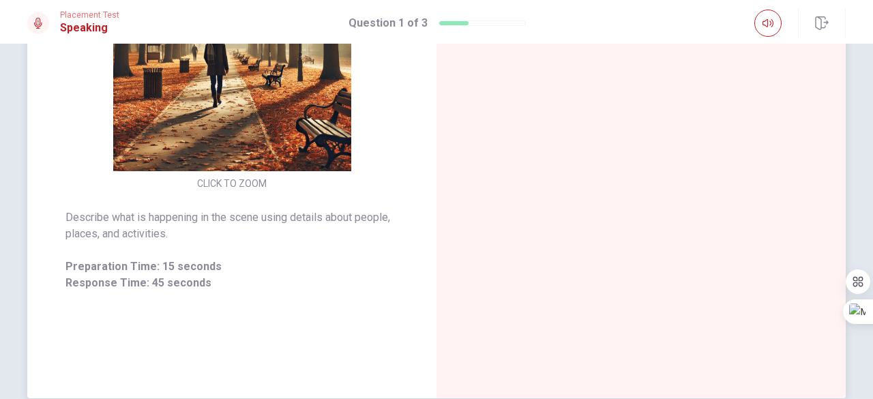
scroll to position [199, 0]
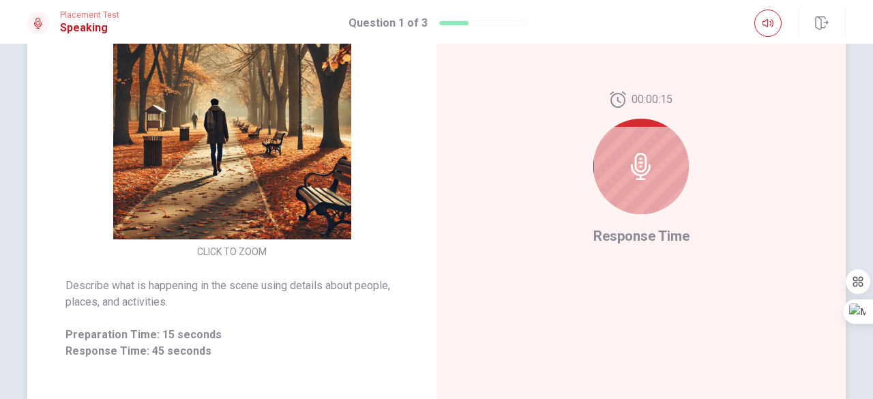
click at [631, 171] on icon at bounding box center [641, 166] width 20 height 27
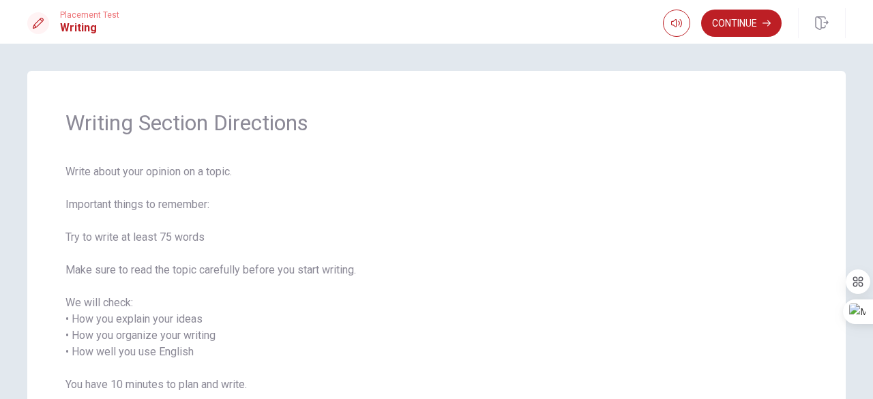
scroll to position [68, 0]
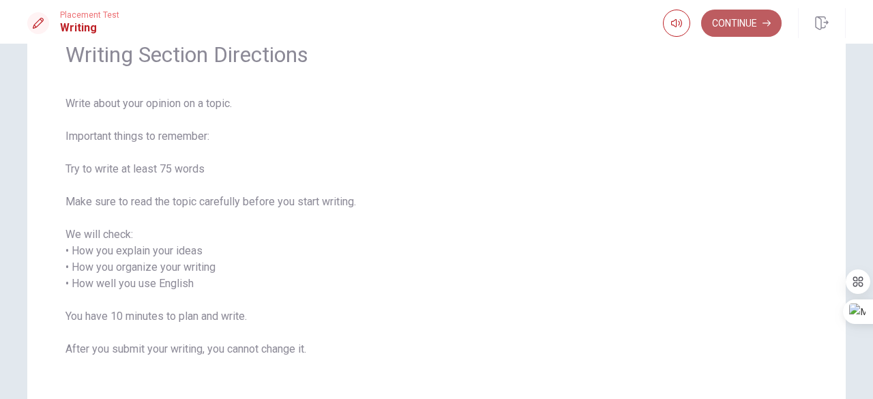
click at [731, 20] on button "Continue" at bounding box center [741, 23] width 80 height 27
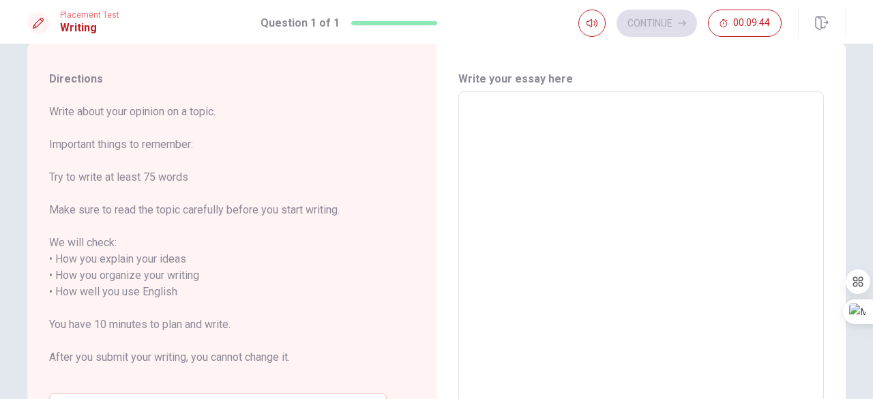
scroll to position [0, 0]
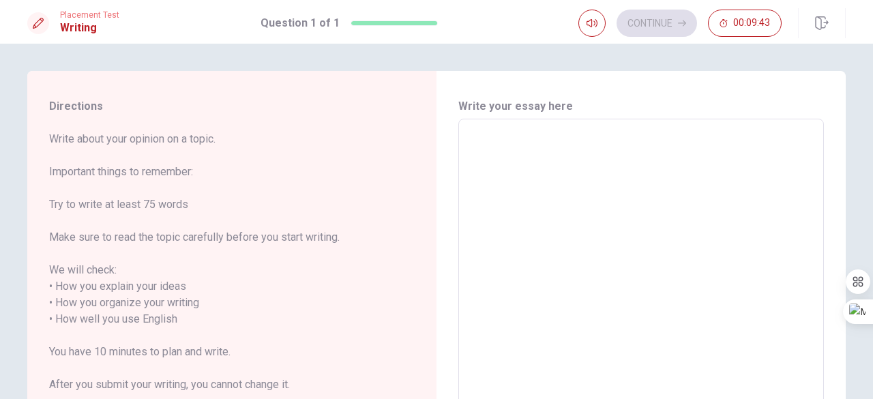
click at [503, 160] on textarea at bounding box center [641, 311] width 346 height 362
type textarea "I"
type textarea "x"
type textarea "I"
type textarea "x"
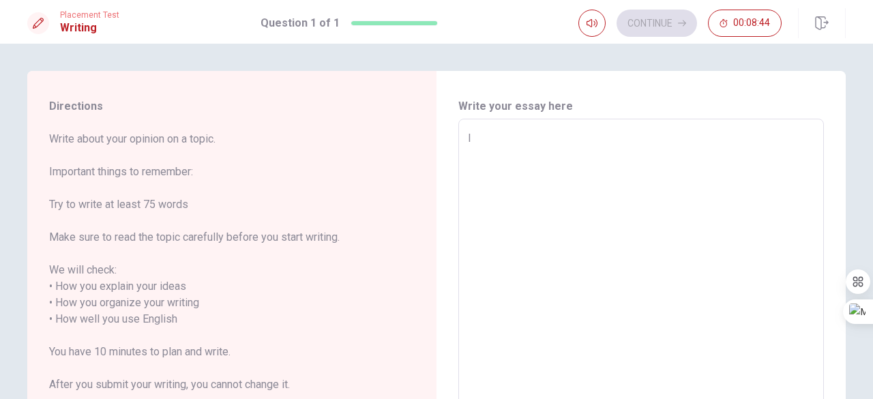
type textarea "I r"
type textarea "x"
type textarea "I re"
type textarea "x"
type textarea "I rec"
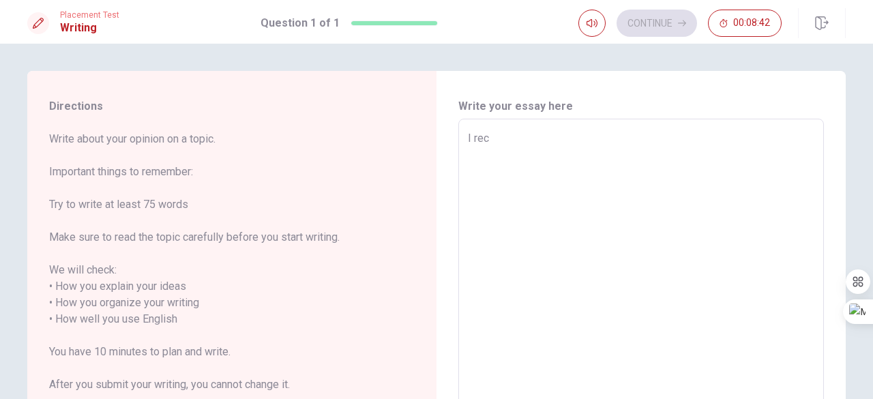
type textarea "x"
type textarea "I rece"
type textarea "x"
type textarea "I recen"
type textarea "x"
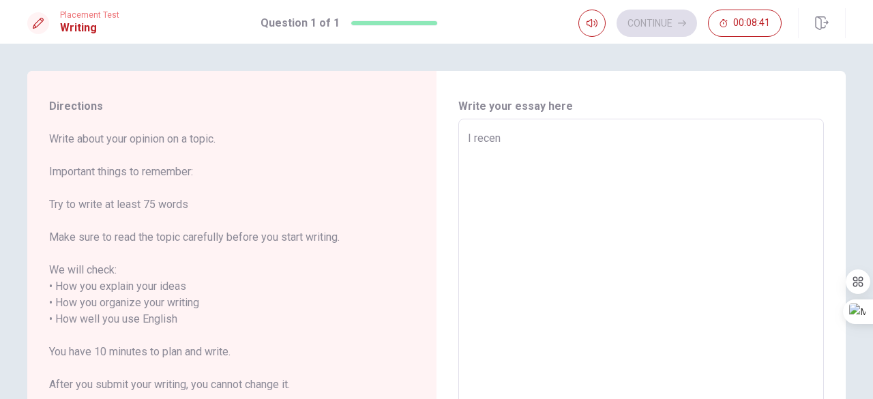
type textarea "I recent"
type textarea "x"
type textarea "I recenty"
type textarea "x"
type textarea "I recenty"
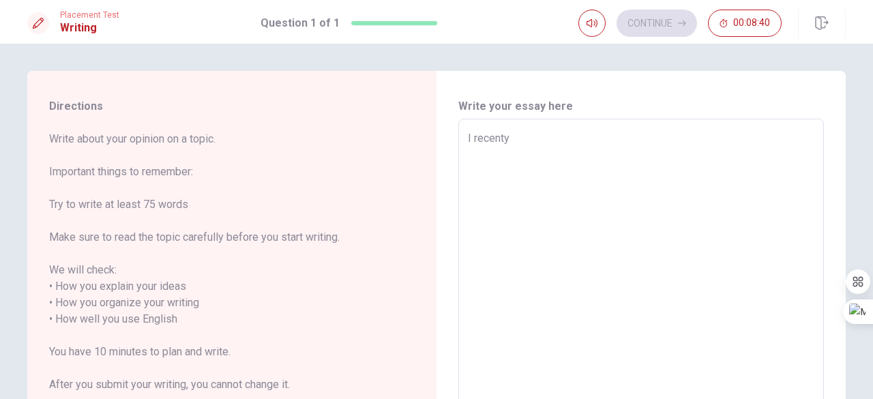
type textarea "x"
type textarea "I recenty w"
type textarea "x"
type textarea "I recenty wa"
type textarea "x"
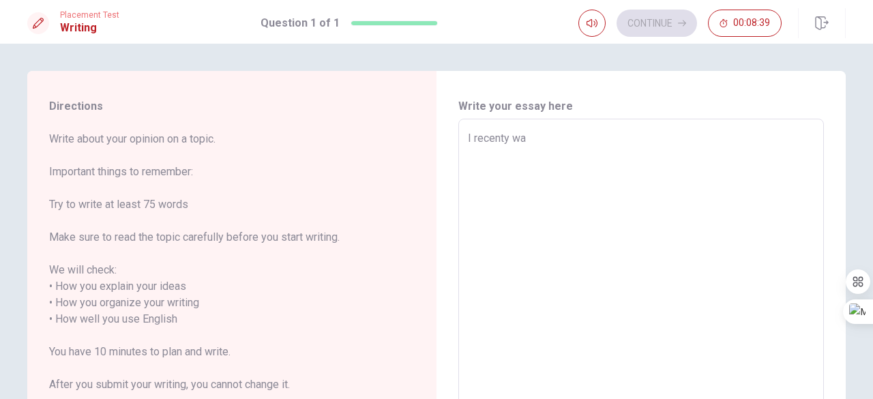
type textarea "I recenty wat"
type textarea "x"
type textarea "I recenty watc"
type textarea "x"
type textarea "I recenty watch"
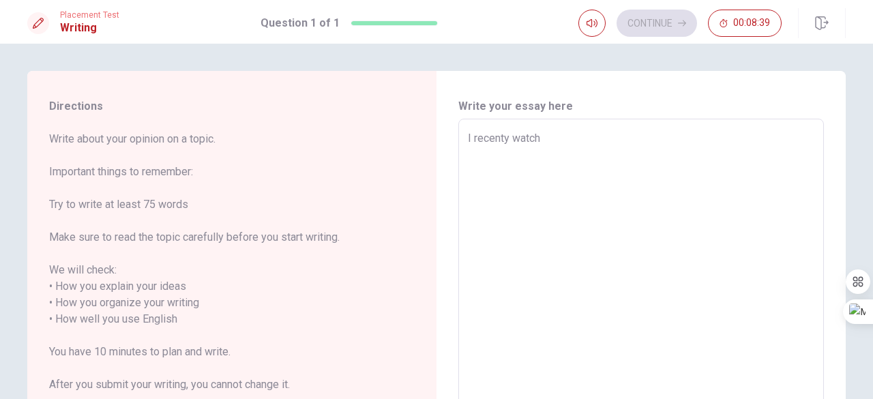
type textarea "x"
type textarea "I recenty watche"
type textarea "x"
type textarea "I recenty watched"
type textarea "x"
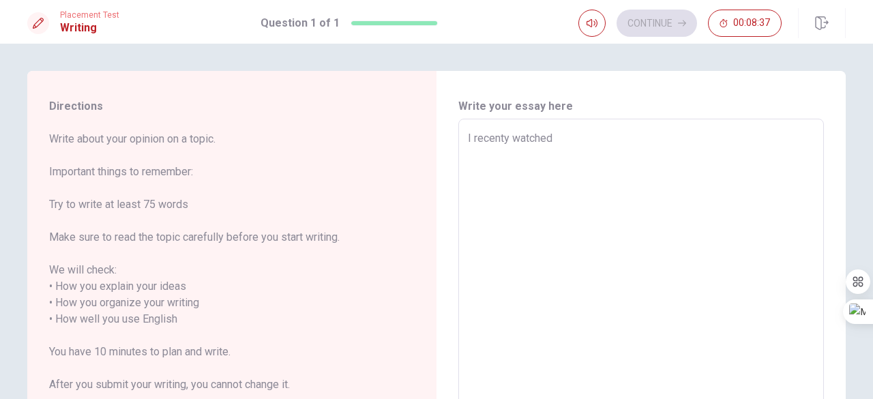
type textarea "I recenty watched"
type textarea "x"
type textarea "I recenty watched a"
type textarea "x"
type textarea "I recenty watched a"
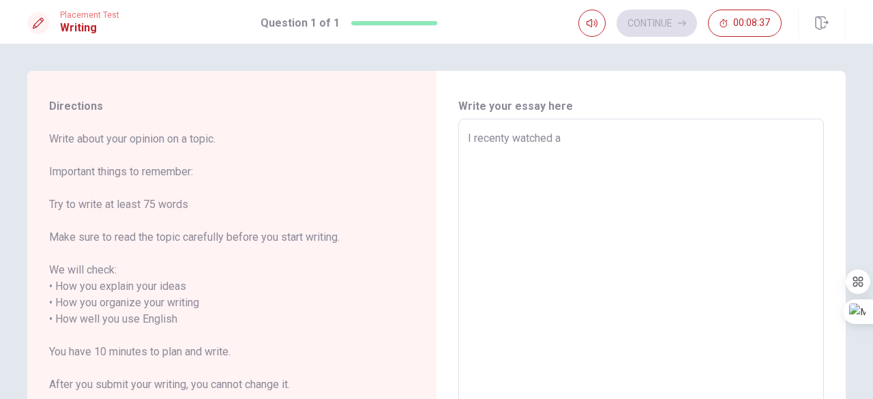
type textarea "x"
type textarea "I recenty watched a m"
type textarea "x"
type textarea "I recenty watched a mo"
type textarea "x"
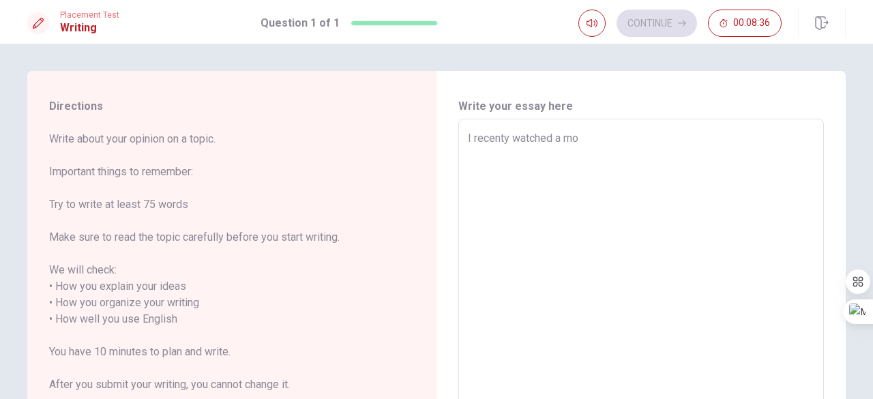
type textarea "I recenty watched a mov"
type textarea "x"
type textarea "I recenty watched a movi"
type textarea "x"
type textarea "I recenty watched a movie"
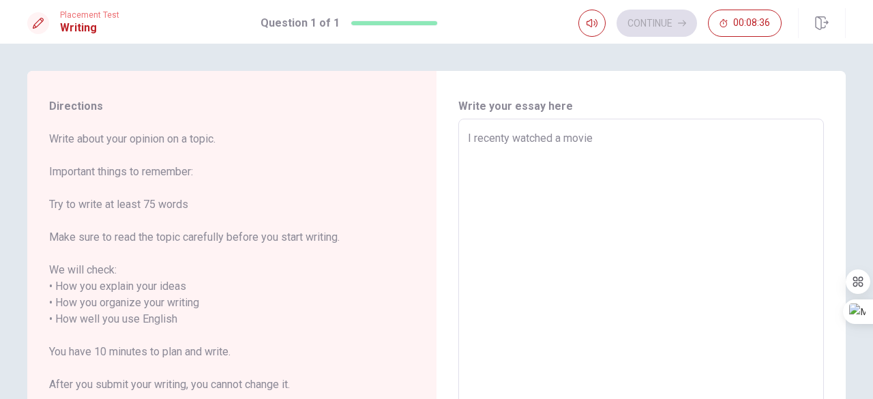
type textarea "x"
type textarea "I recenty watched a movie"
type textarea "x"
type textarea "I recenty watched a movie c"
type textarea "x"
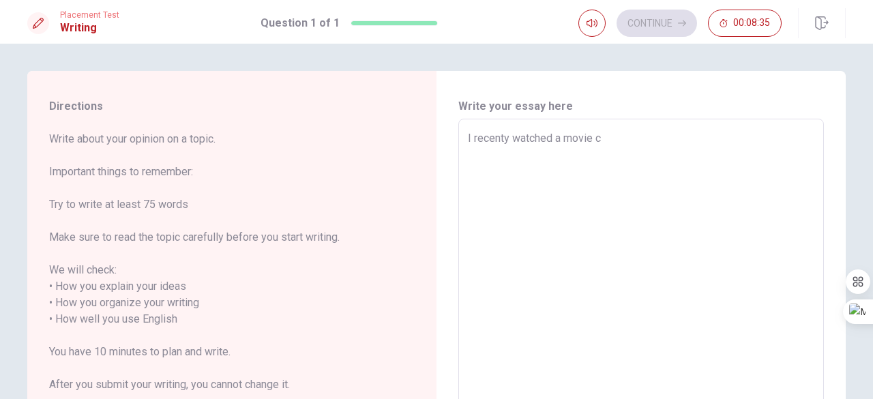
type textarea "I recenty watched a movie ca"
type textarea "x"
type textarea "I recenty watched a movie cal"
type textarea "x"
type textarea "I recenty watched a movie call"
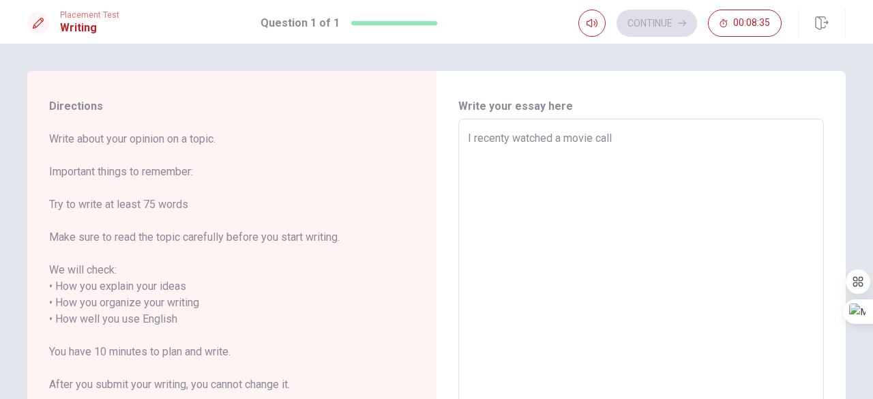
type textarea "x"
type textarea "I recenty watched a movie calle"
type textarea "x"
type textarea "I recenty watched a movie called"
type textarea "x"
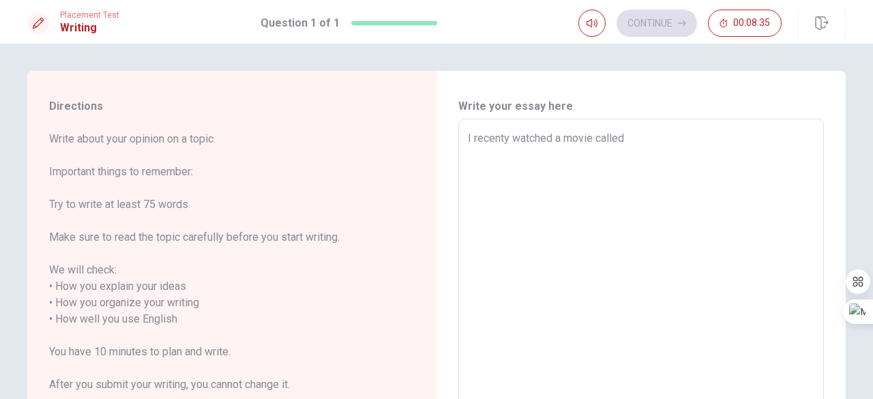
type textarea "I recenty watched a movie called"
type textarea "x"
type textarea "I recenty watched a movie called R"
type textarea "x"
type textarea "I recenty watched a movie called Ru"
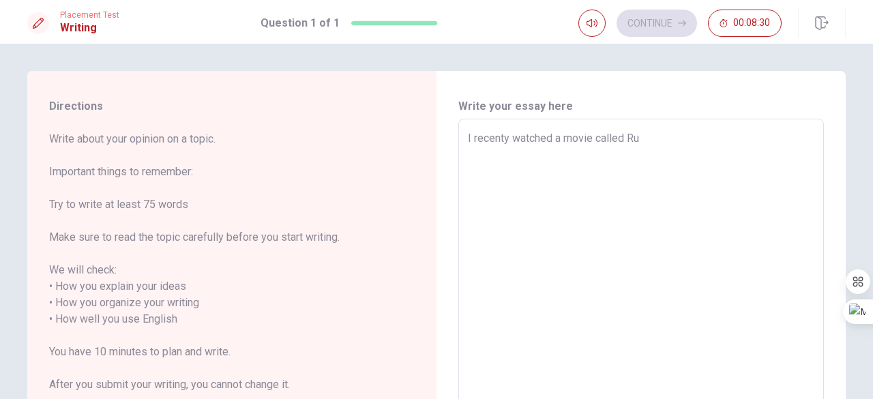
type textarea "x"
type textarea "I recenty watched a movie called Run"
type textarea "x"
type textarea "I recenty watched a movie called Runn"
type textarea "x"
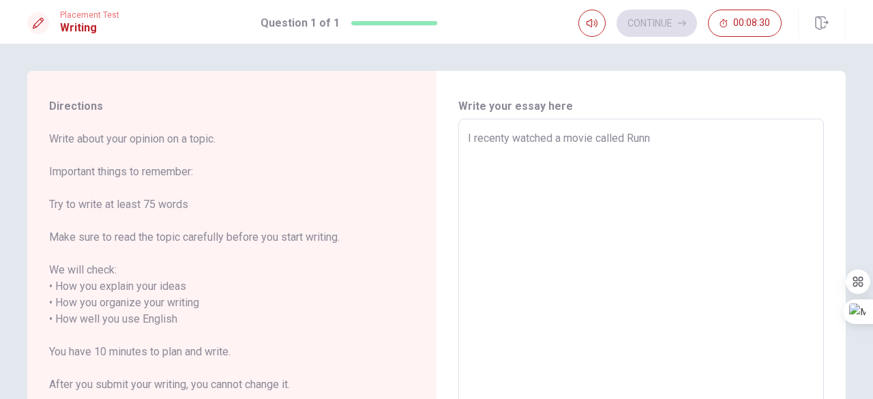
type textarea "I recenty watched a movie called Runni"
type textarea "x"
type textarea "I recenty watched a movie called Runnin"
type textarea "x"
type textarea "I recenty watched a movie called Running"
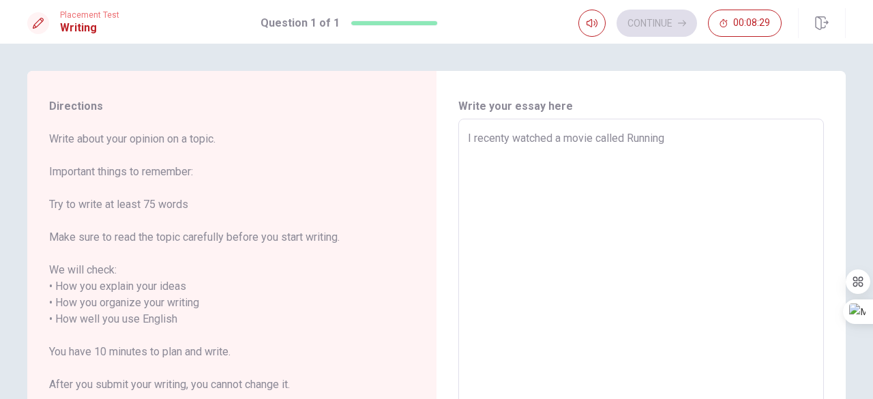
type textarea "x"
type textarea "I recenty watched a movie called Running"
type textarea "x"
type textarea "I recenty watched a movie called Running P"
type textarea "x"
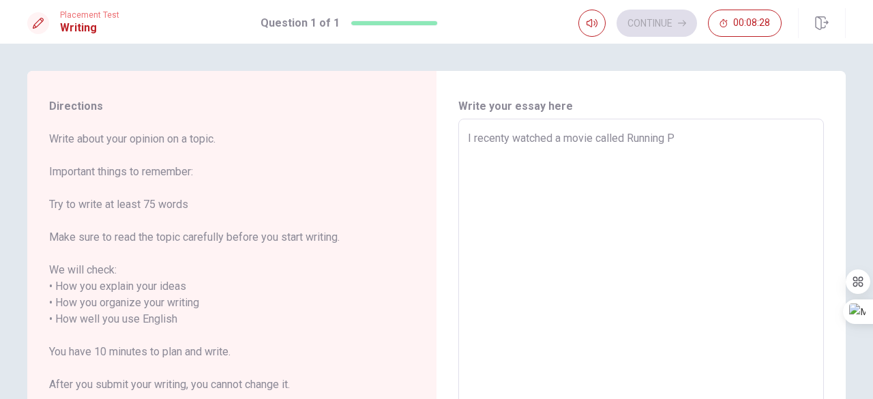
type textarea "I recenty watched a movie called Running Pl"
type textarea "x"
type textarea "I recenty watched a movie called Running Pla"
type textarea "x"
type textarea "I recenty watched a movie called Running Plar"
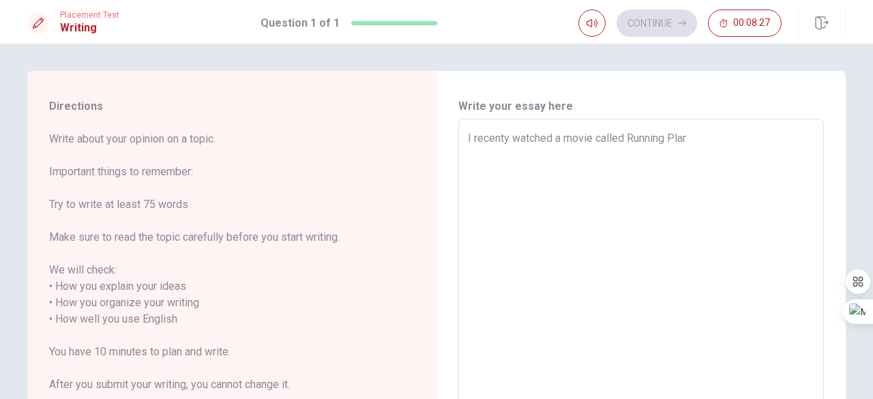
type textarea "x"
type textarea "I recenty watched a movie called Running Pla"
type textarea "x"
type textarea "I recenty watched a movie called Running Play"
type textarea "x"
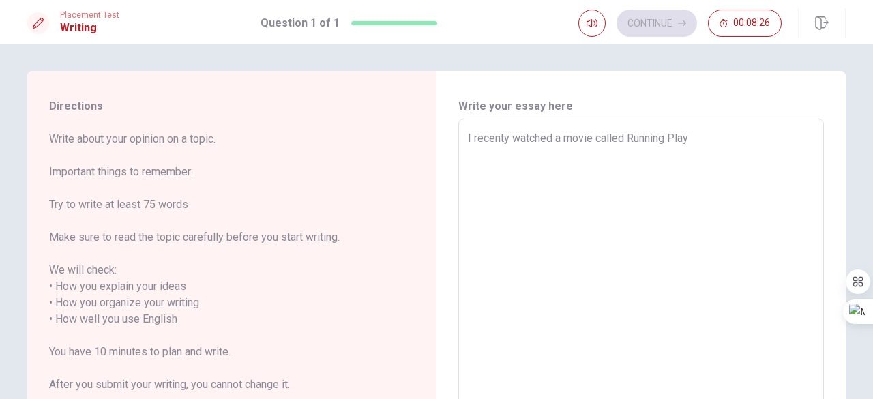
type textarea "I recenty watched a movie called Running Play,"
type textarea "x"
type textarea "I recenty watched a movie called Running Play,"
type textarea "x"
type textarea "I recenty watched a movie called Running Play,"
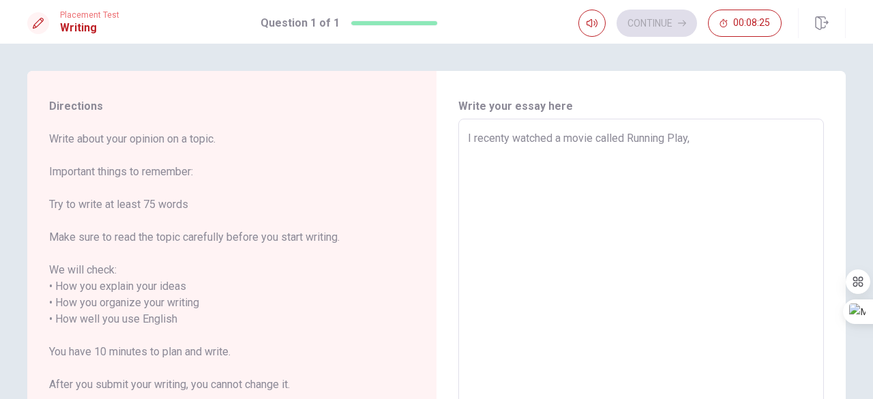
type textarea "x"
type textarea "I recenty watched a movie called Running Play"
type textarea "x"
type textarea "I recenty watched a movie called Running Play."
type textarea "x"
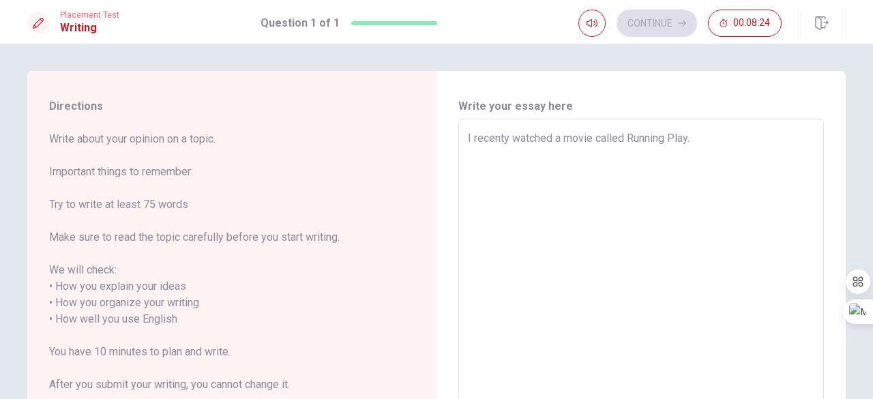
type textarea "I recenty watched a movie called Running Play."
type textarea "x"
type textarea "I recenty watched a movie called Running Play. W"
type textarea "x"
type textarea "I recenty watched a movie called Running Play. Wa"
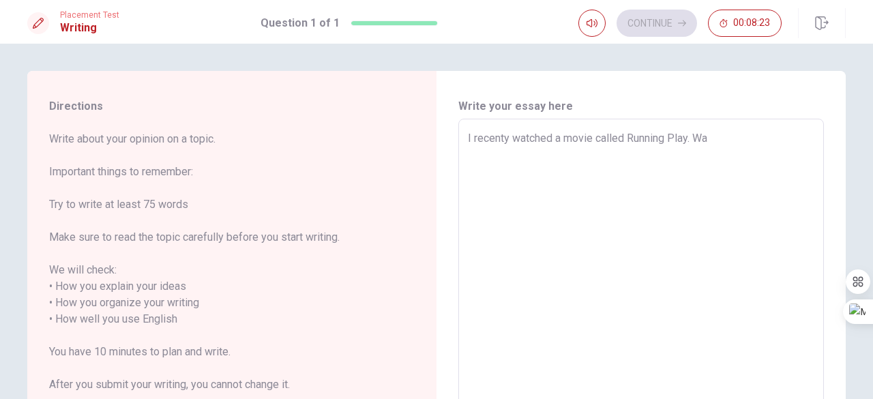
type textarea "x"
type textarea "I recenty watched a movie called Running Play. Was"
type textarea "x"
type textarea "I recenty watched a movie called Running Play. Was"
type textarea "x"
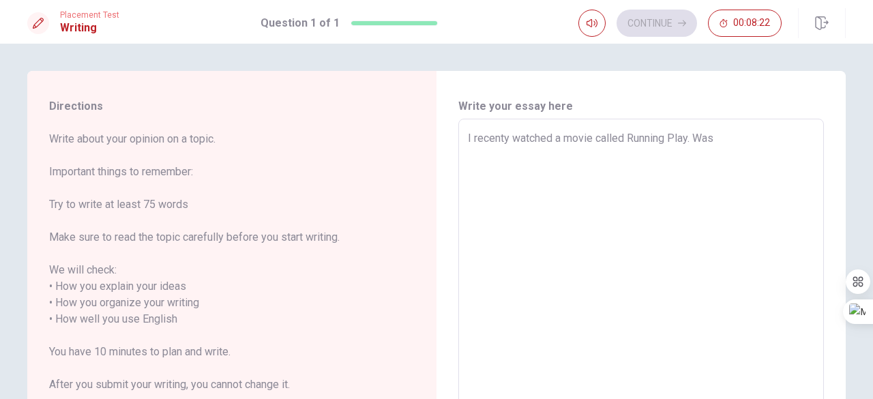
type textarea "I recenty watched a movie called Running Play. Was m"
type textarea "x"
type textarea "I recenty watched a movie called Running Play. Was mo"
type textarea "x"
type textarea "I recenty watched a movie called Running Play. Was m"
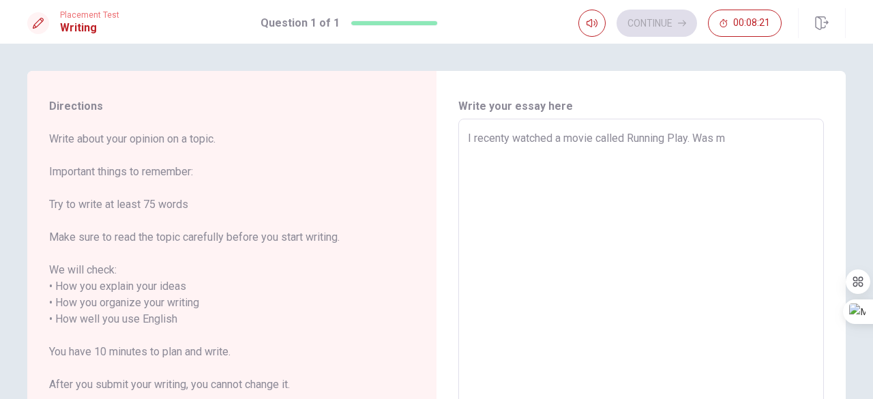
type textarea "x"
type textarea "I recenty watched a movie called Running Play. Was"
type textarea "x"
type textarea "I recenty watched a movie called Running Play. Was"
type textarea "x"
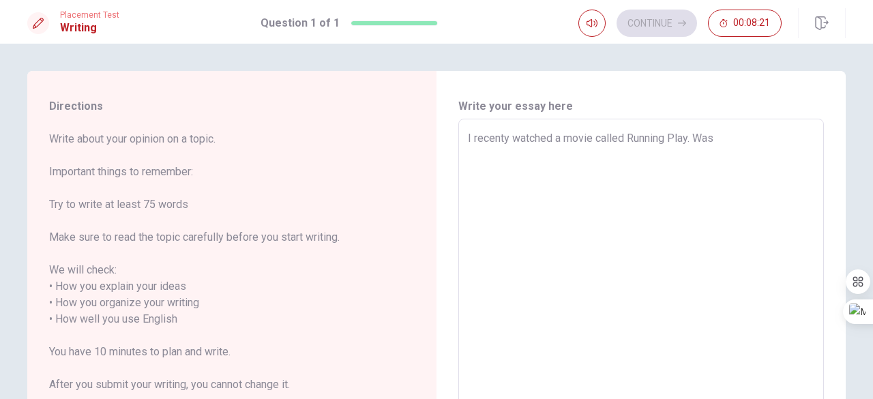
type textarea "I recenty watched a movie called Running Play. Wa"
type textarea "x"
type textarea "I recenty watched a movie called Running Play. W"
type textarea "x"
type textarea "I recenty watched a movie called Running Play."
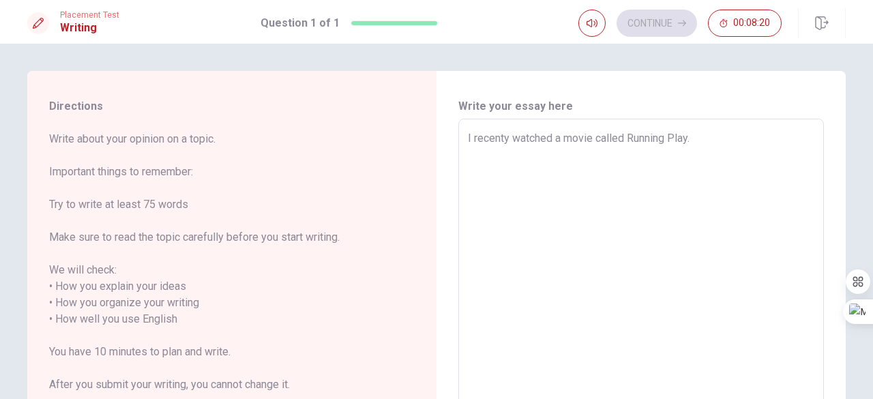
type textarea "x"
type textarea "I recenty watched a movie called Running Play. T"
type textarea "x"
type textarea "I recenty watched a movie called Running Play. Th"
type textarea "x"
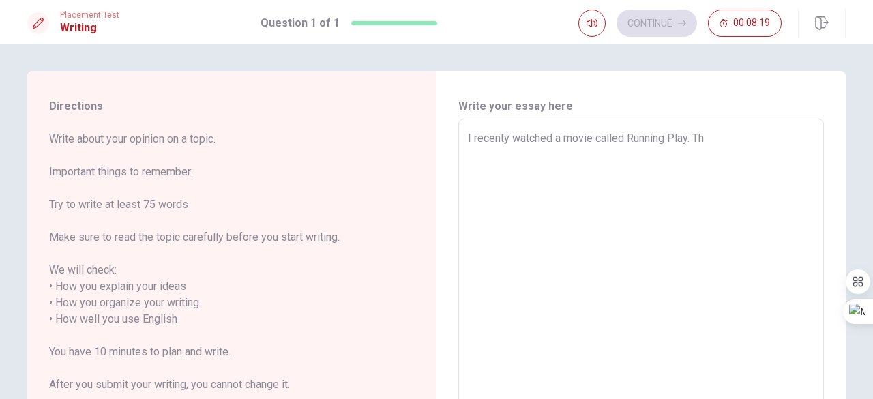
type textarea "I recenty watched a movie called Running Play. The"
type textarea "x"
type textarea "I recenty watched a movie called Running Play. The"
type textarea "x"
type textarea "I recenty watched a movie called Running Play. The p"
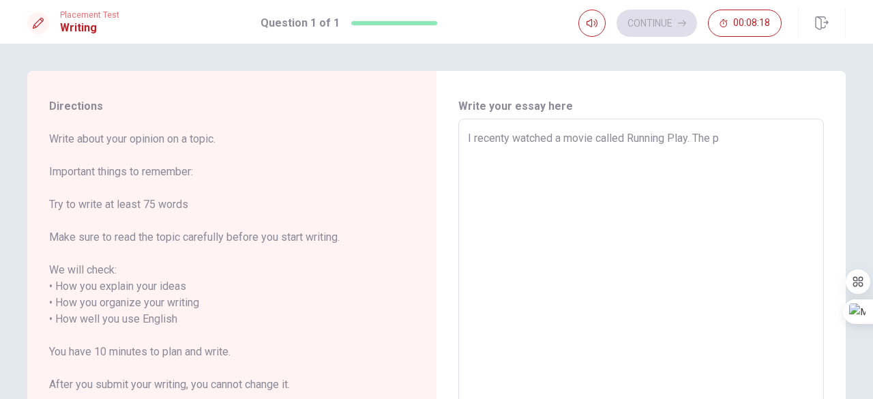
type textarea "x"
type textarea "I recenty watched a movie called Running Play. The pi"
type textarea "x"
type textarea "I recenty watched a movie called Running Play. The pin"
type textarea "x"
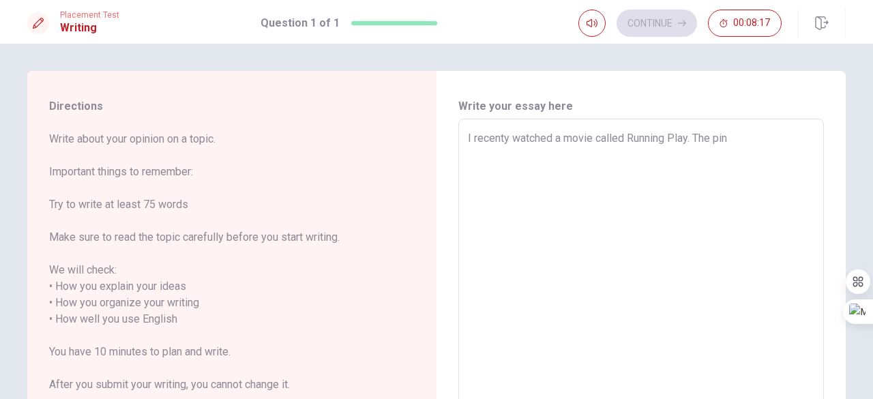
type textarea "I recenty watched a movie called Running Play. The pinr"
type textarea "x"
type textarea "I recenty watched a movie called Running Play. The pin"
type textarea "x"
type textarea "I recenty watched a movie called Running Play. The pi"
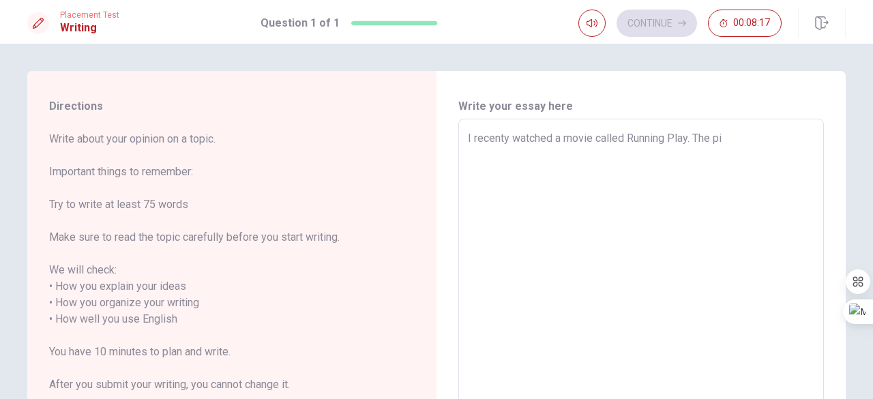
type textarea "x"
type textarea "I recenty watched a movie called Running Play. The p"
type textarea "x"
type textarea "I recenty watched a movie called Running Play. The pr"
type textarea "x"
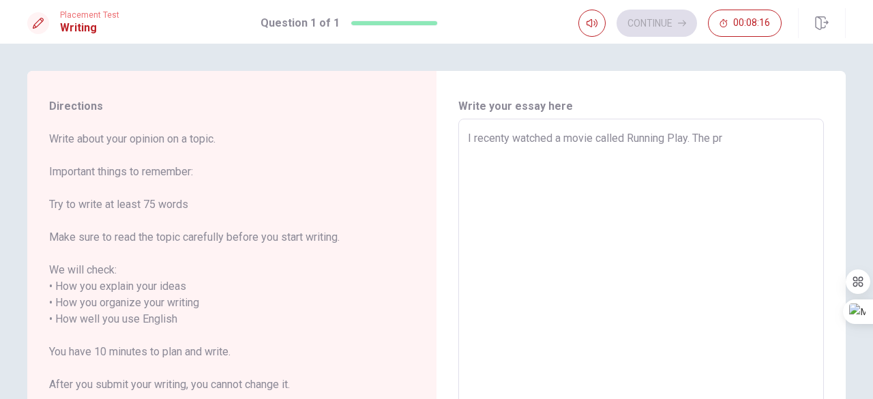
type textarea "I recenty watched a movie called Running Play. The prn"
type textarea "x"
type textarea "I recenty watched a movie called Running Play. The prnc"
type textarea "x"
type textarea "I recenty watched a movie called Running Play. The prnci"
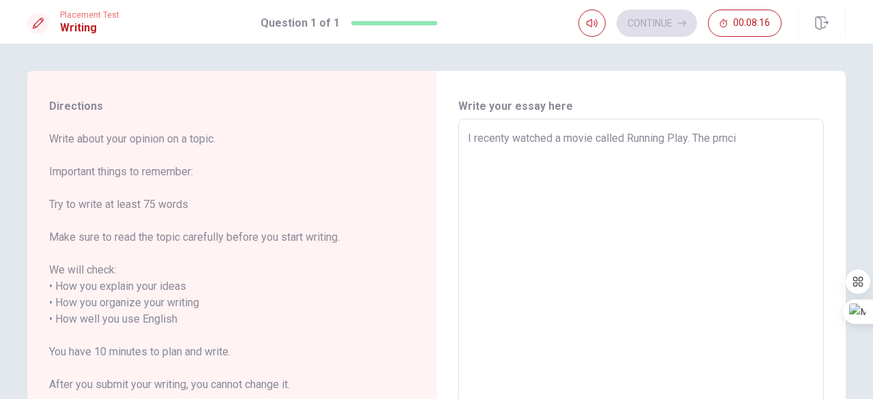
type textarea "x"
type textarea "I recenty watched a movie called Running Play. The prncip"
type textarea "x"
type textarea "I recenty watched a movie called Running Play. The prnci"
type textarea "x"
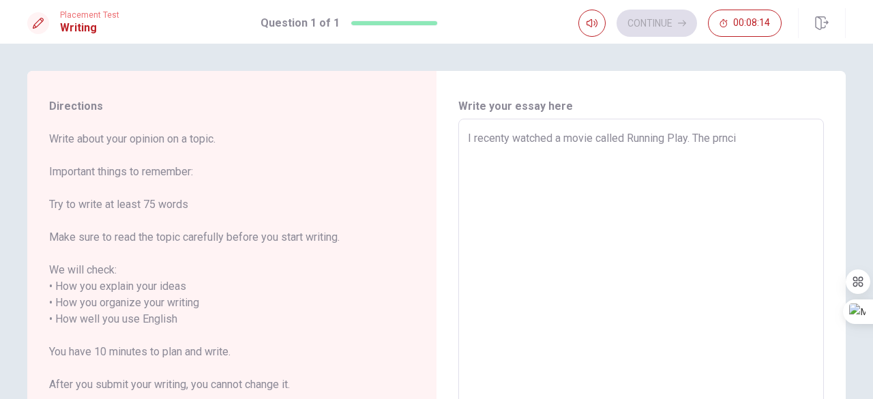
type textarea "I recenty watched a movie called Running Play. The prnc"
type textarea "x"
type textarea "I recenty watched a movie called Running Play. The prn"
type textarea "x"
type textarea "I recenty watched a movie called Running Play. The pr"
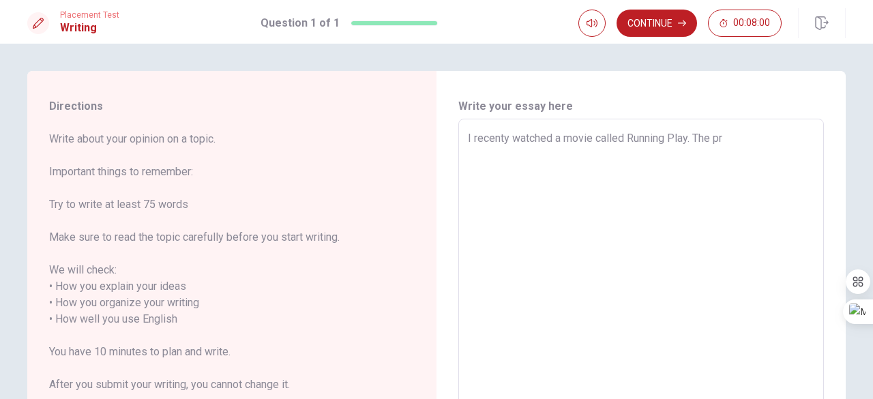
type textarea "x"
type textarea "I recenty watched a movie called Running Play. The p"
type textarea "x"
type textarea "I recenty watched a movie called Running Play. The"
type textarea "x"
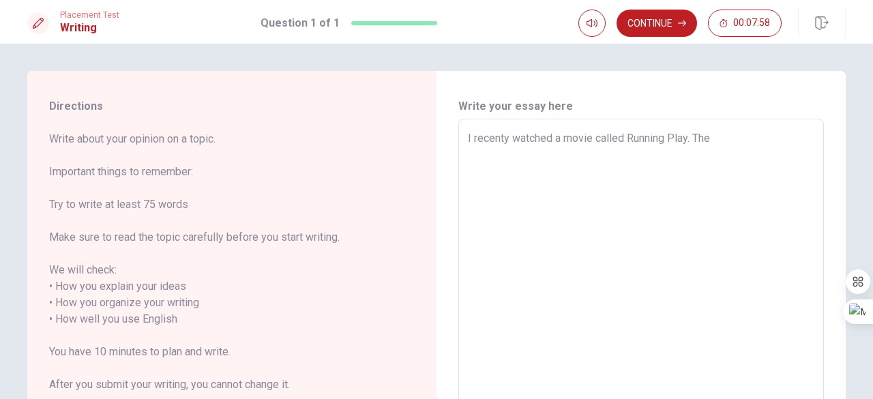
type textarea "I recenty watched a movie called Running Play. The m"
type textarea "x"
type textarea "I recenty watched a movie called Running Play. The mo"
type textarea "x"
type textarea "I recenty watched a movie called Running Play. The mov"
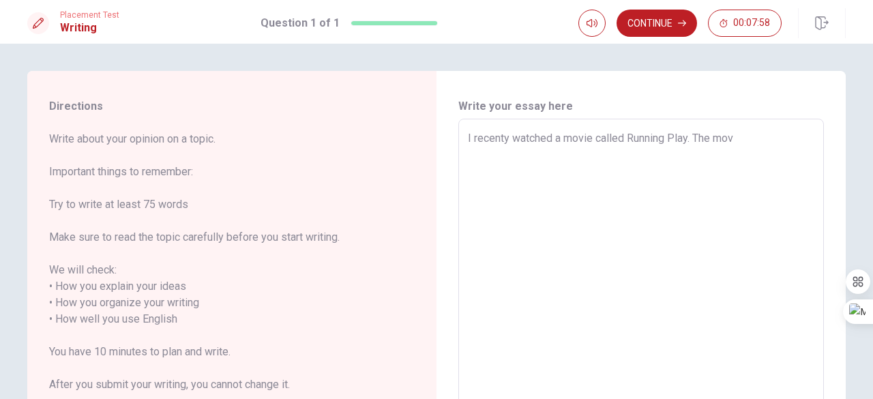
type textarea "x"
type textarea "I recenty watched a movie called Running Play. The movi"
type textarea "x"
type textarea "I recenty watched a movie called Running Play. The movie"
type textarea "x"
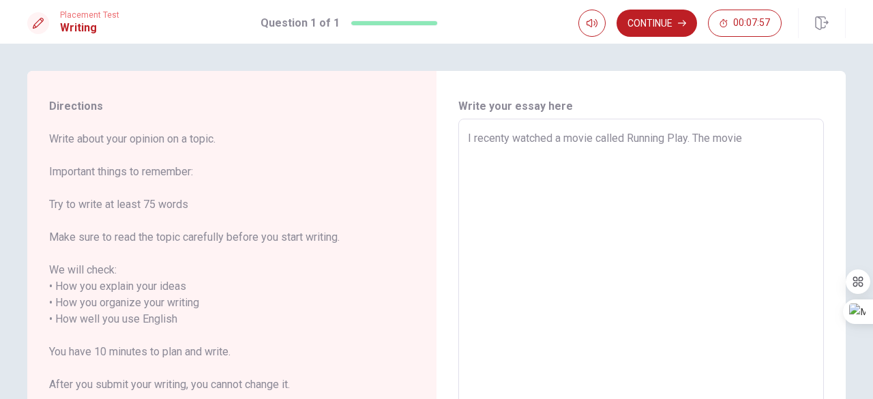
type textarea "I recenty watched a movie called Running Play. The movie"
type textarea "x"
type textarea "I recenty watched a movie called Running Play. The movie t"
type textarea "x"
type textarea "I recenty watched a movie called Running Play. The movie ta"
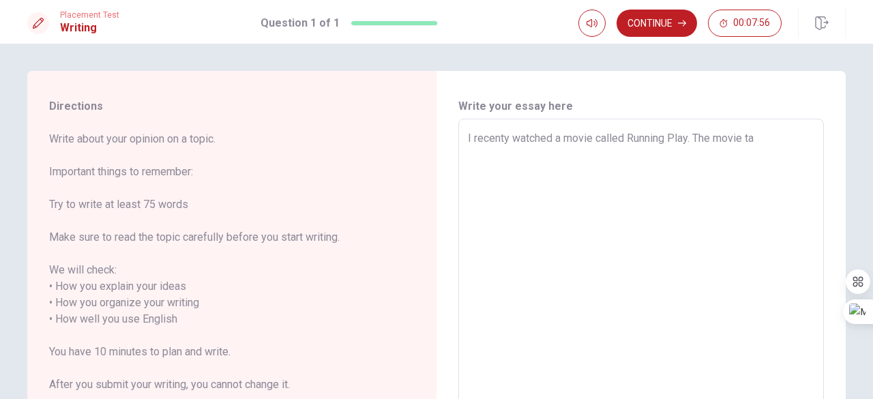
type textarea "x"
type textarea "I recenty watched a movie called Running Play. The movie tal"
type textarea "x"
type textarea "I recenty watched a movie called Running Play. The movie talk"
type textarea "x"
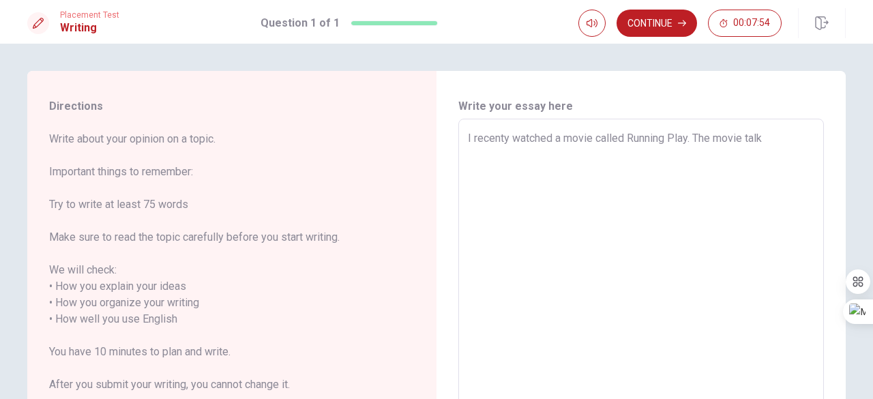
type textarea "I recenty watched a movie called Running Play. The movie talke"
type textarea "x"
type textarea "I recenty watched a movie called Running Play. The movie talked"
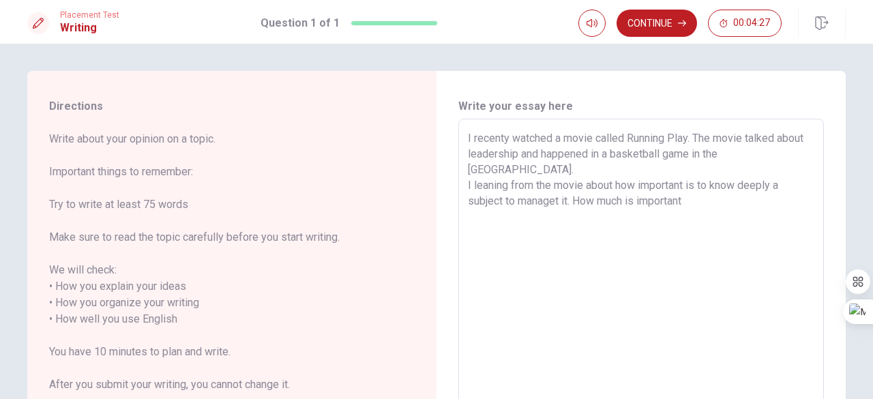
click at [621, 189] on textarea "I recenty watched a movie called Running Play. The movie talked about leadershi…" at bounding box center [641, 311] width 346 height 362
click at [677, 188] on textarea "I recenty watched a movie called Running Play. The movie talked about leadershi…" at bounding box center [641, 311] width 346 height 362
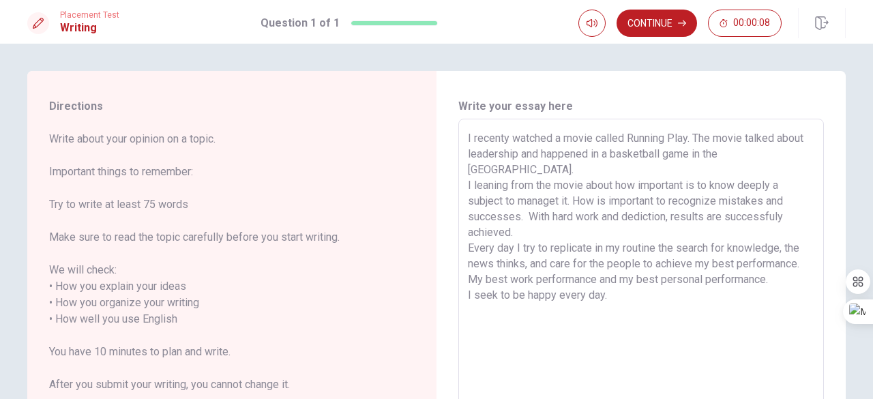
drag, startPoint x: 604, startPoint y: 278, endPoint x: 453, endPoint y: 138, distance: 206.1
click at [453, 138] on div "Write your essay here I recenty watched a movie called Running Play. The movie …" at bounding box center [640, 311] width 409 height 481
click at [678, 309] on textarea "I recenty watched a movie called Running Play. The movie talked about leadershi…" at bounding box center [641, 311] width 346 height 362
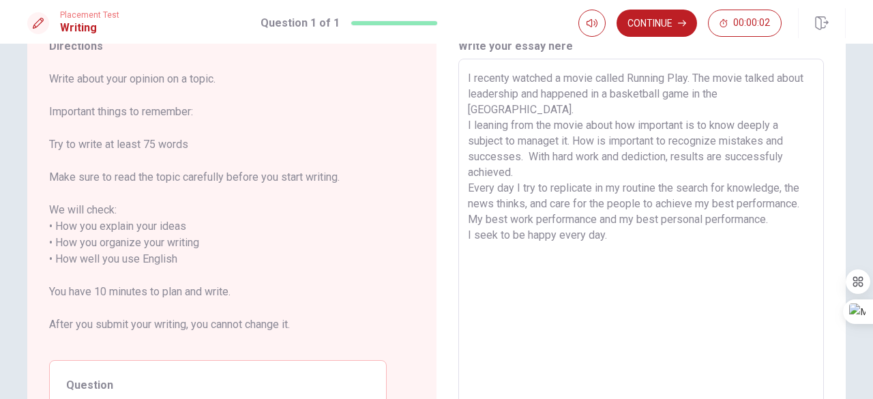
scroll to position [205, 0]
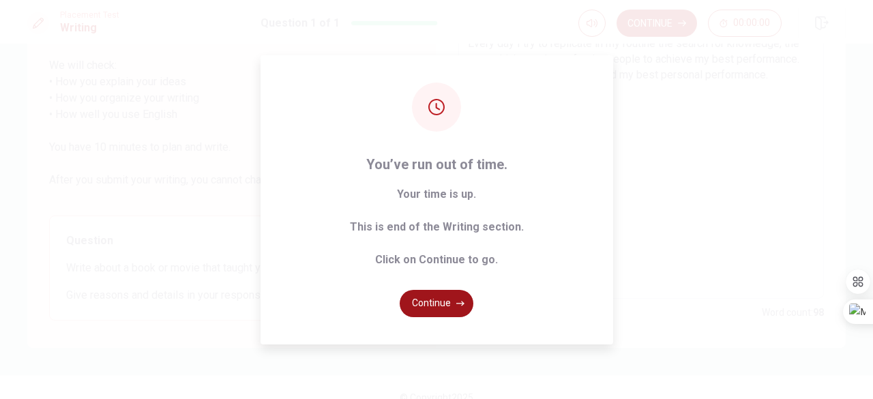
click at [443, 293] on button "Continue" at bounding box center [437, 303] width 74 height 27
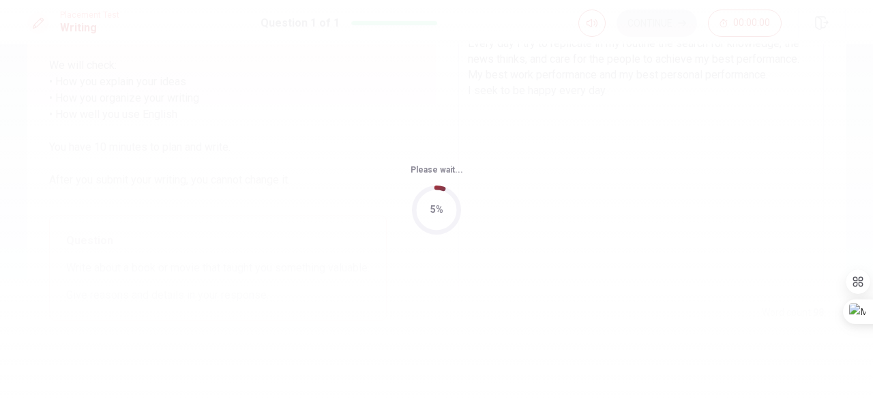
scroll to position [0, 0]
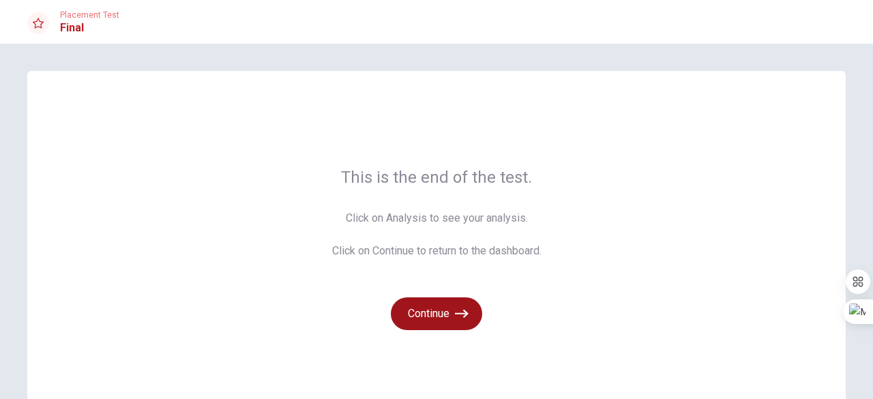
click at [446, 317] on button "Continue" at bounding box center [436, 313] width 91 height 33
